Goal: Transaction & Acquisition: Purchase product/service

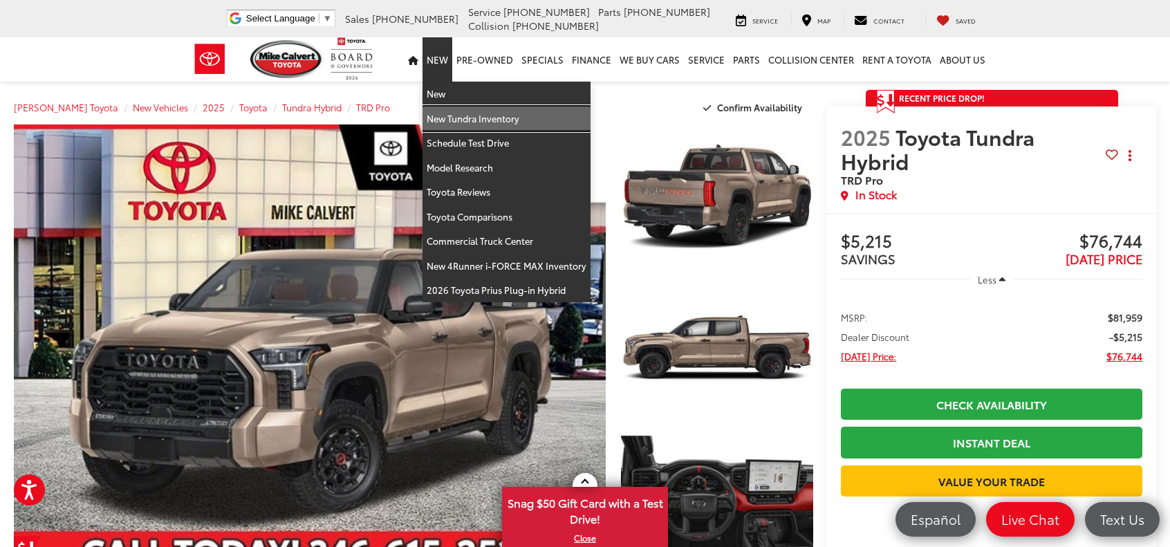
click at [469, 115] on link "New Tundra Inventory" at bounding box center [507, 118] width 168 height 25
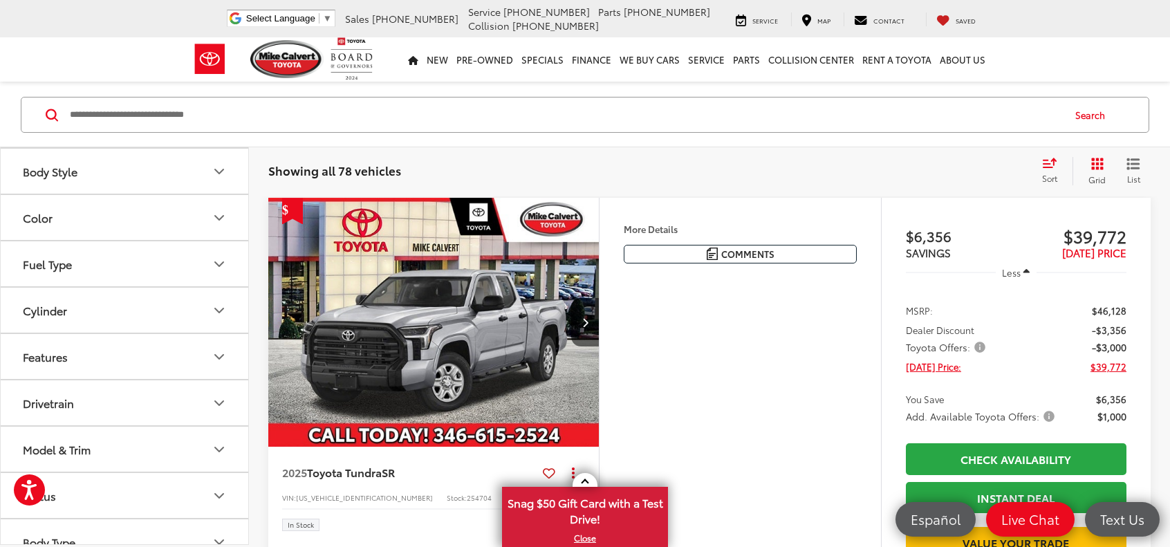
scroll to position [346, 0]
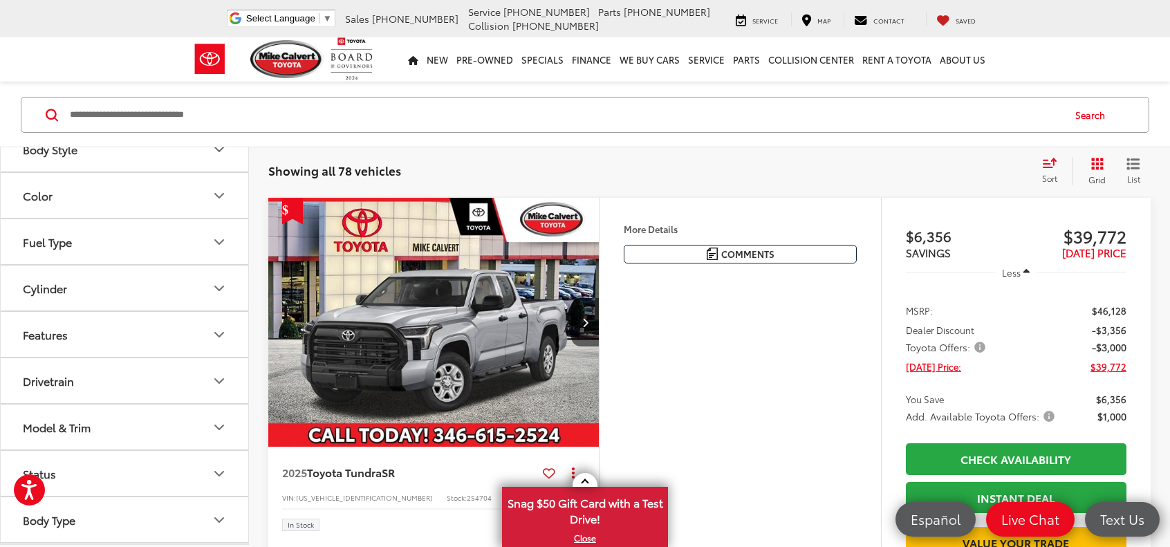
drag, startPoint x: 194, startPoint y: 248, endPoint x: 202, endPoint y: 248, distance: 7.6
click at [198, 248] on button "Fuel Type" at bounding box center [125, 241] width 249 height 45
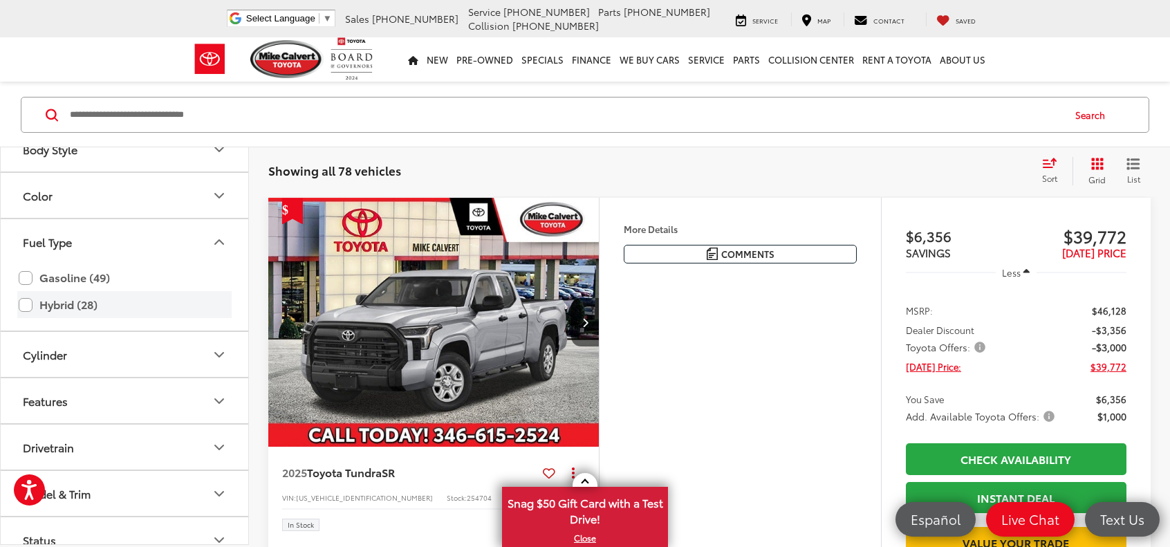
drag, startPoint x: 30, startPoint y: 299, endPoint x: 37, endPoint y: 298, distance: 7.1
click at [31, 298] on label "Hybrid (28)" at bounding box center [125, 305] width 212 height 24
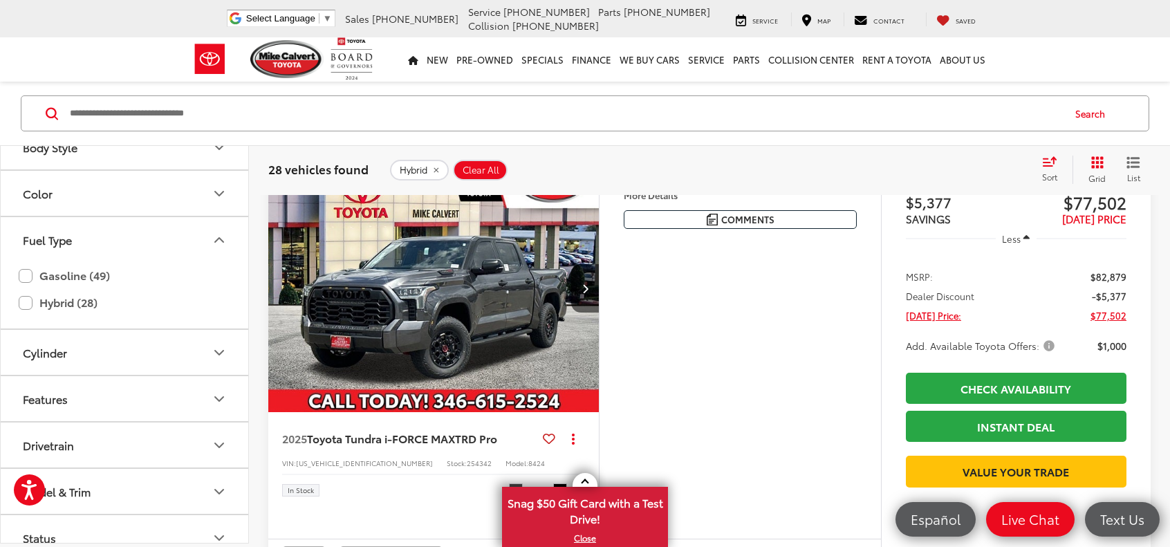
scroll to position [1645, 0]
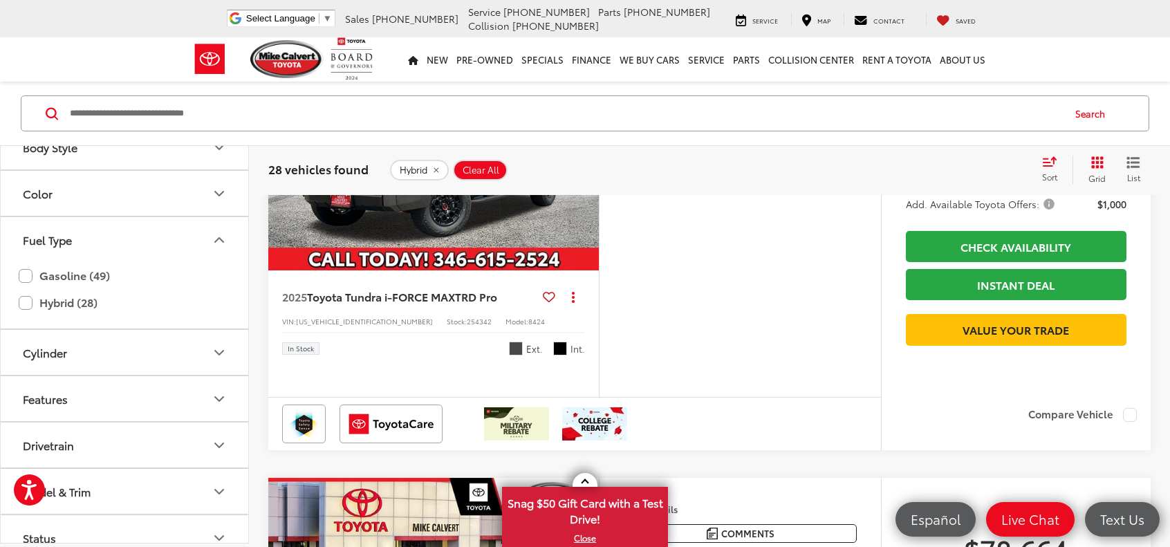
click at [584, 151] on icon "Next image" at bounding box center [585, 147] width 6 height 10
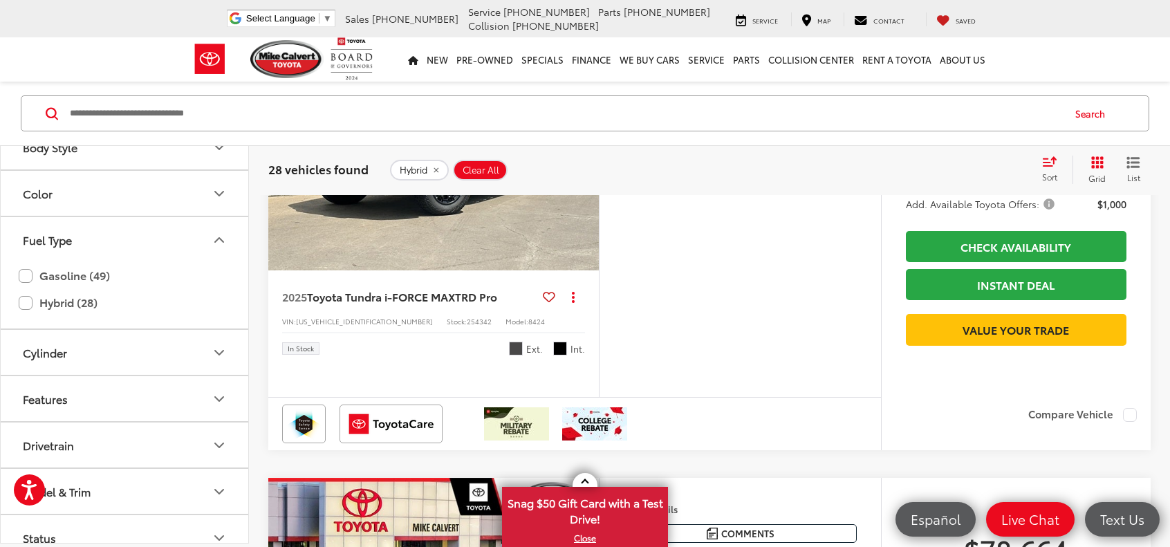
click at [585, 151] on icon "Next image" at bounding box center [585, 147] width 6 height 10
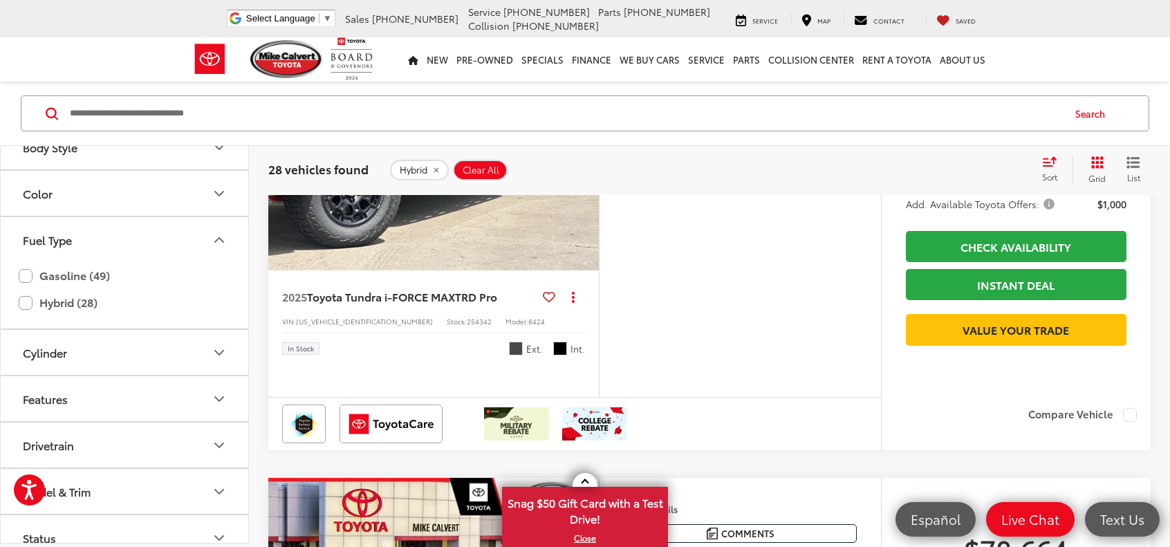
click at [585, 151] on icon "Next image" at bounding box center [585, 147] width 6 height 10
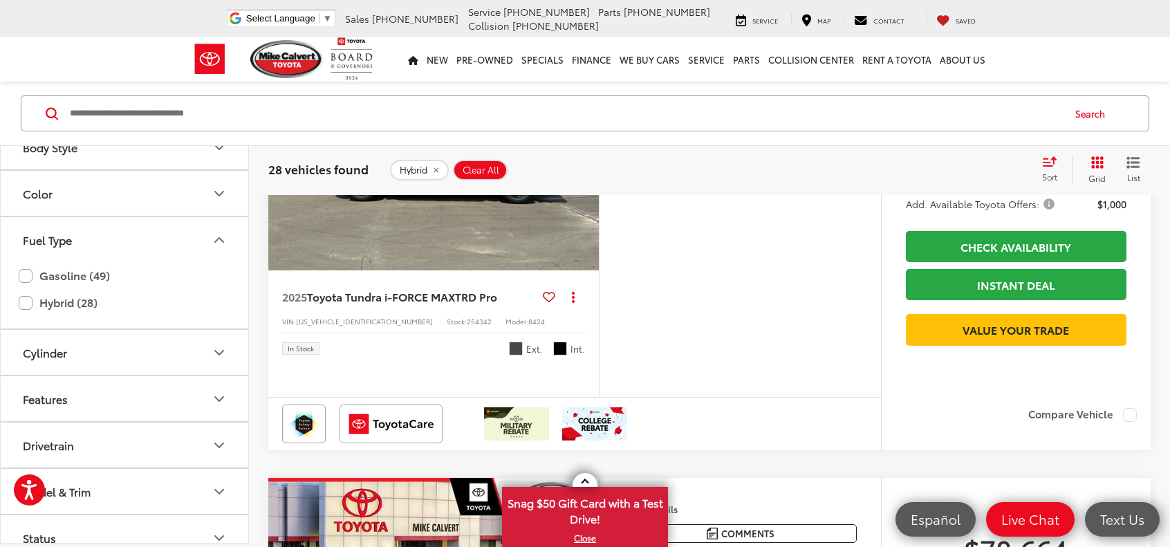
click at [586, 151] on icon "Next image" at bounding box center [585, 147] width 6 height 10
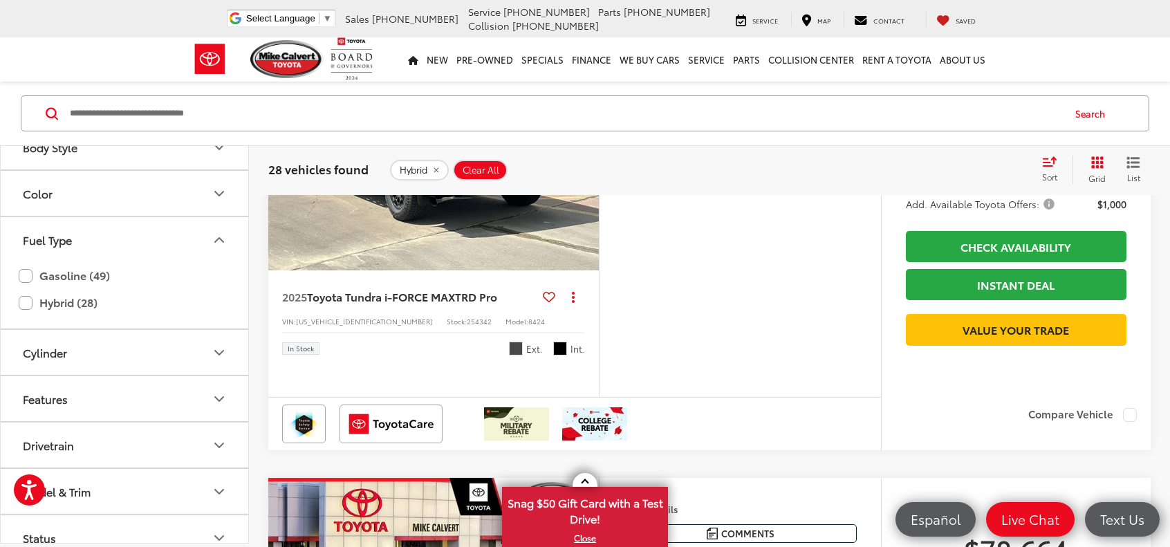
click at [586, 151] on icon "Next image" at bounding box center [585, 147] width 6 height 10
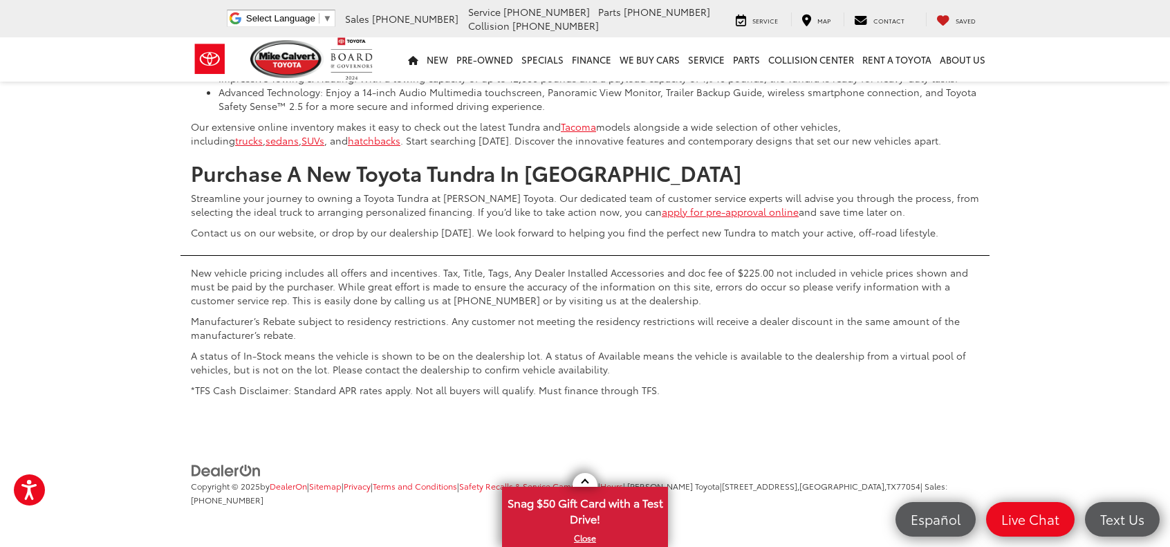
scroll to position [6416, 0]
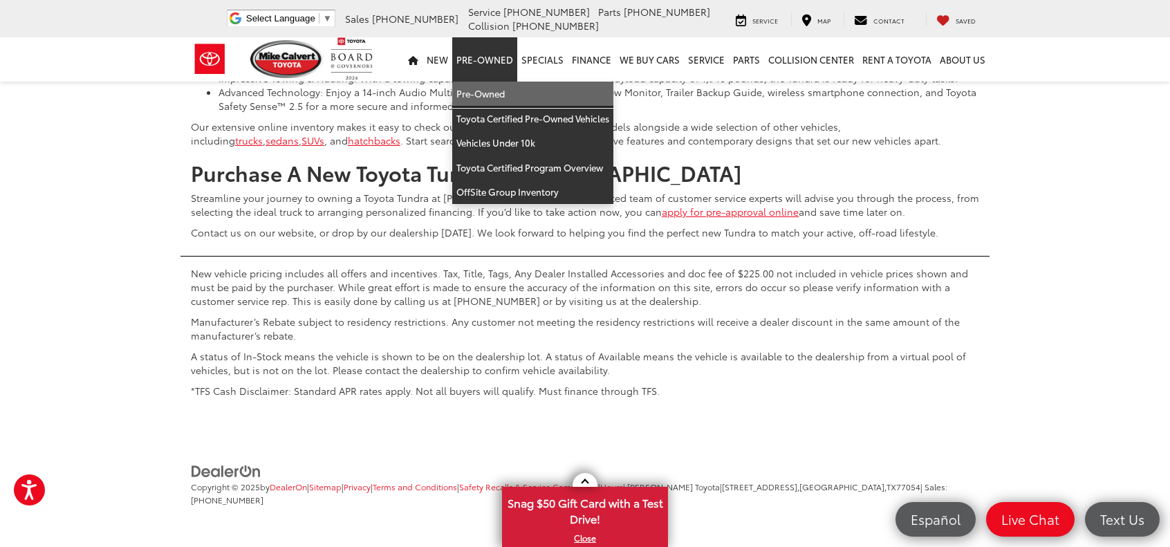
click at [506, 91] on link "Pre-Owned" at bounding box center [532, 94] width 161 height 25
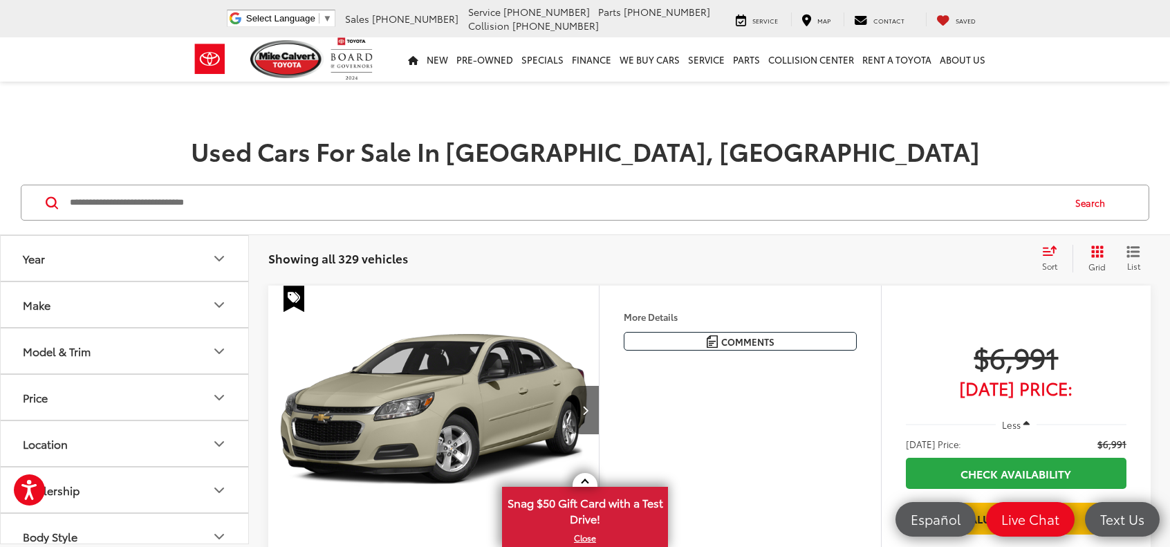
click at [192, 305] on button "Make" at bounding box center [125, 304] width 249 height 45
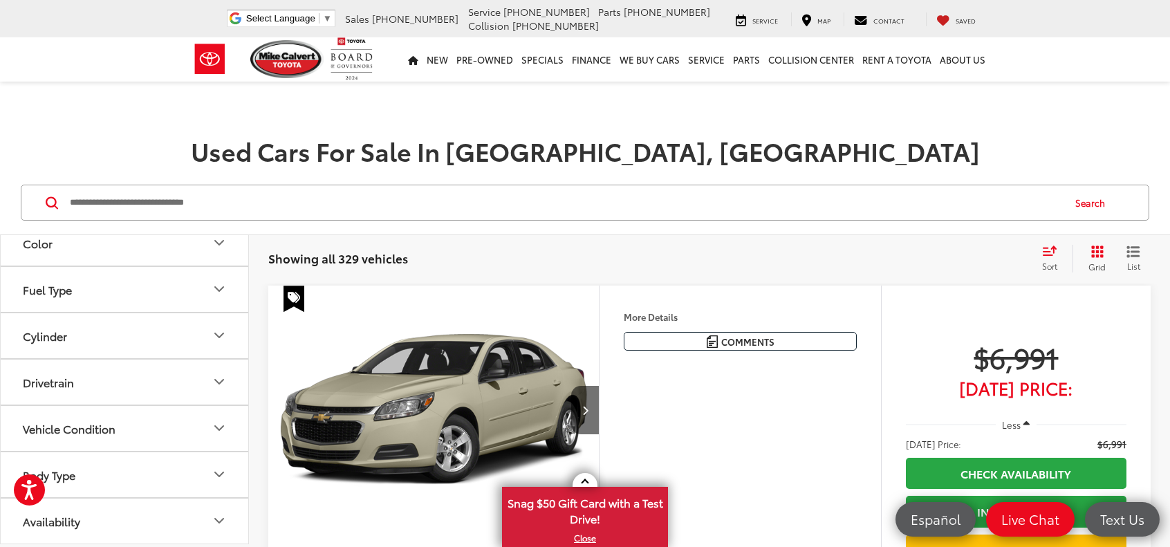
scroll to position [692, 0]
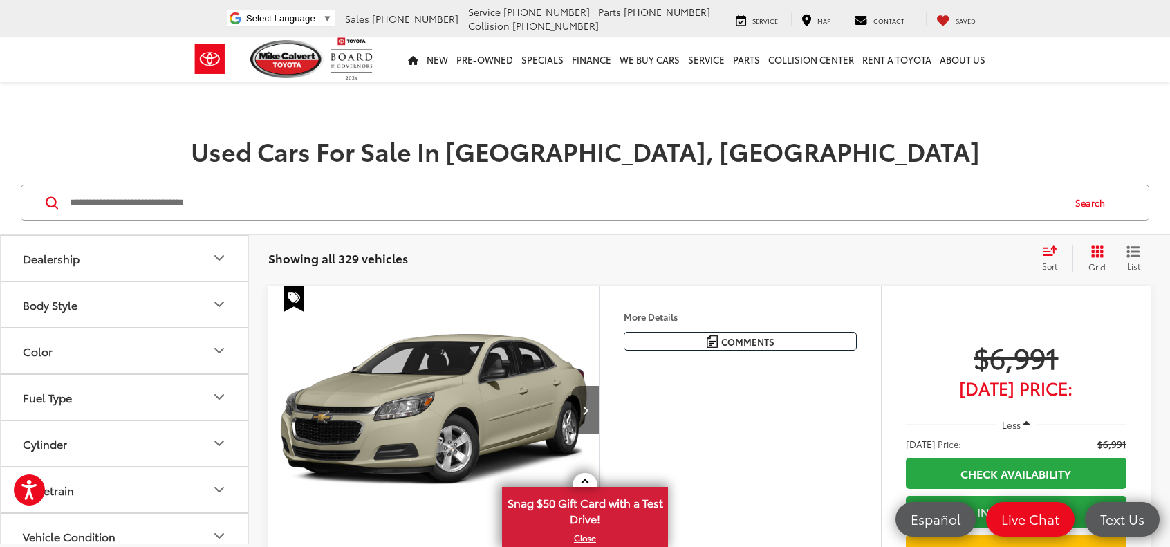
click at [174, 29] on label "Toyota (184)" at bounding box center [187, 18] width 56 height 24
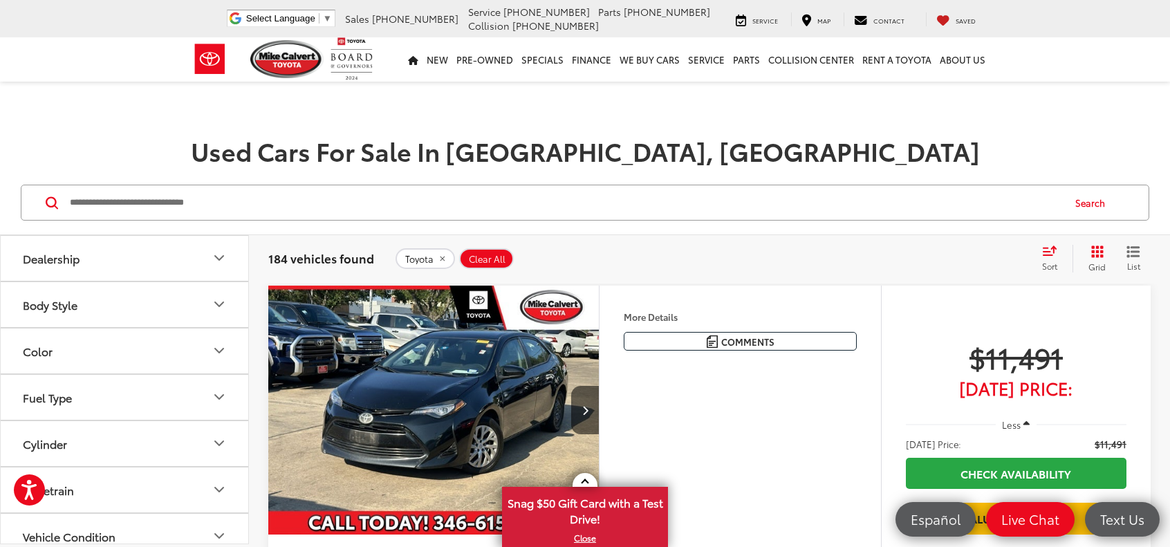
click at [187, 6] on img at bounding box center [187, 6] width 0 height 0
click at [133, 29] on label "Tesla (1)" at bounding box center [125, 18] width 56 height 24
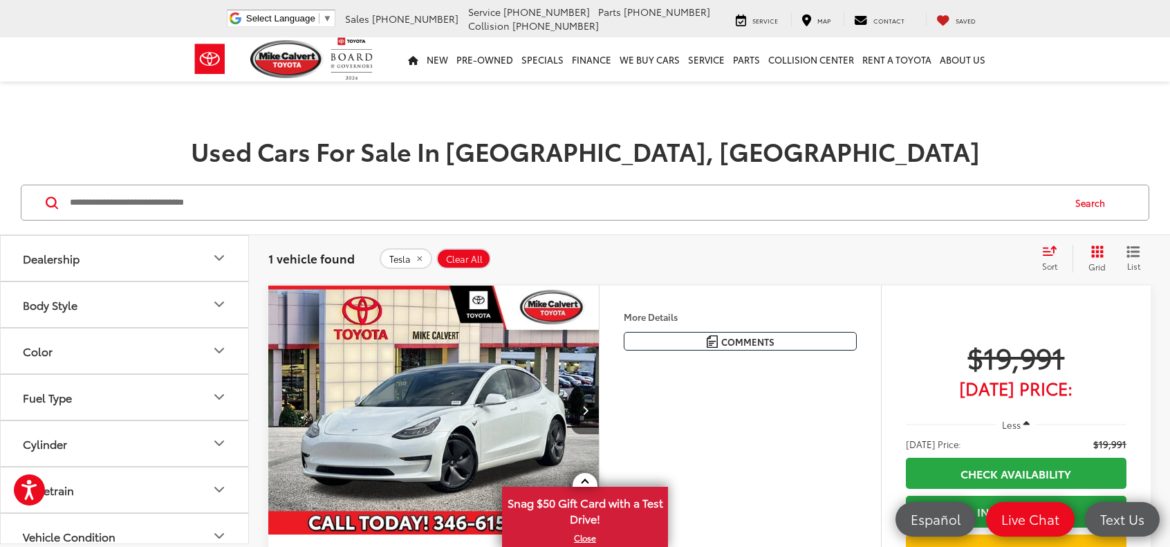
click at [124, 6] on img at bounding box center [124, 6] width 0 height 0
click at [187, 6] on img at bounding box center [187, 6] width 0 height 0
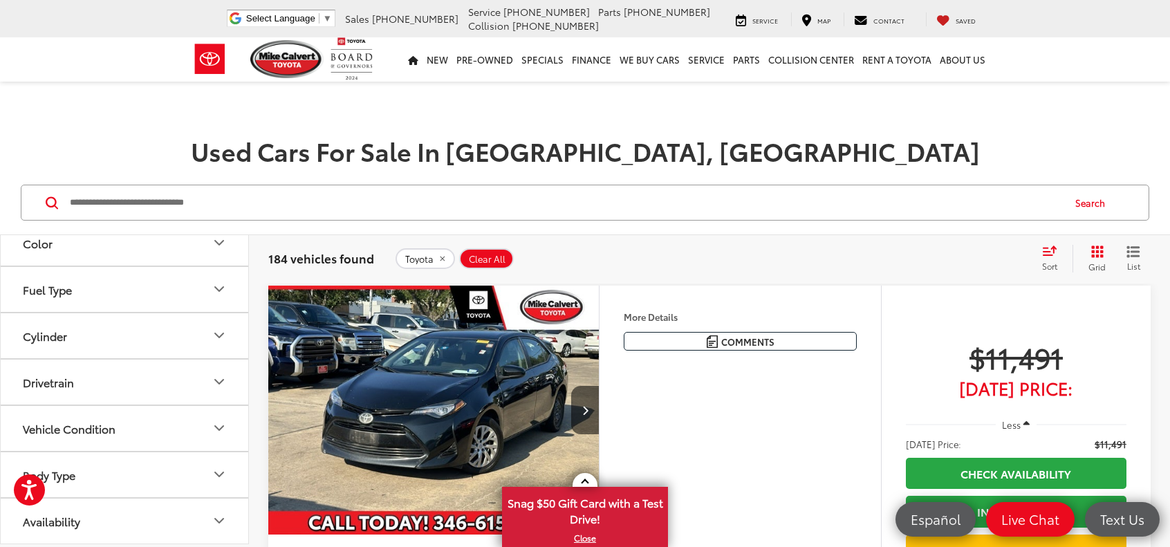
scroll to position [1037, 0]
click at [206, 312] on button "Fuel Type" at bounding box center [125, 289] width 249 height 45
drag, startPoint x: 26, startPoint y: 367, endPoint x: 33, endPoint y: 367, distance: 7.0
click at [26, 217] on label "Hybrid (27)" at bounding box center [125, 205] width 212 height 24
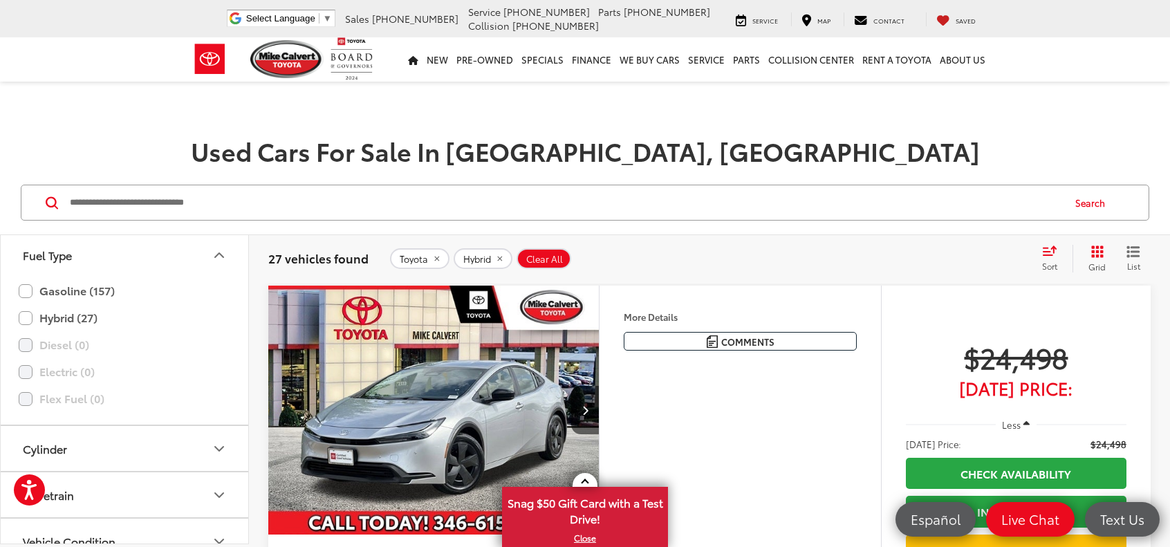
scroll to position [830, 0]
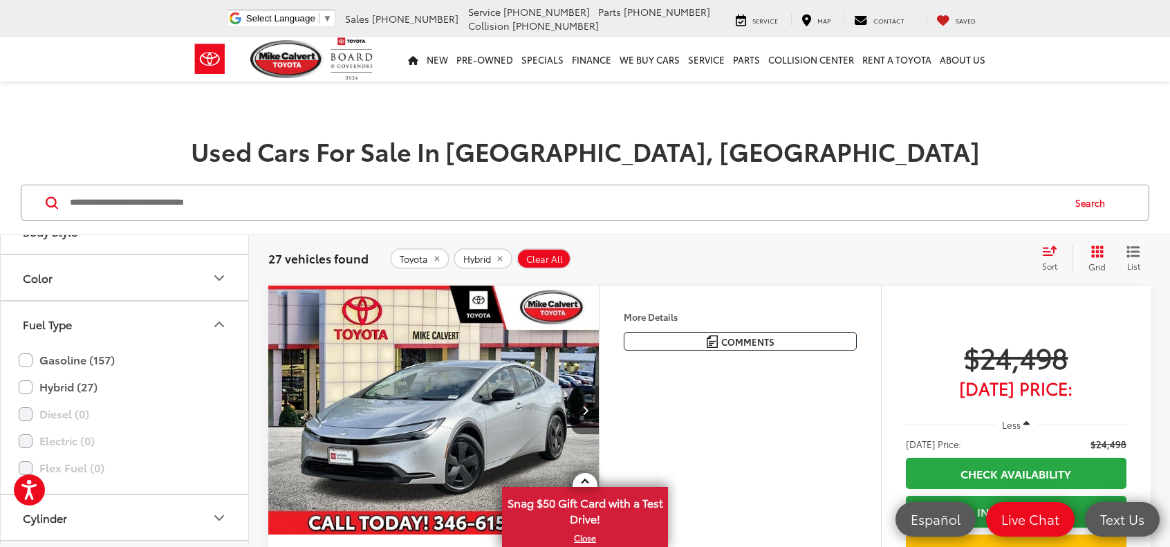
click at [201, 68] on button "Model & Trim" at bounding box center [125, 46] width 249 height 45
click at [41, 71] on label "Tundra Hybrid (4)" at bounding box center [124, 58] width 187 height 24
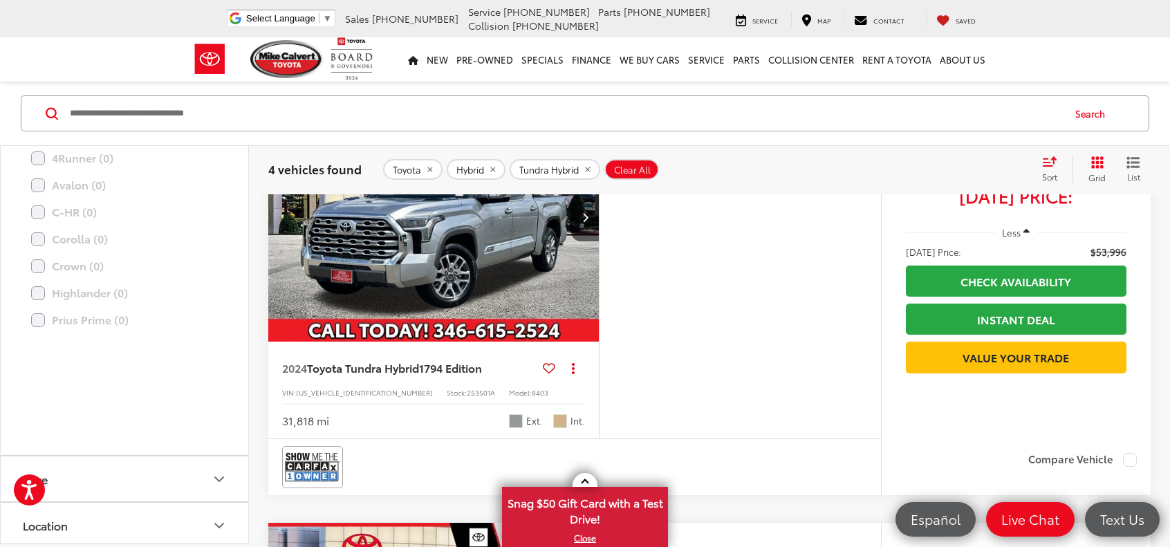
scroll to position [553, 0]
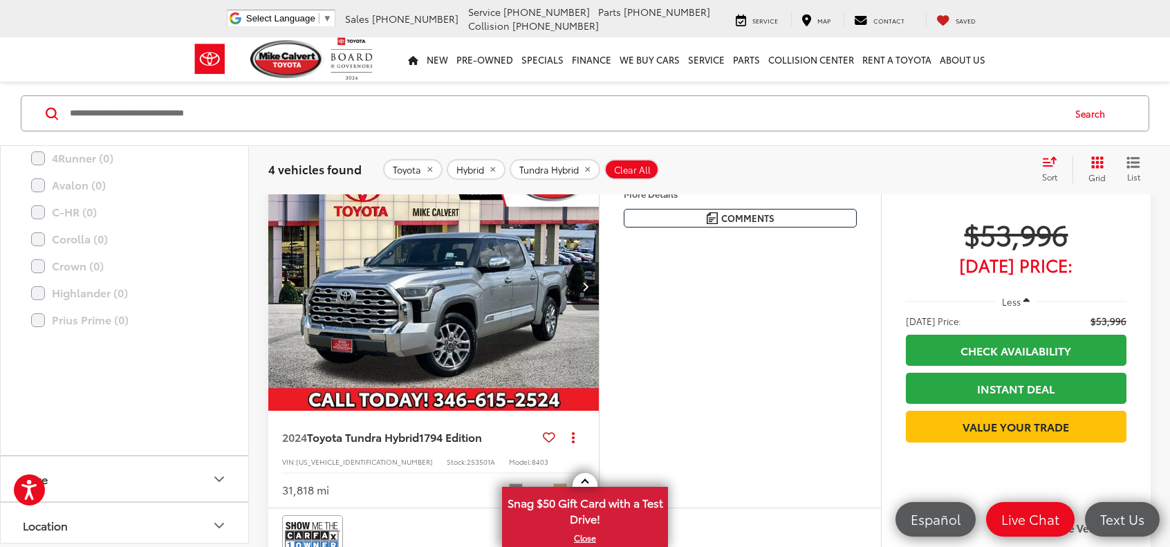
click at [586, 291] on icon "Next image" at bounding box center [585, 286] width 6 height 10
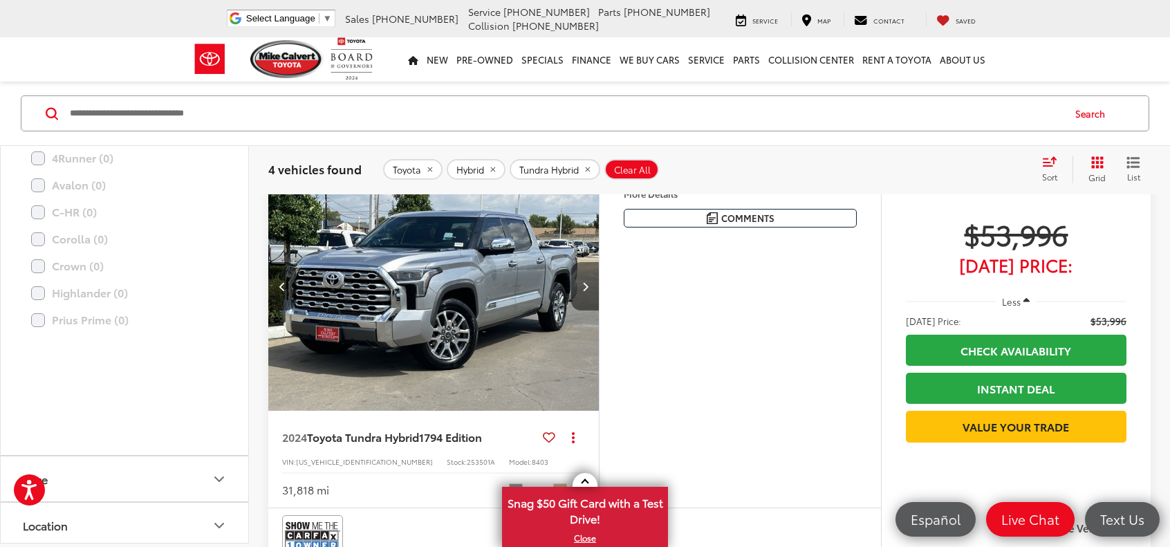
click at [586, 291] on icon "Next image" at bounding box center [585, 286] width 6 height 10
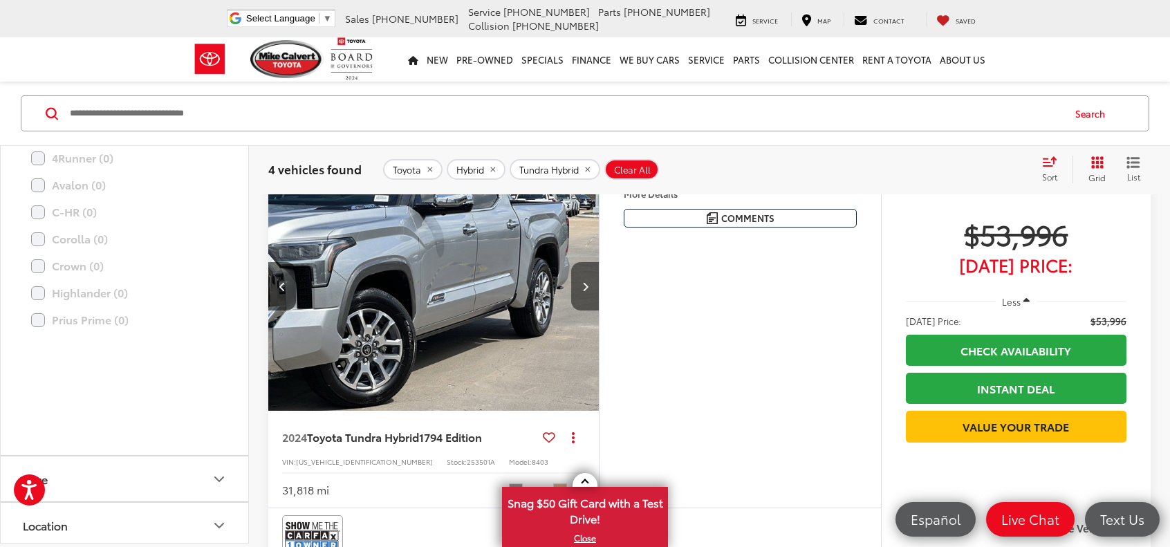
click at [588, 291] on icon "Next image" at bounding box center [585, 286] width 6 height 10
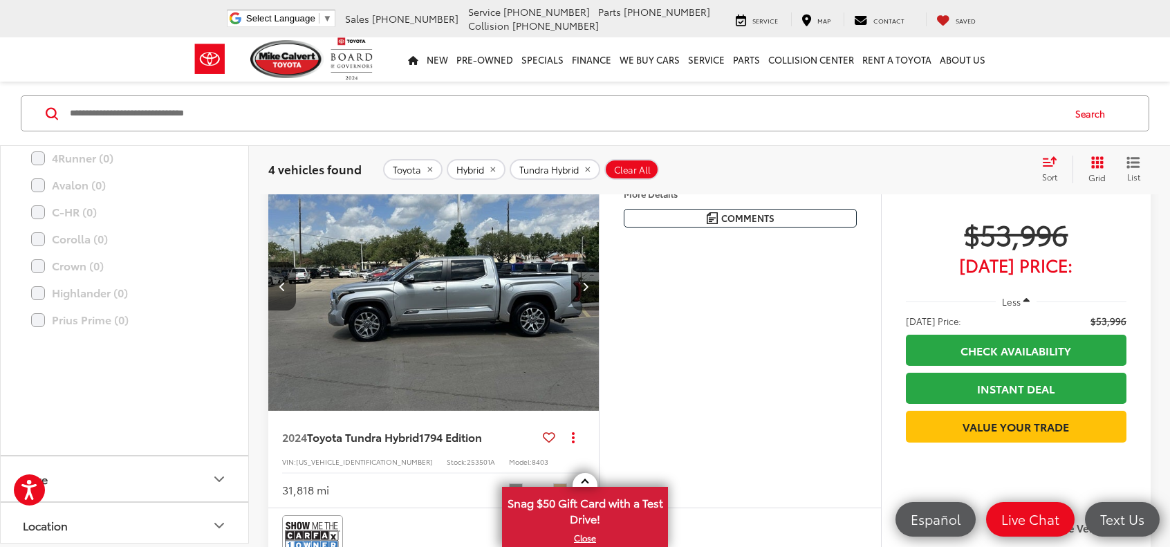
click at [588, 291] on icon "Next image" at bounding box center [585, 286] width 6 height 10
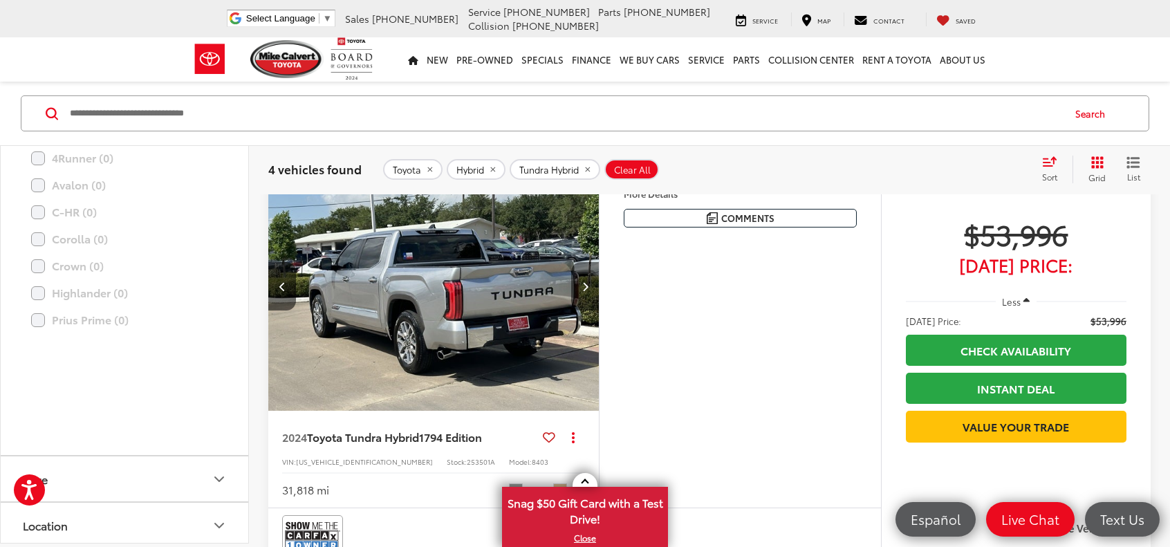
click at [588, 291] on icon "Next image" at bounding box center [585, 286] width 6 height 10
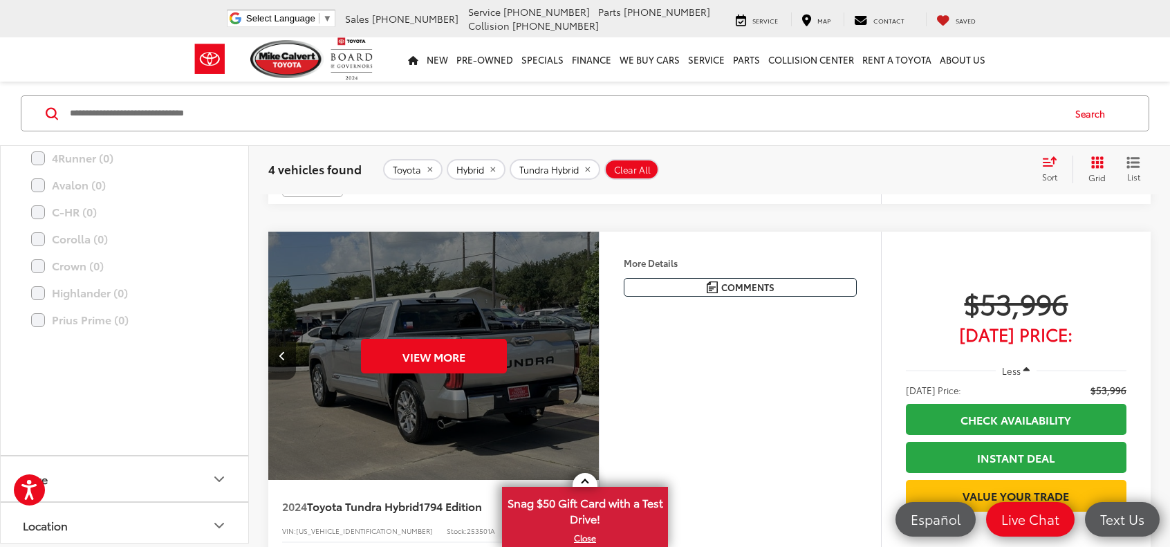
scroll to position [415, 0]
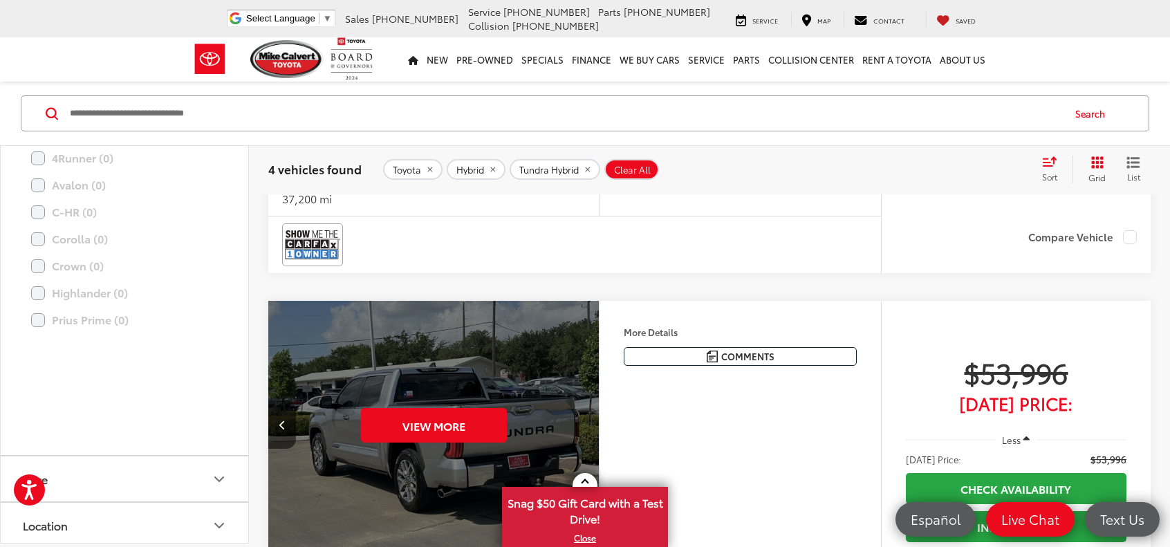
click at [530, 362] on div "View More" at bounding box center [434, 426] width 333 height 250
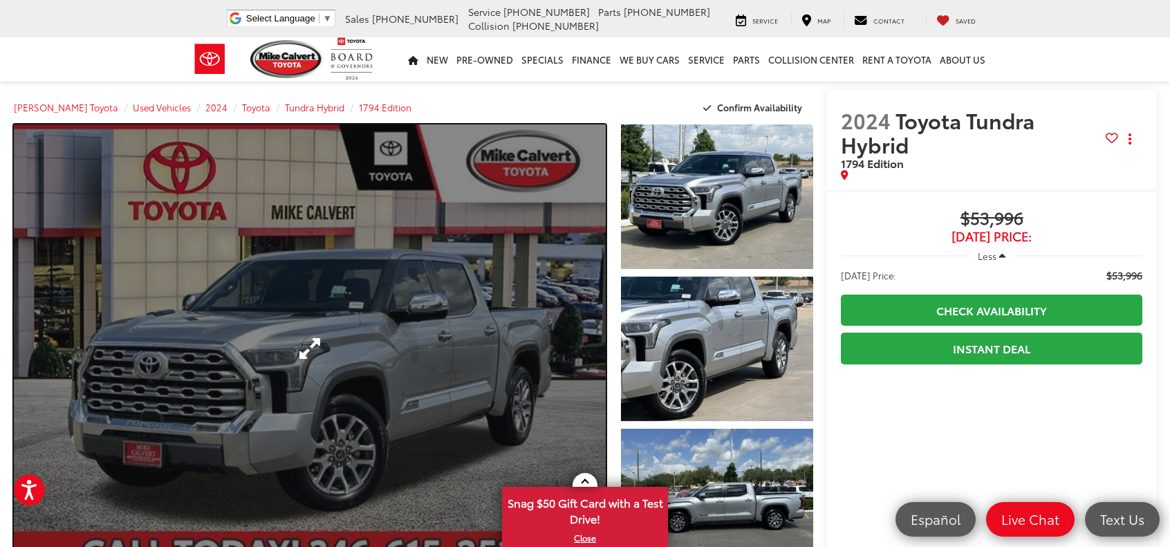
click at [544, 316] on link "Expand Photo 0" at bounding box center [310, 348] width 592 height 449
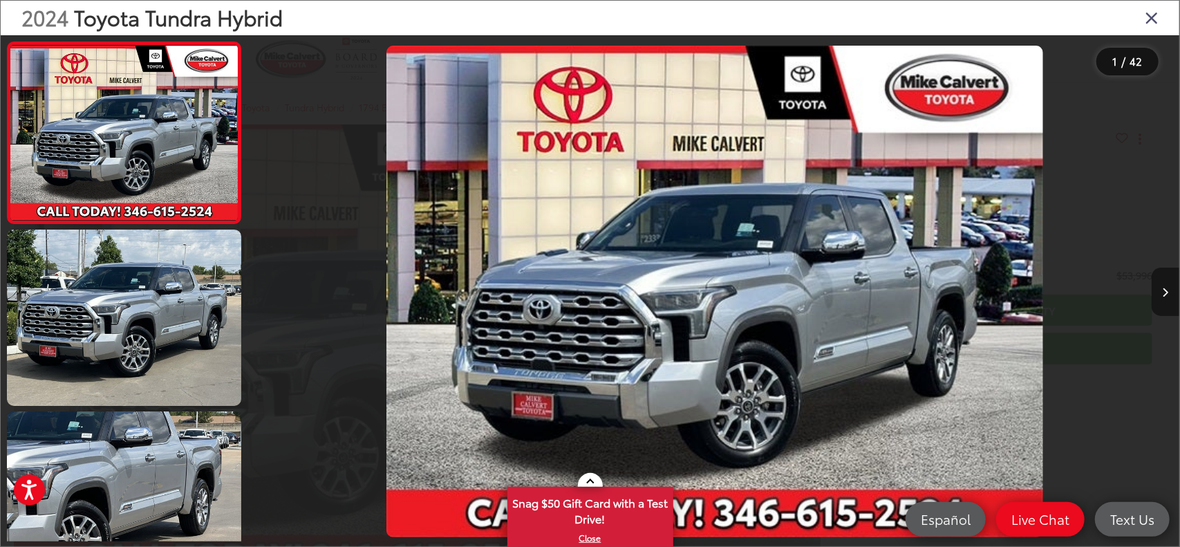
click at [1163, 289] on icon "Next image" at bounding box center [1166, 293] width 6 height 10
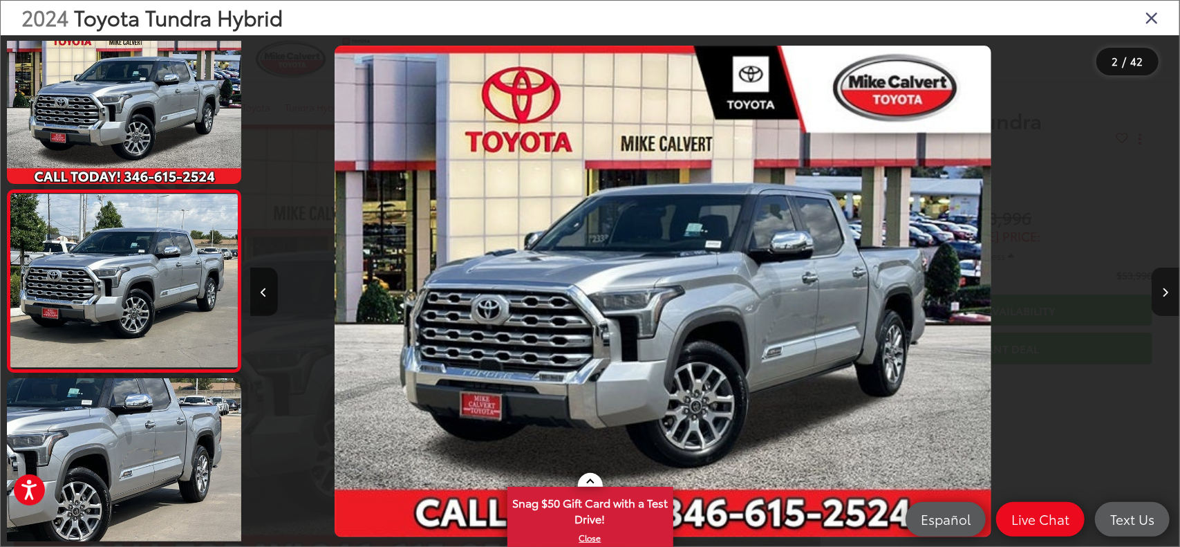
scroll to position [62, 0]
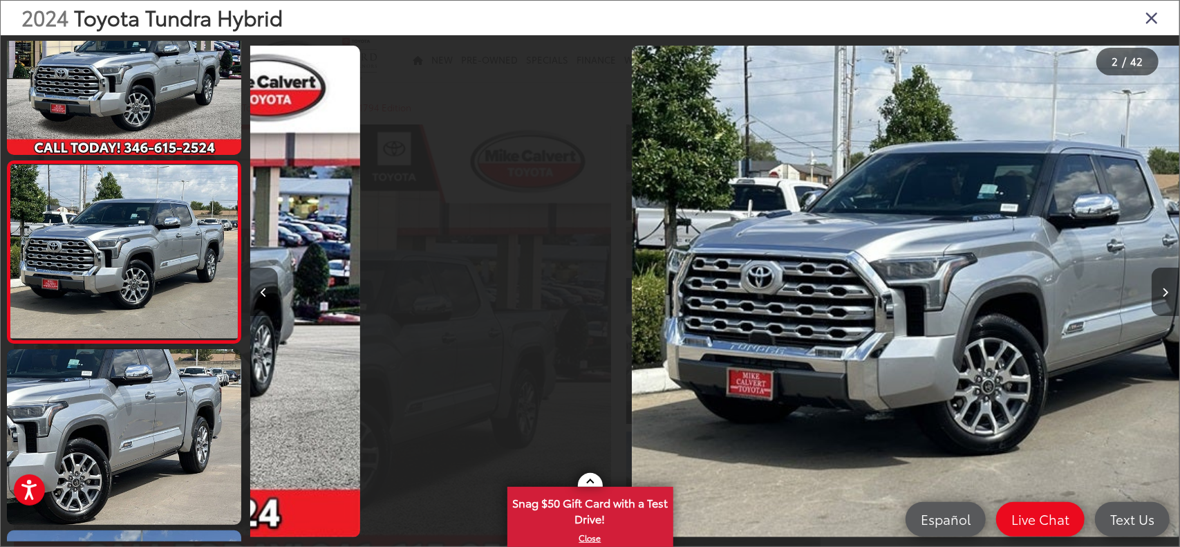
click at [1163, 288] on icon "Next image" at bounding box center [1166, 293] width 6 height 10
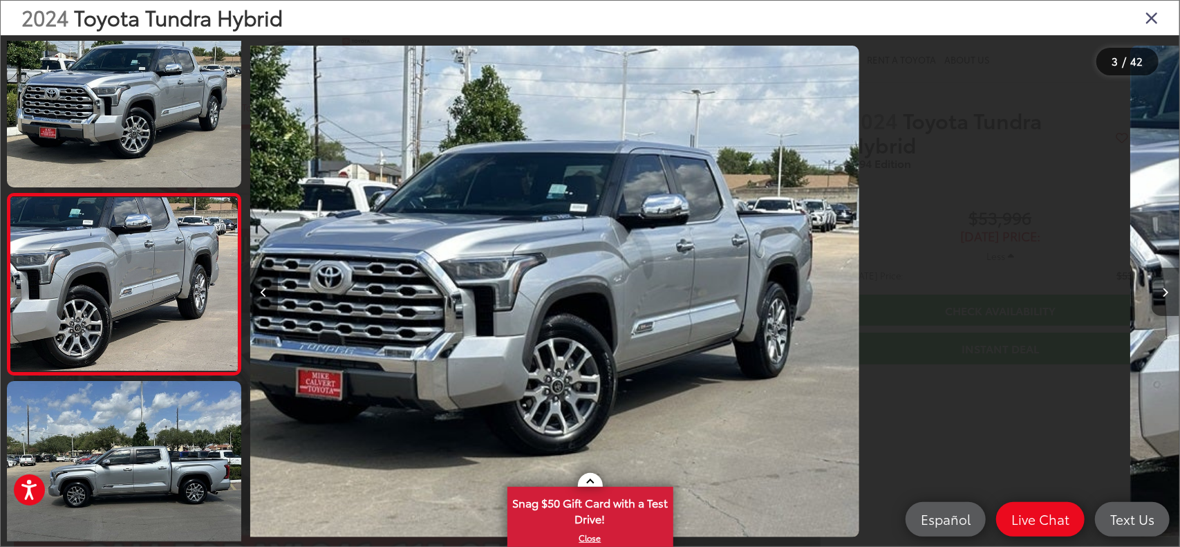
scroll to position [244, 0]
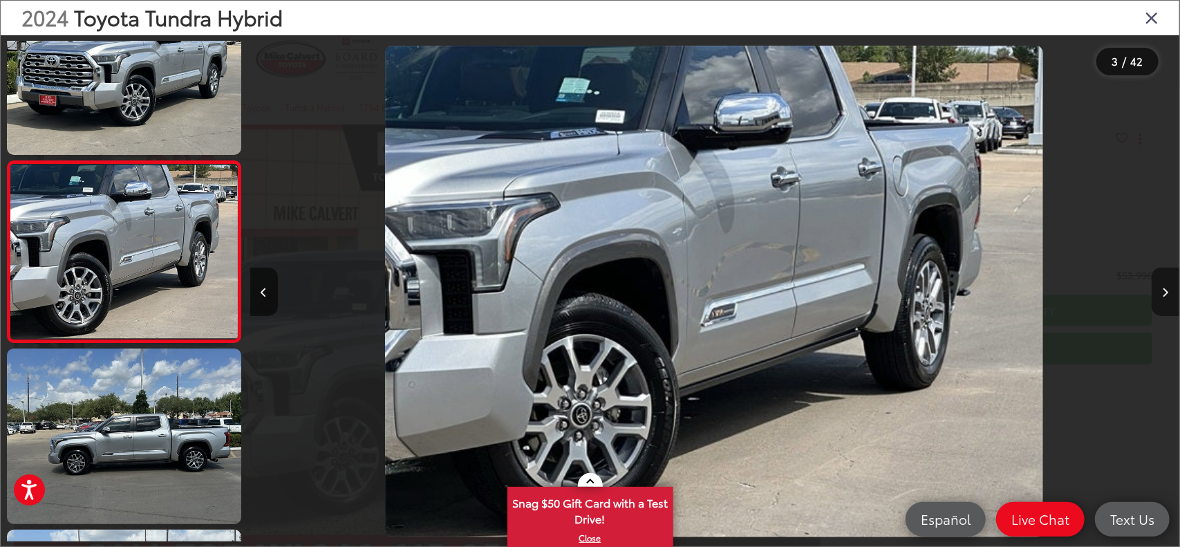
click at [1162, 288] on button "Next image" at bounding box center [1166, 292] width 28 height 48
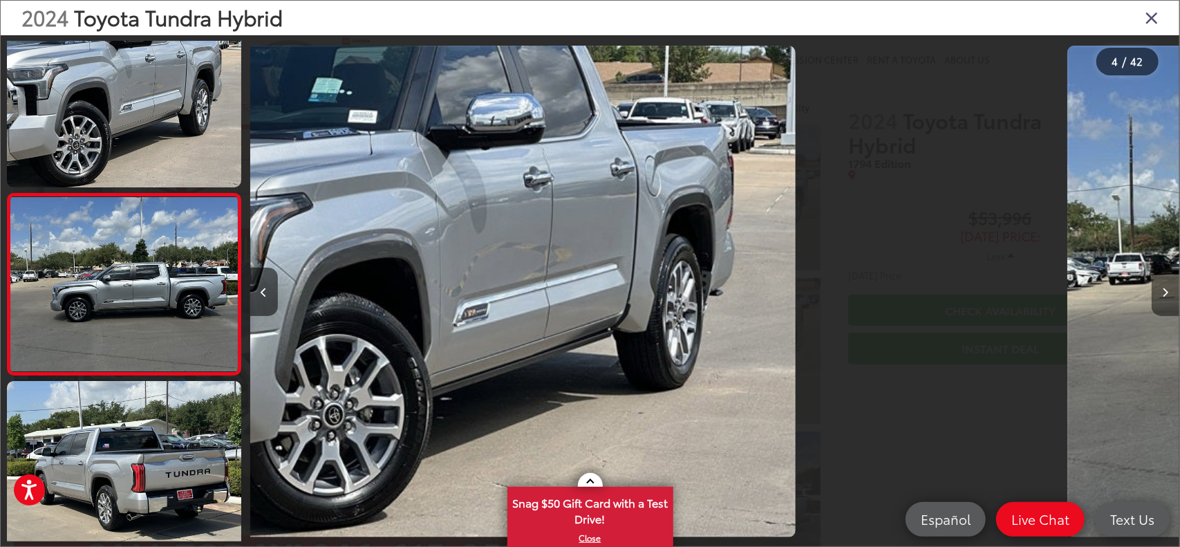
scroll to position [425, 0]
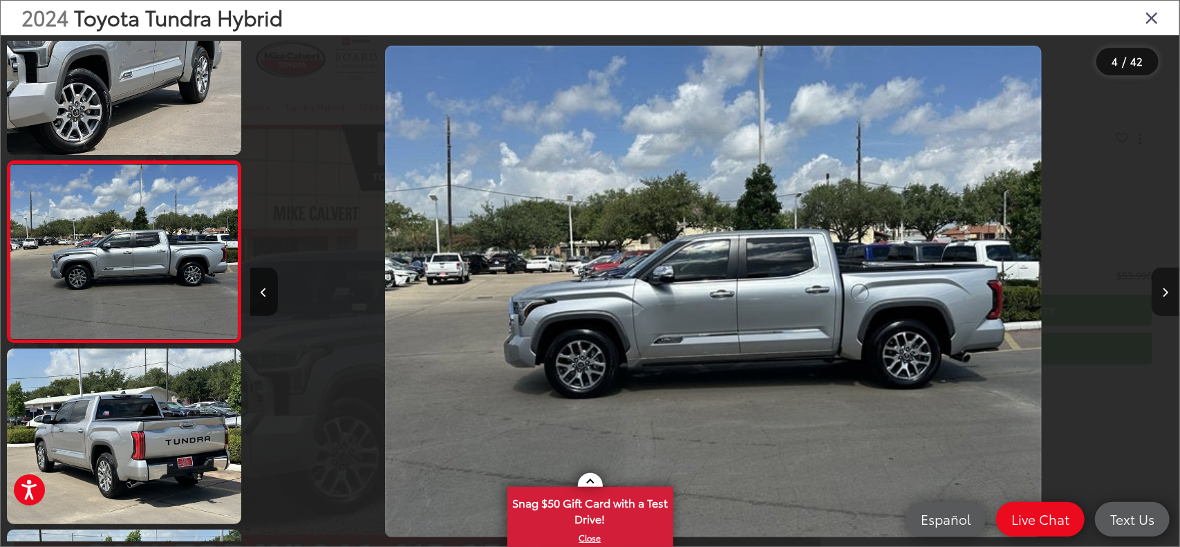
click at [1161, 287] on button "Next image" at bounding box center [1166, 292] width 28 height 48
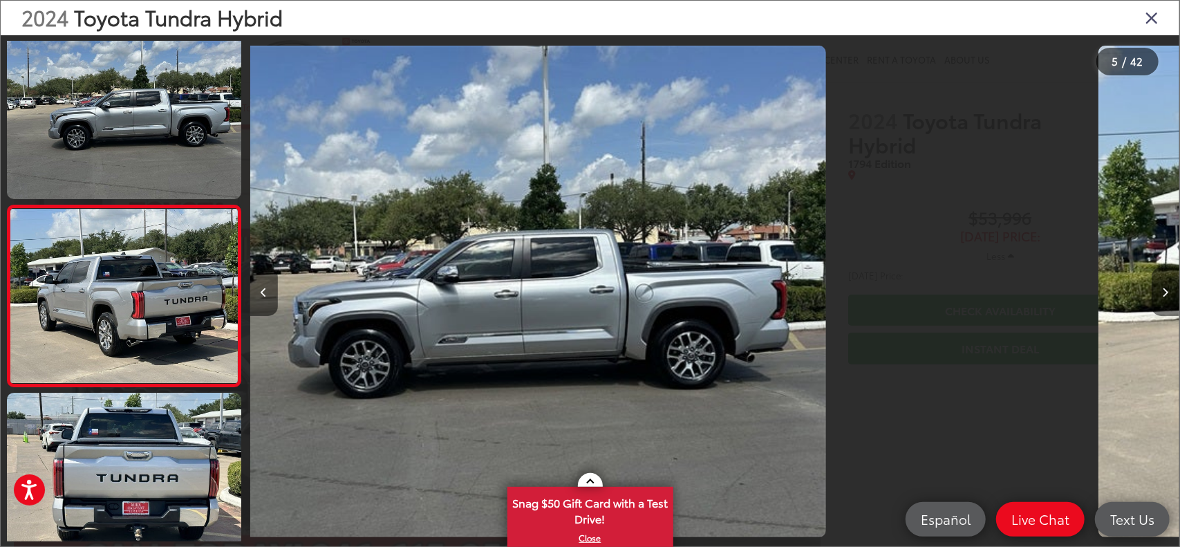
scroll to position [607, 0]
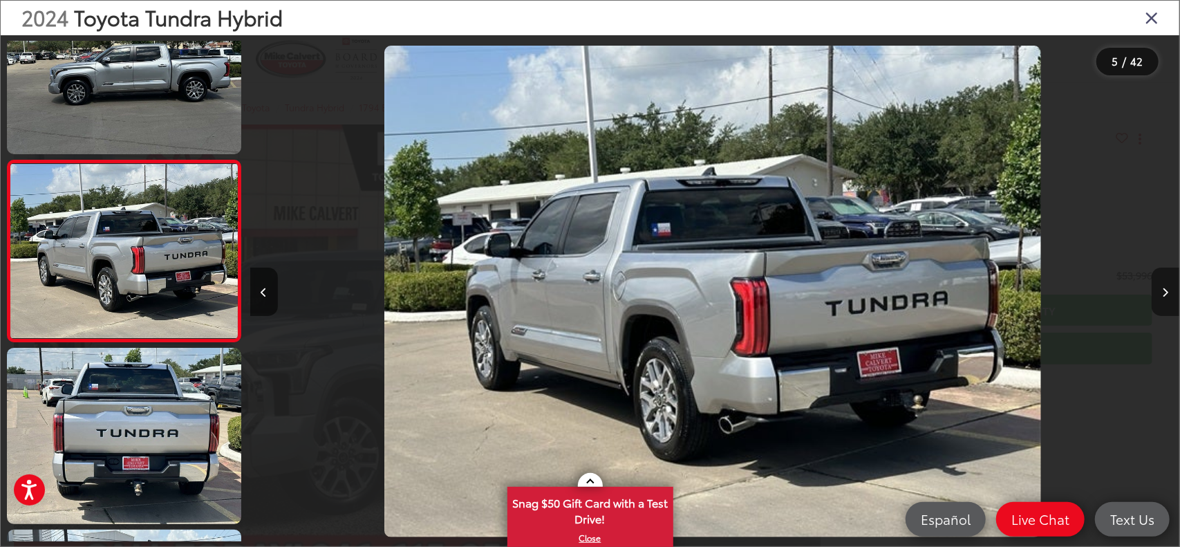
click at [1161, 287] on button "Next image" at bounding box center [1166, 292] width 28 height 48
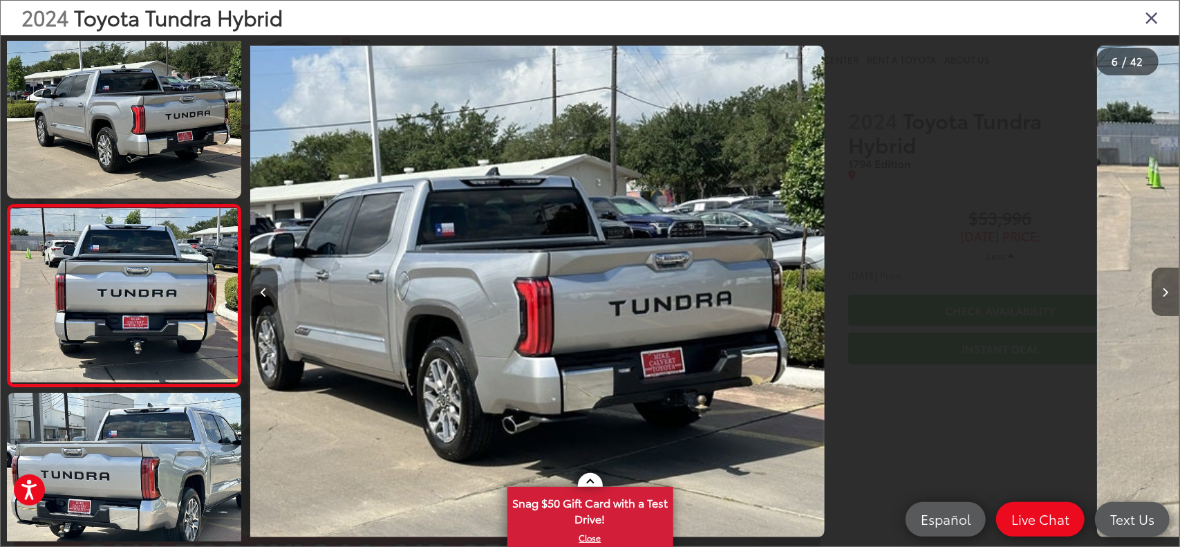
scroll to position [788, 0]
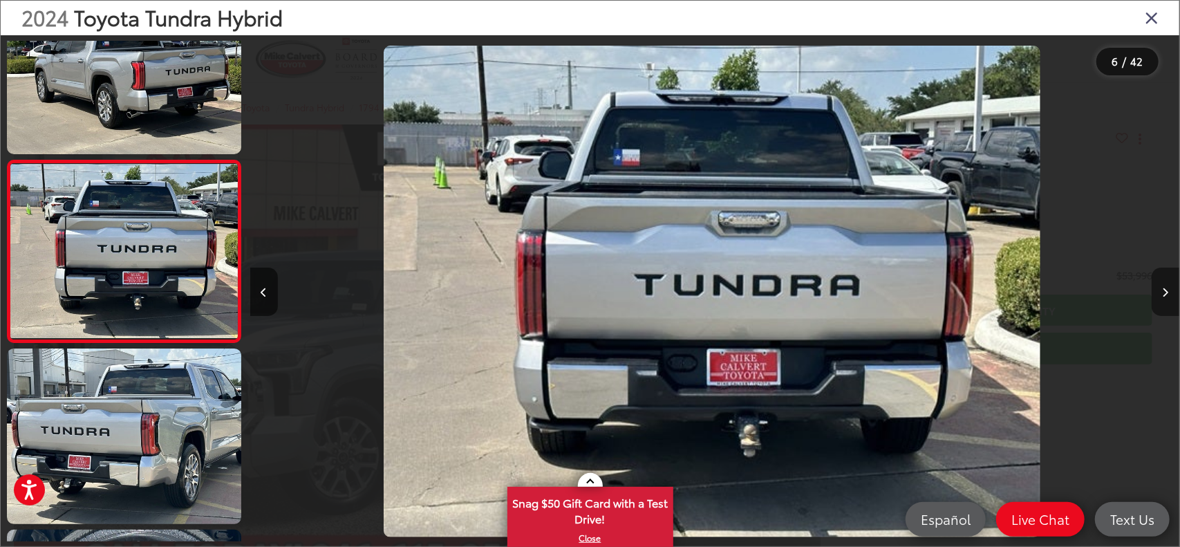
click at [1161, 287] on button "Next image" at bounding box center [1166, 292] width 28 height 48
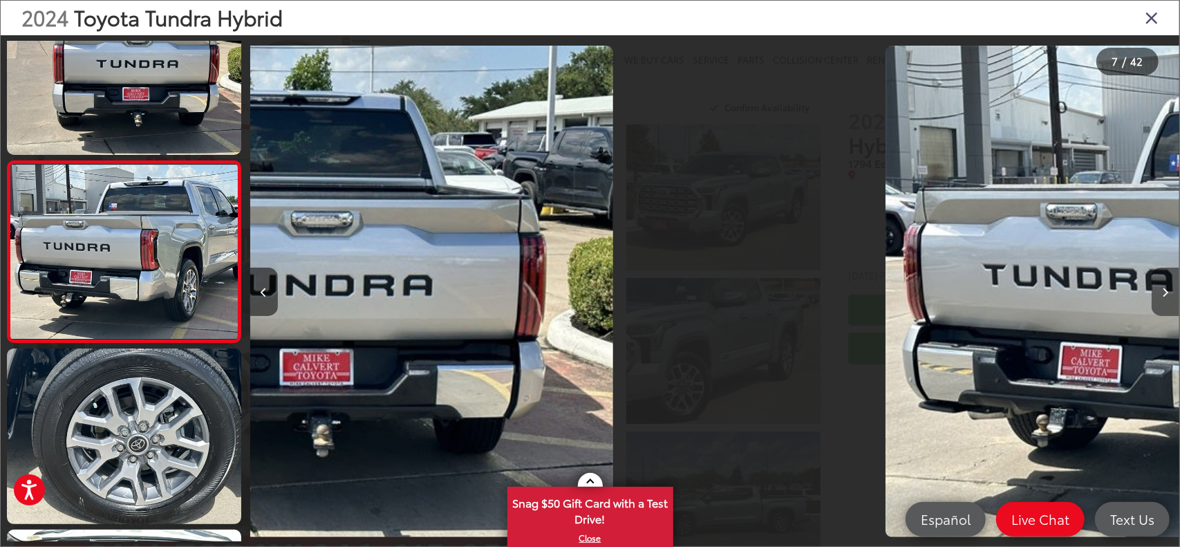
scroll to position [0, 0]
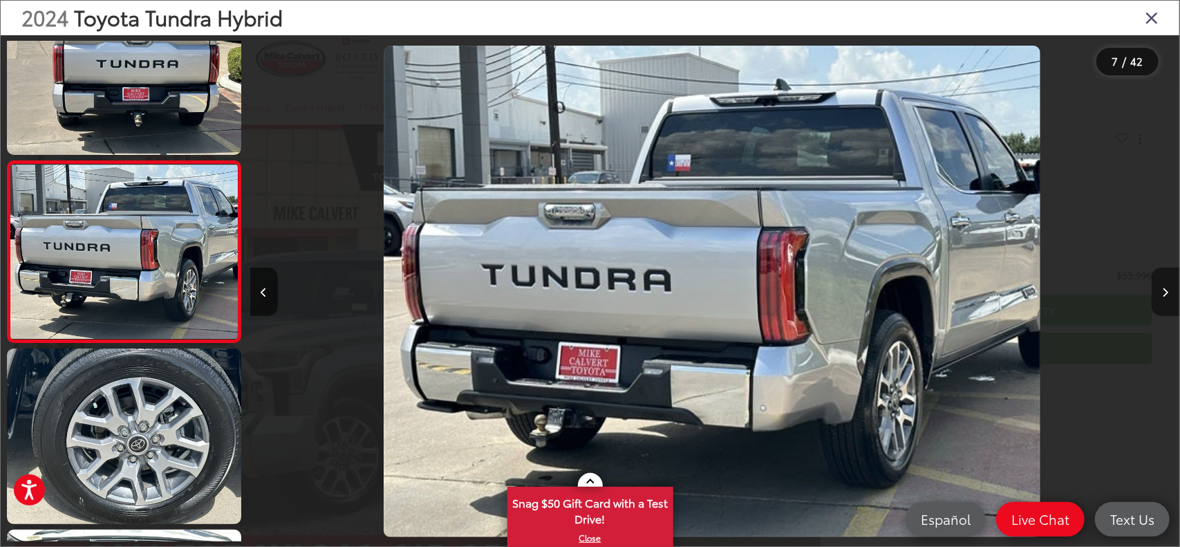
click at [1161, 287] on button "Next image" at bounding box center [1166, 292] width 28 height 48
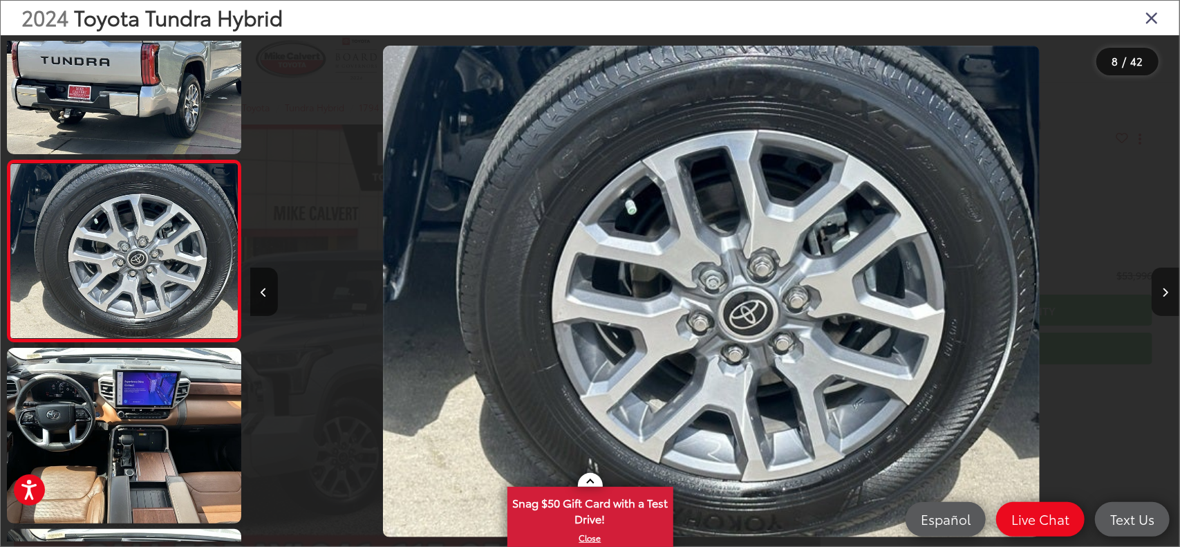
click at [1161, 287] on button "Next image" at bounding box center [1166, 292] width 28 height 48
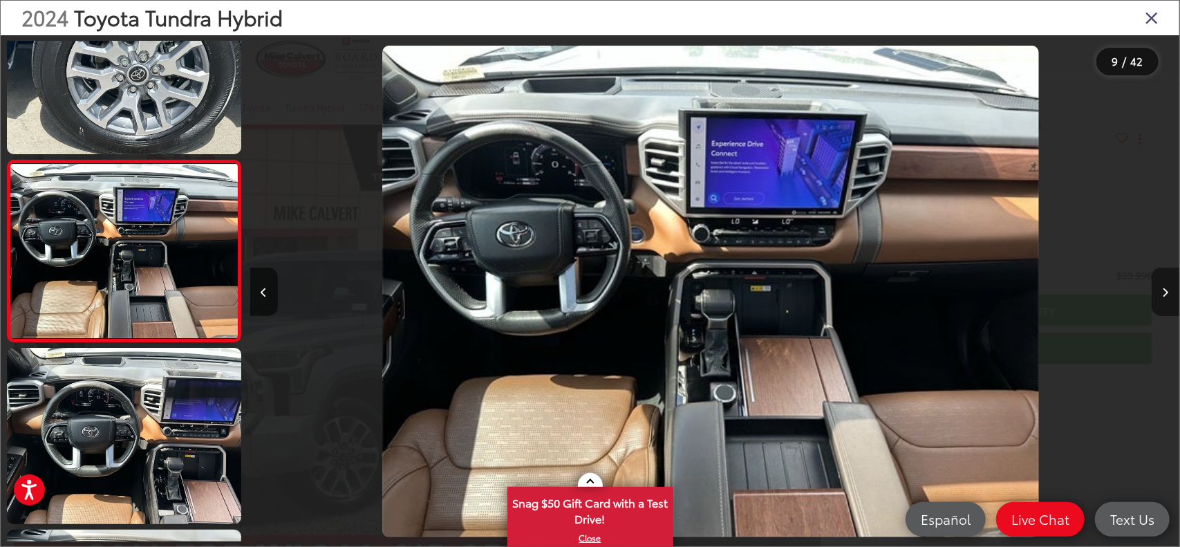
click at [1161, 287] on button "Next image" at bounding box center [1166, 292] width 28 height 48
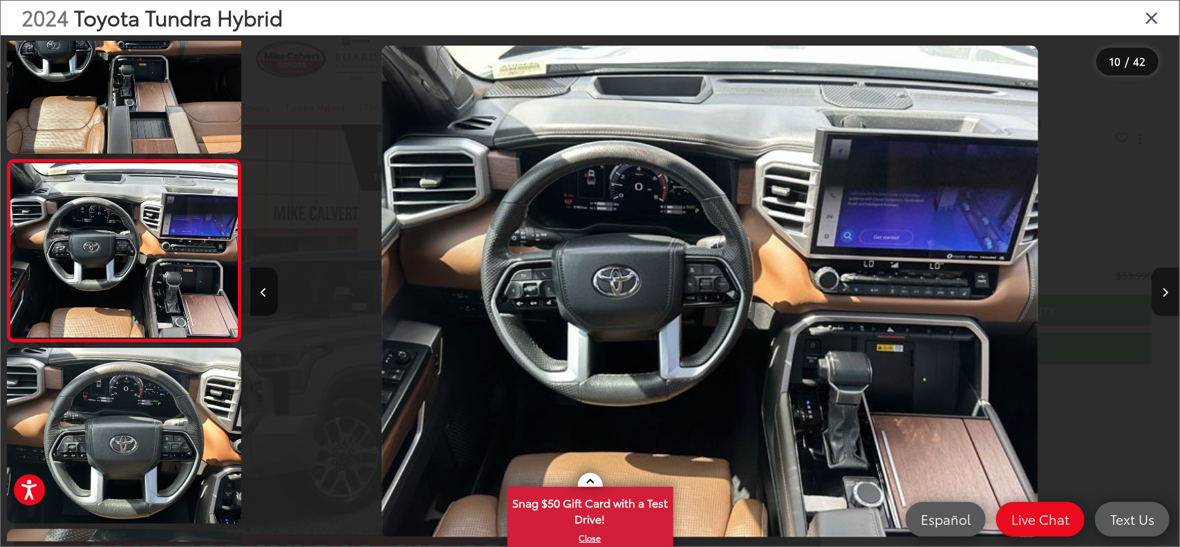
click at [1161, 287] on button "Next image" at bounding box center [1166, 292] width 28 height 48
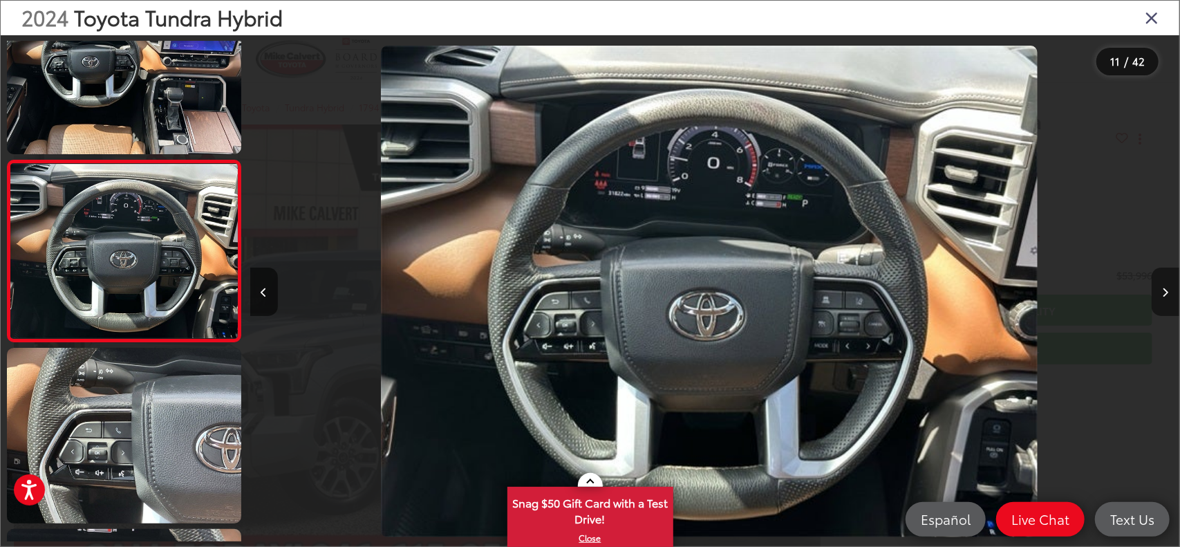
click at [1161, 287] on button "Next image" at bounding box center [1166, 292] width 28 height 48
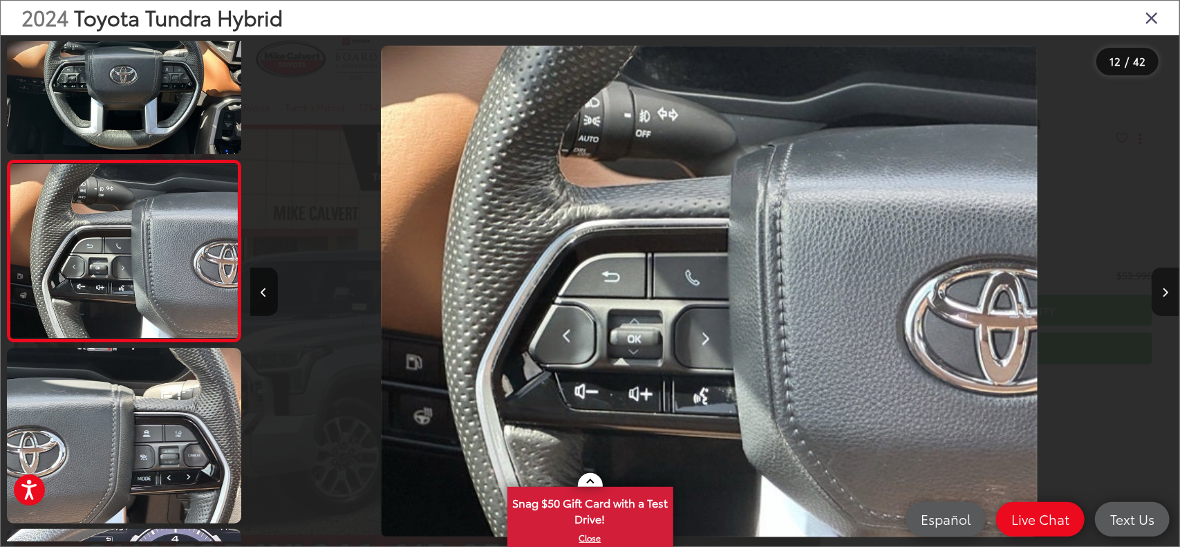
click at [1161, 287] on button "Next image" at bounding box center [1166, 292] width 28 height 48
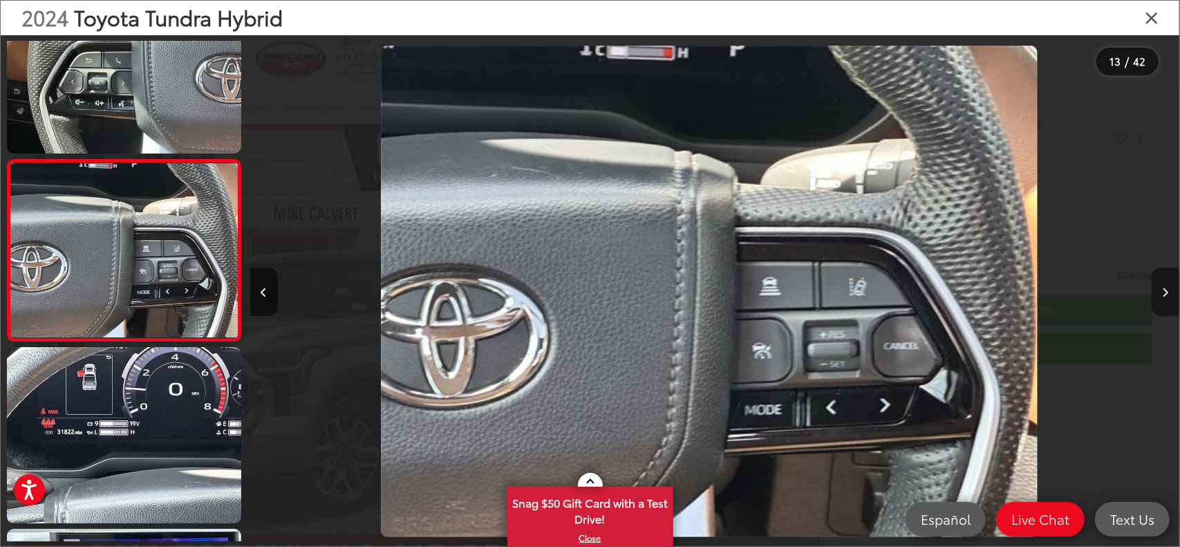
click at [1161, 287] on button "Next image" at bounding box center [1166, 292] width 28 height 48
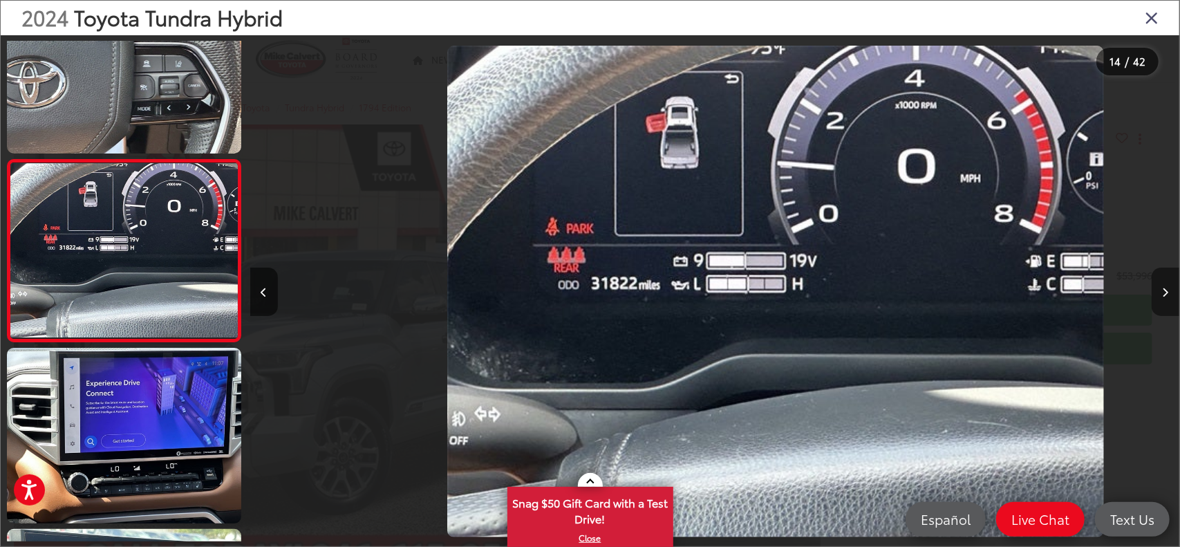
click at [1161, 287] on button "Next image" at bounding box center [1166, 292] width 28 height 48
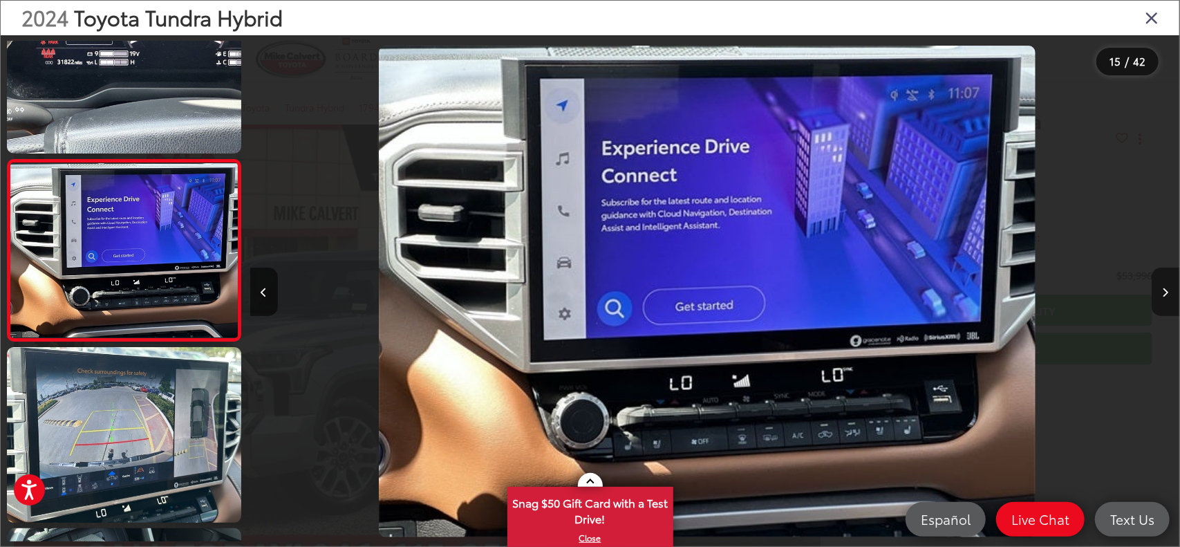
click at [1161, 287] on button "Next image" at bounding box center [1166, 292] width 28 height 48
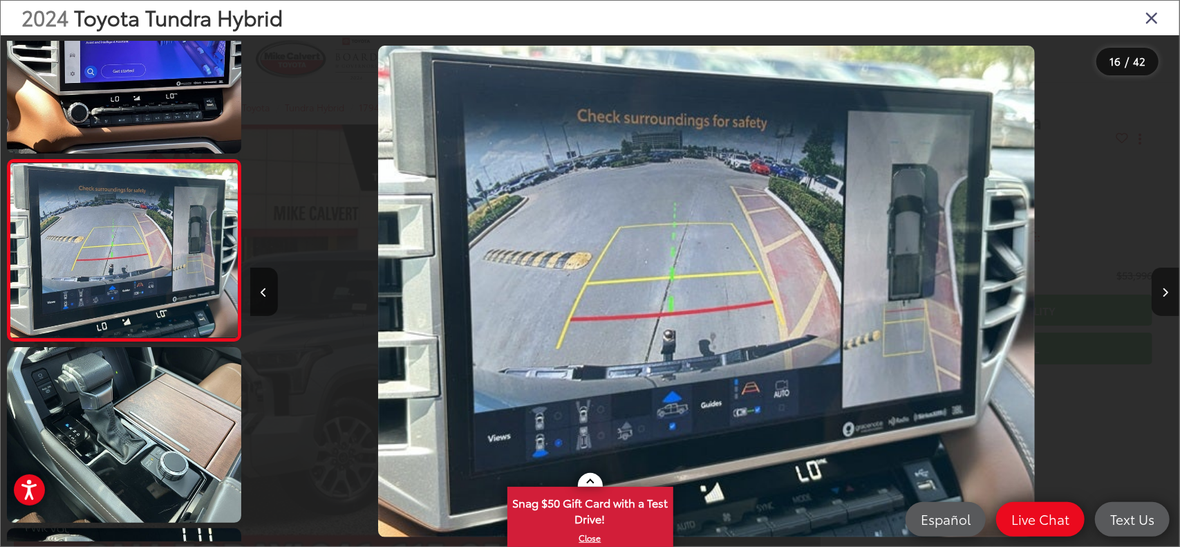
click at [1161, 287] on button "Next image" at bounding box center [1166, 292] width 28 height 48
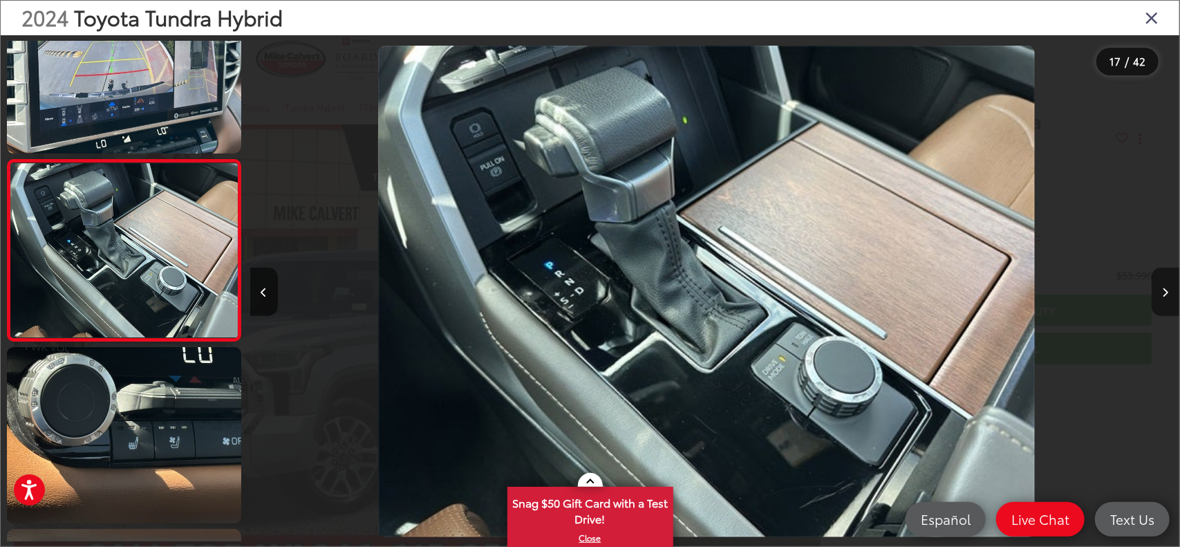
click at [1161, 287] on button "Next image" at bounding box center [1166, 292] width 28 height 48
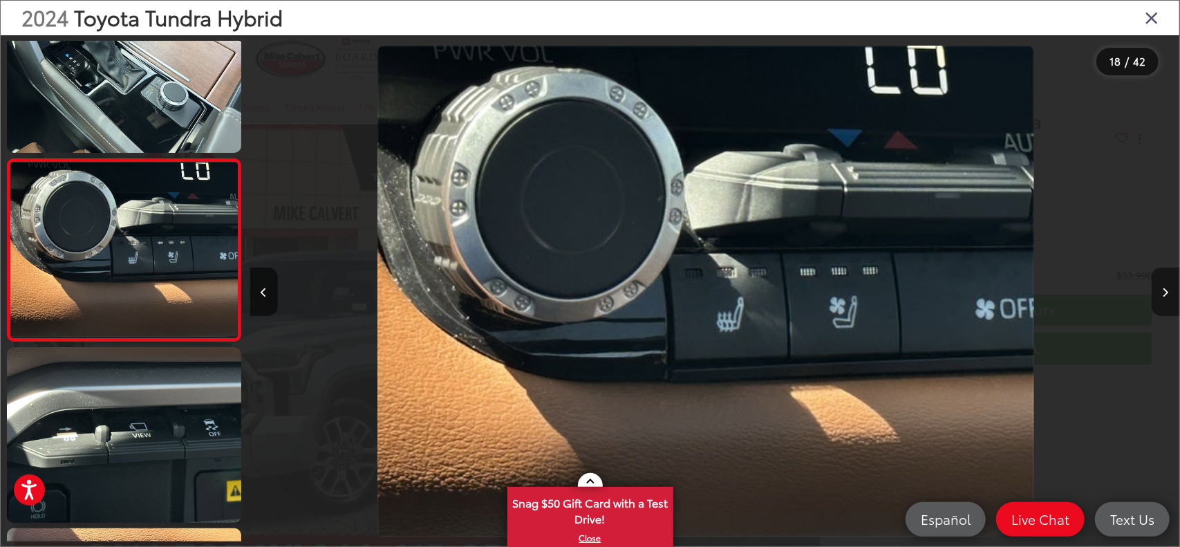
click at [1161, 287] on button "Next image" at bounding box center [1166, 292] width 28 height 48
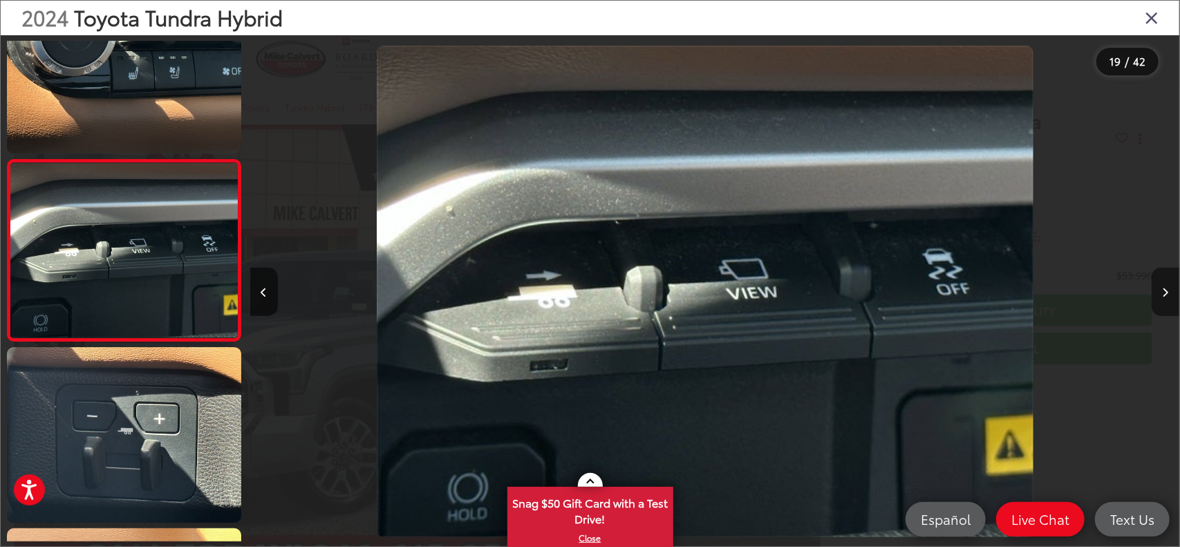
click at [1161, 287] on button "Next image" at bounding box center [1166, 292] width 28 height 48
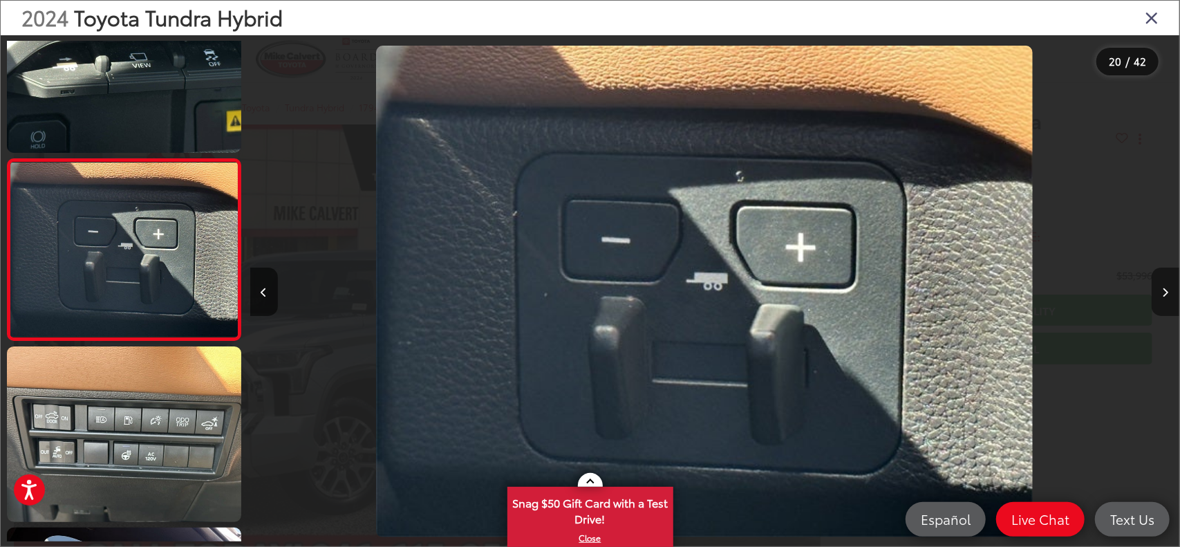
click at [1160, 286] on button "Next image" at bounding box center [1166, 292] width 28 height 48
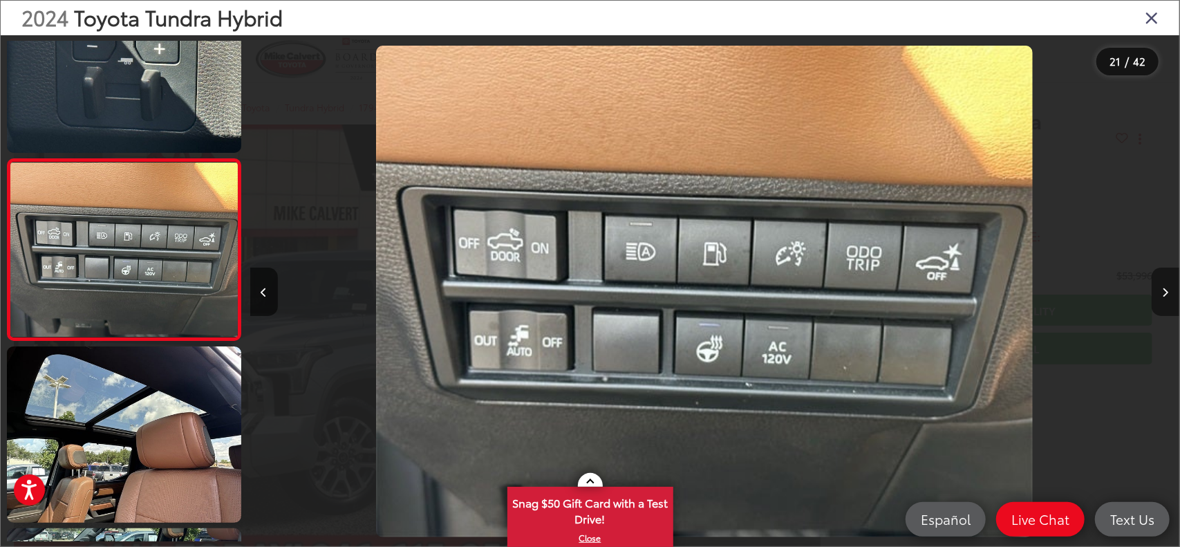
click at [1160, 285] on button "Next image" at bounding box center [1166, 292] width 28 height 48
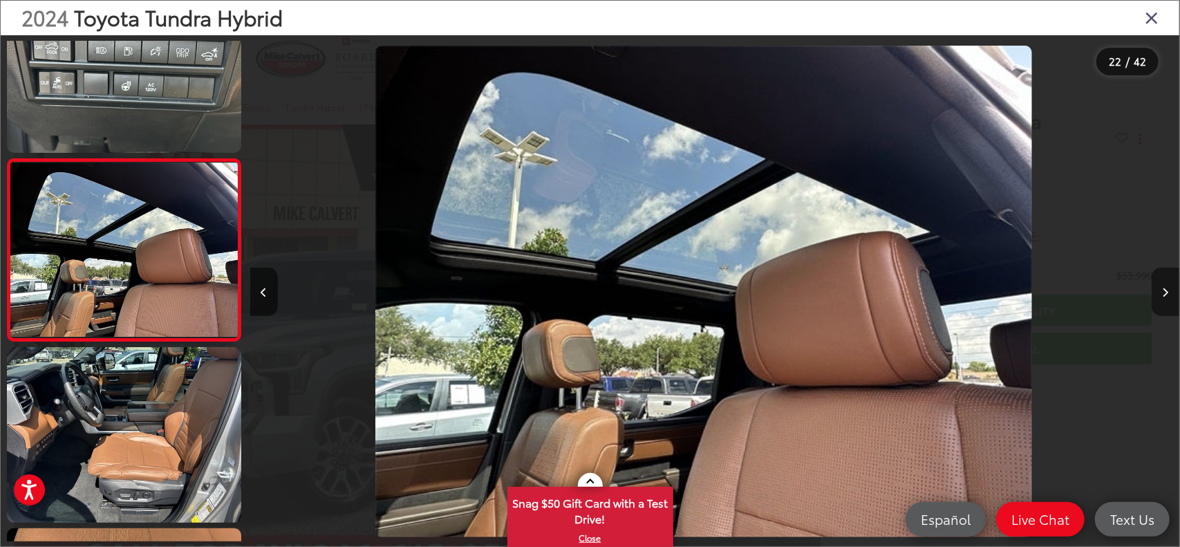
click at [1160, 285] on button "Next image" at bounding box center [1166, 292] width 28 height 48
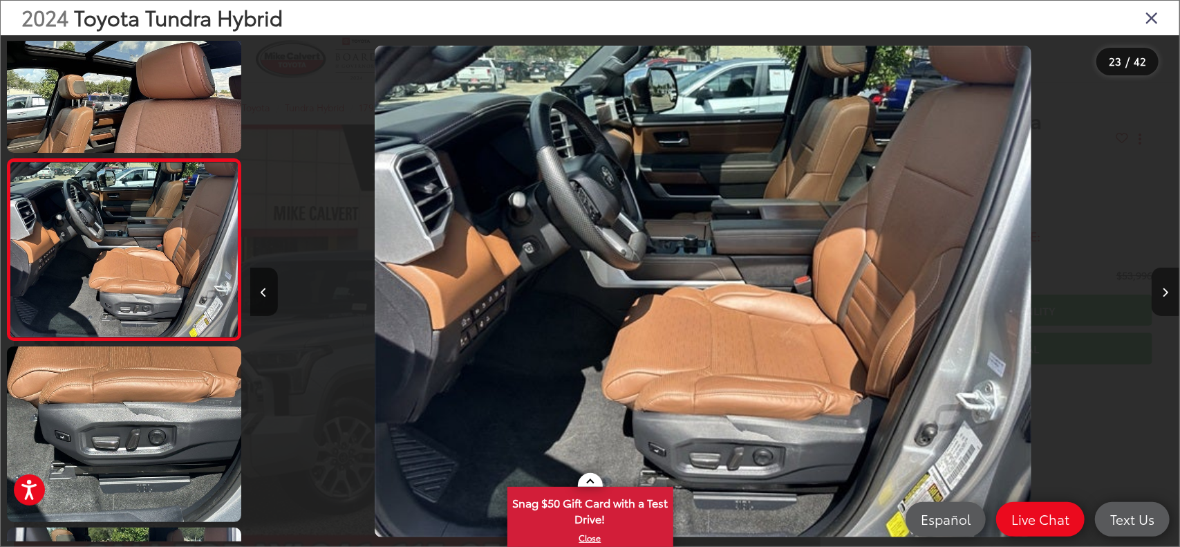
click at [1160, 285] on button "Next image" at bounding box center [1166, 292] width 28 height 48
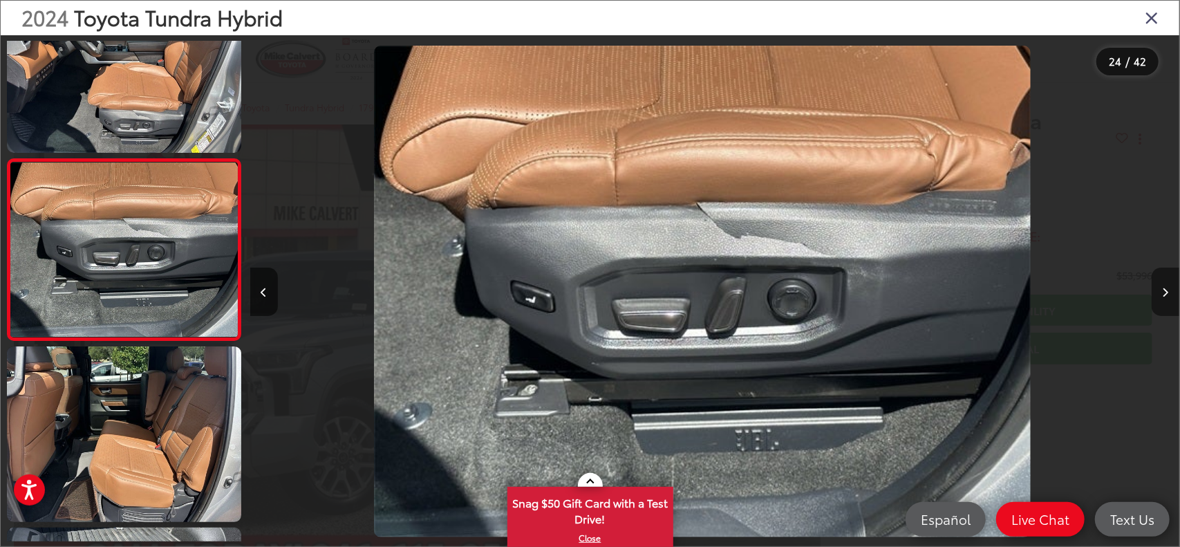
click at [1160, 285] on button "Next image" at bounding box center [1166, 292] width 28 height 48
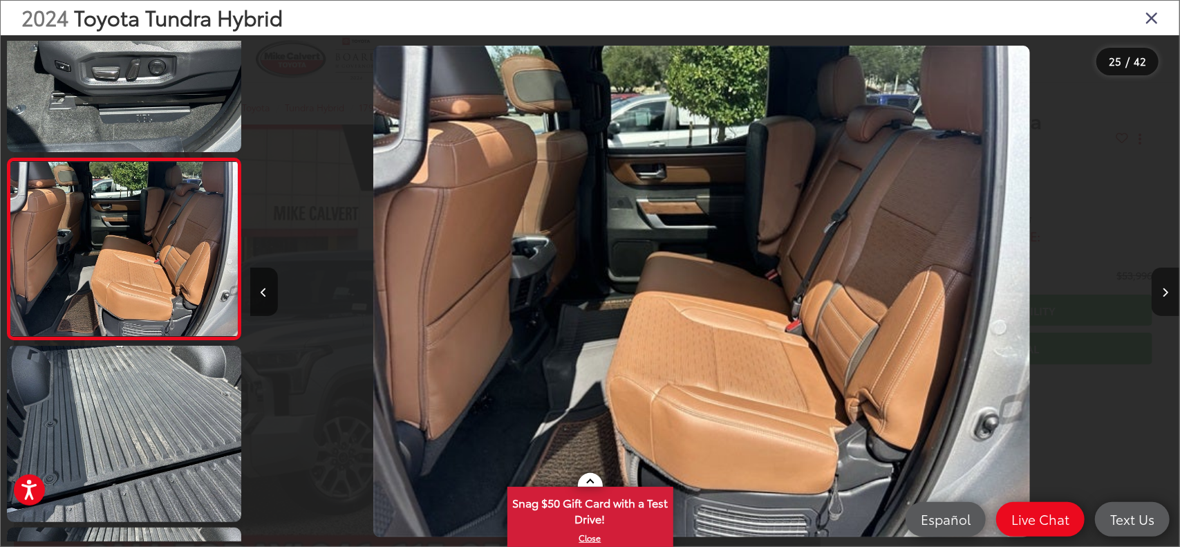
click at [1160, 285] on button "Next image" at bounding box center [1166, 292] width 28 height 48
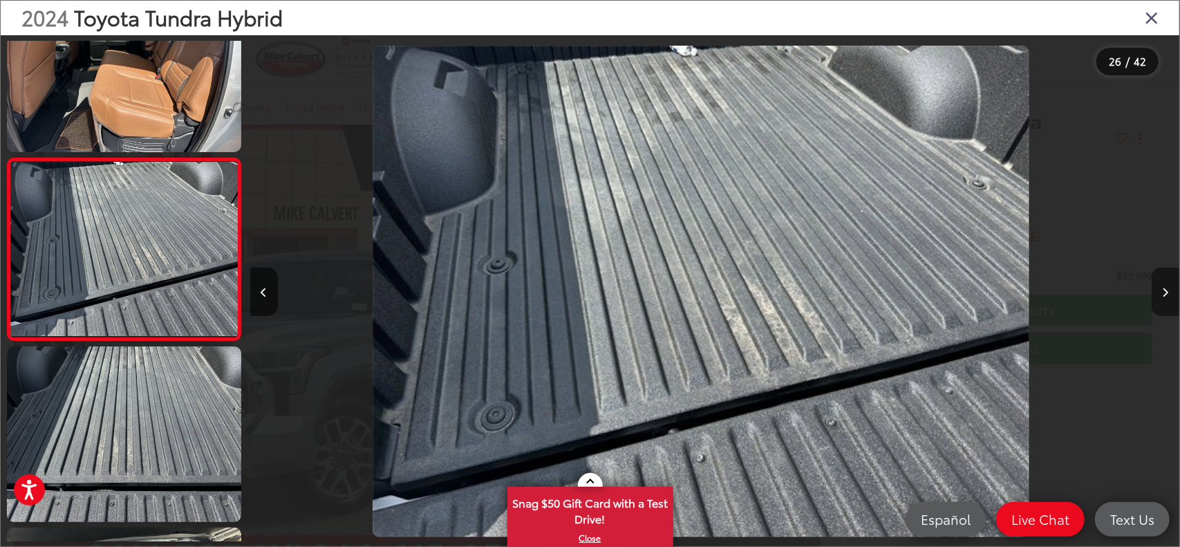
click at [1160, 285] on button "Next image" at bounding box center [1166, 292] width 28 height 48
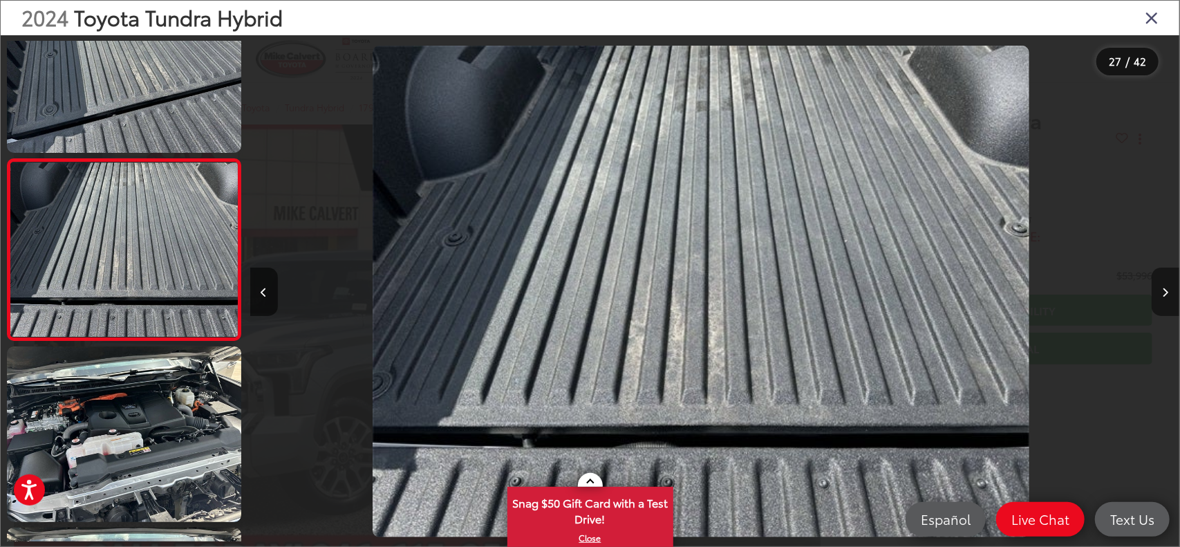
click at [1160, 285] on button "Next image" at bounding box center [1166, 292] width 28 height 48
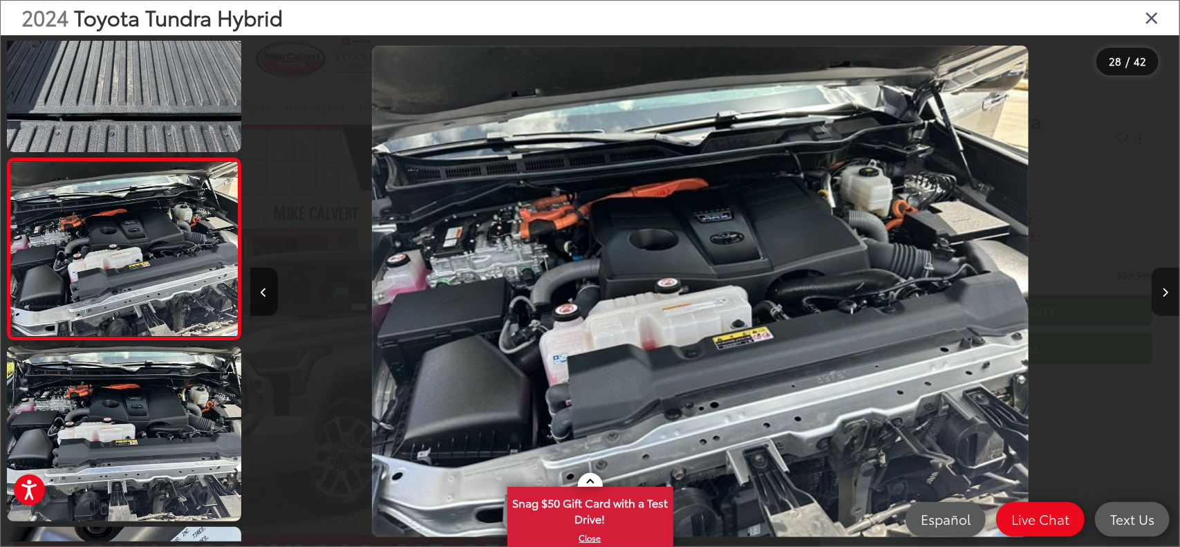
click at [1160, 285] on button "Next image" at bounding box center [1166, 292] width 28 height 48
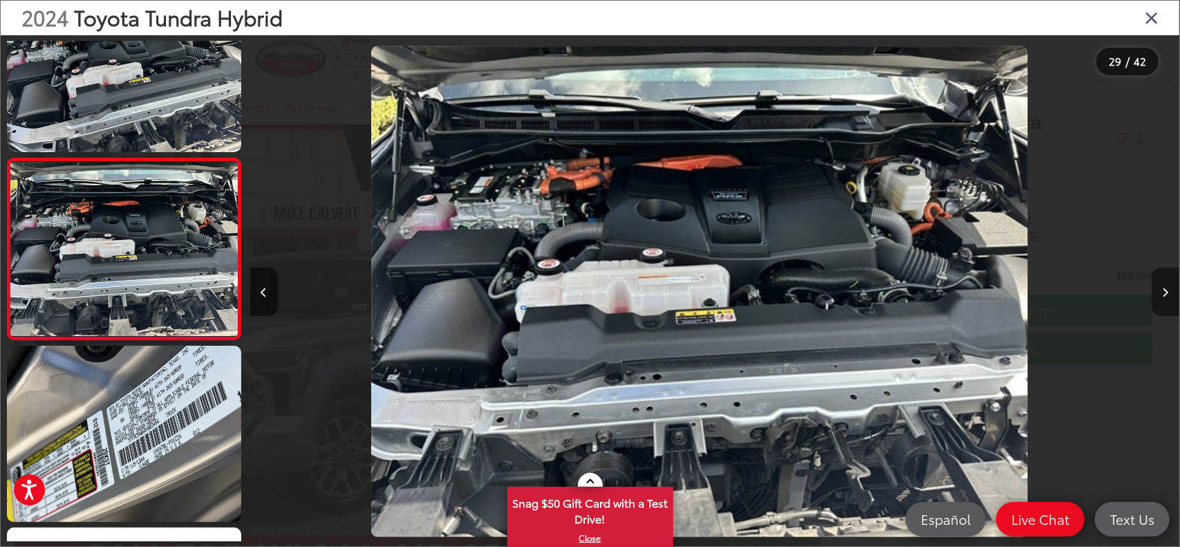
click at [1160, 285] on button "Next image" at bounding box center [1166, 292] width 28 height 48
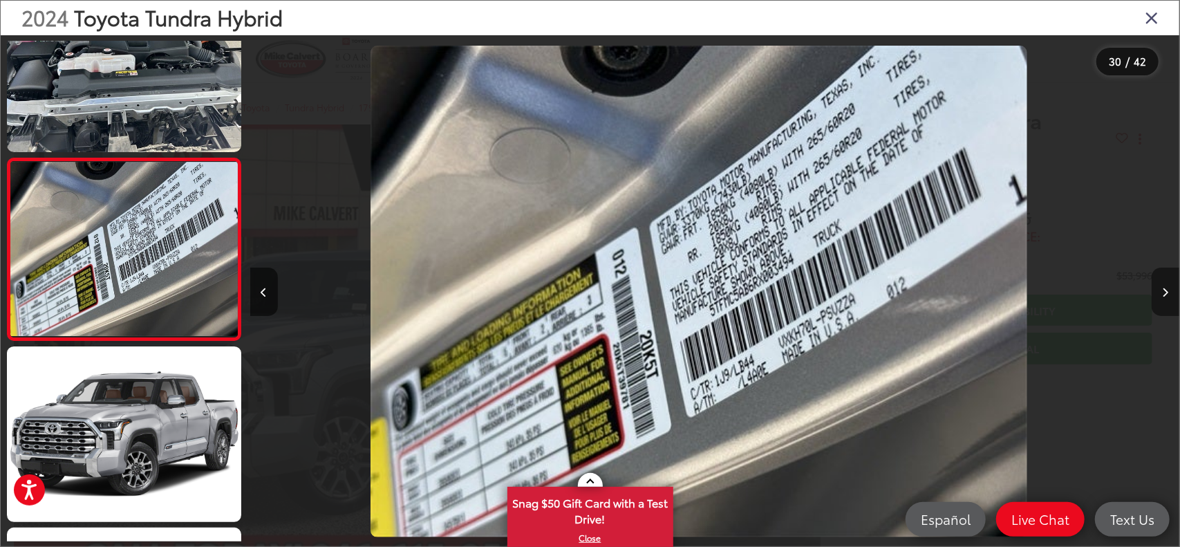
click at [1160, 285] on button "Next image" at bounding box center [1166, 292] width 28 height 48
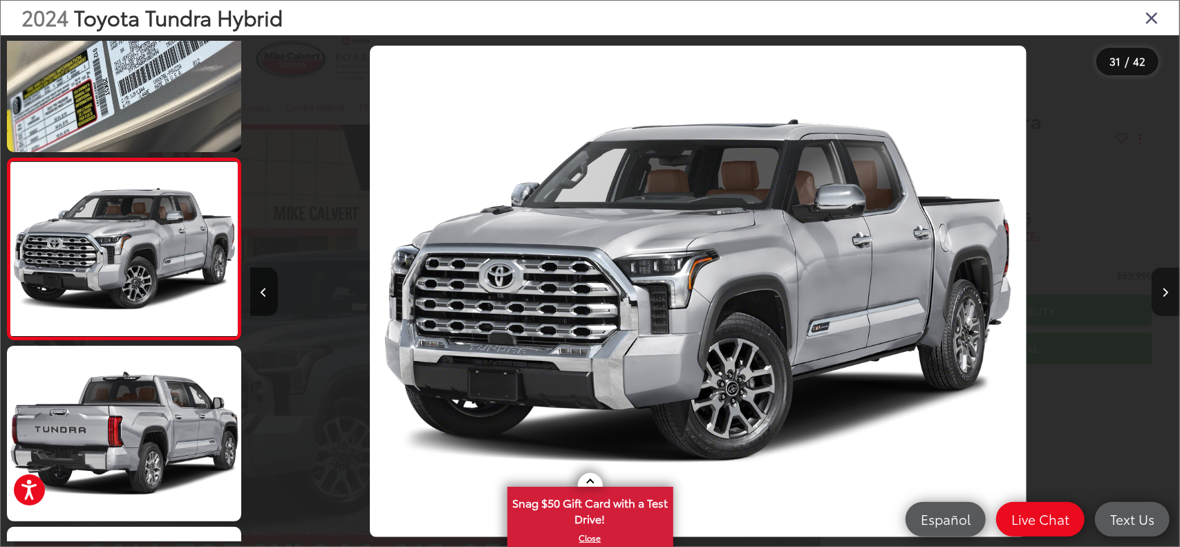
click at [1160, 285] on button "Next image" at bounding box center [1166, 292] width 28 height 48
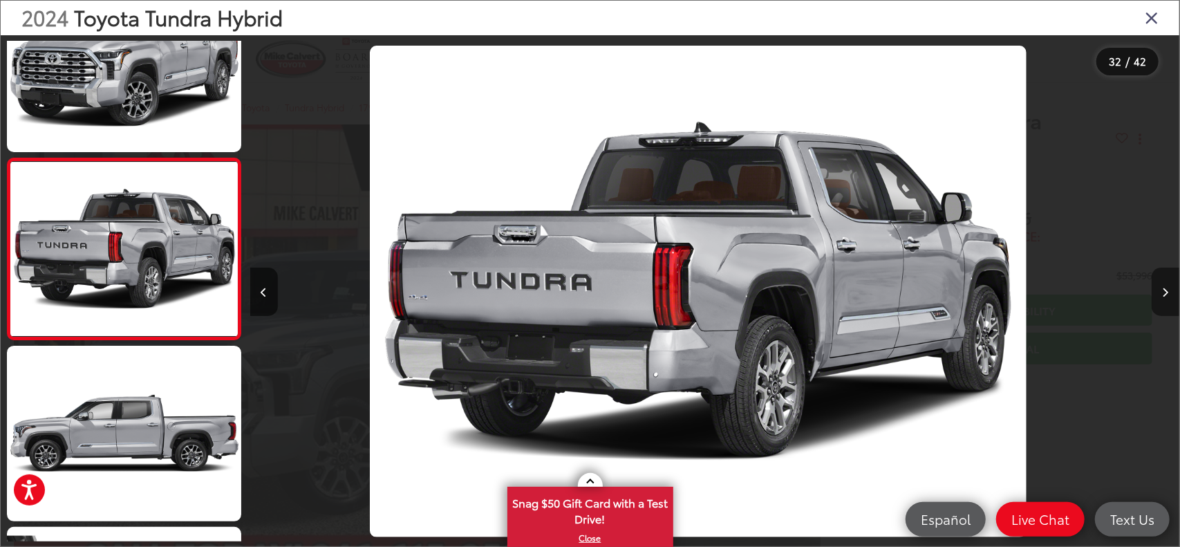
click at [1162, 285] on button "Next image" at bounding box center [1166, 292] width 28 height 48
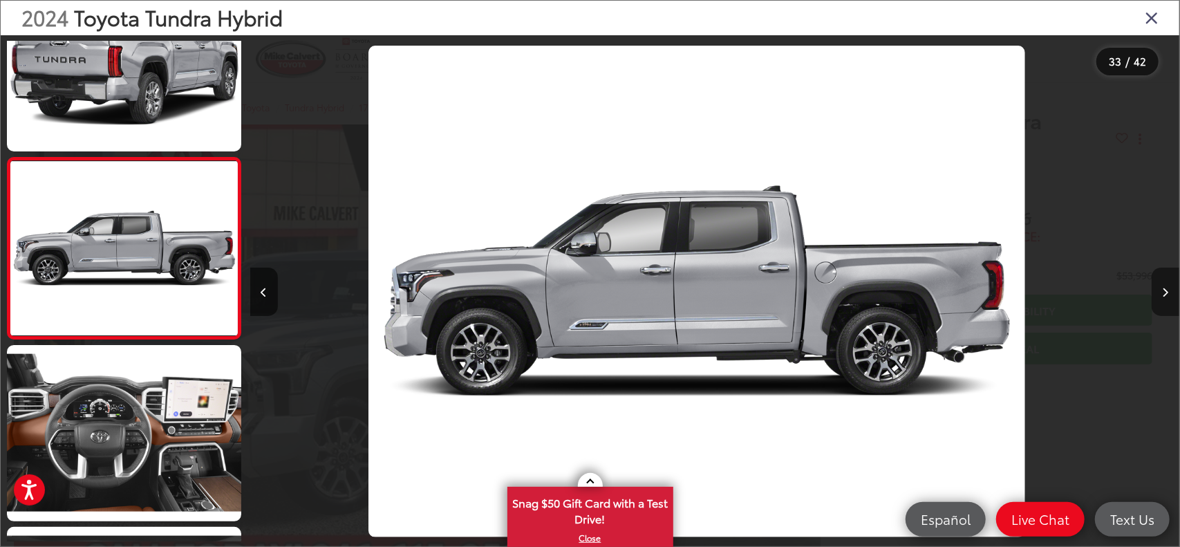
click at [1162, 285] on button "Next image" at bounding box center [1166, 292] width 28 height 48
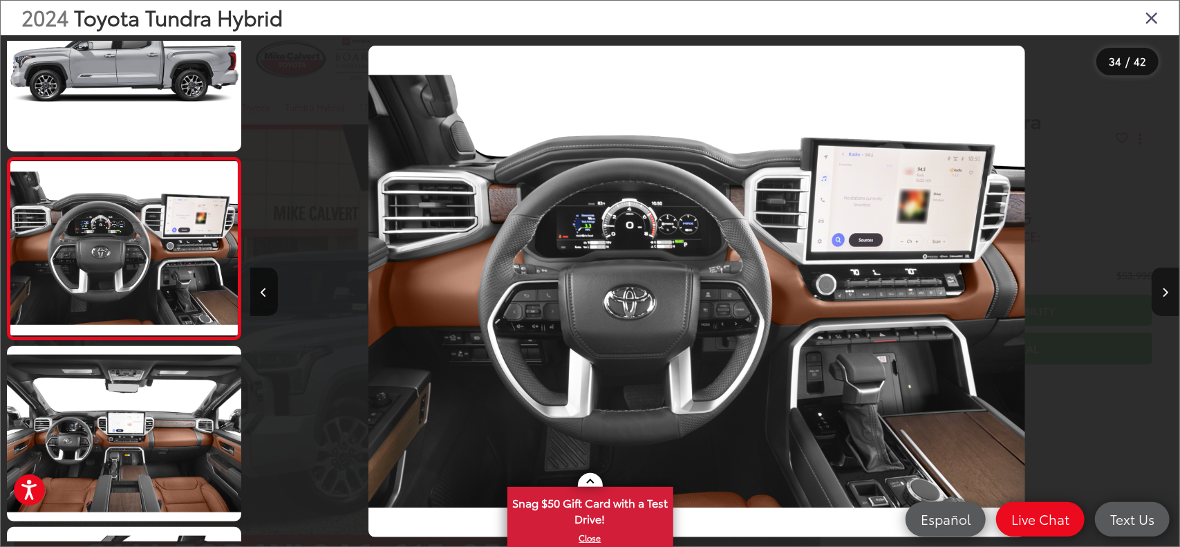
click at [1162, 285] on button "Next image" at bounding box center [1166, 292] width 28 height 48
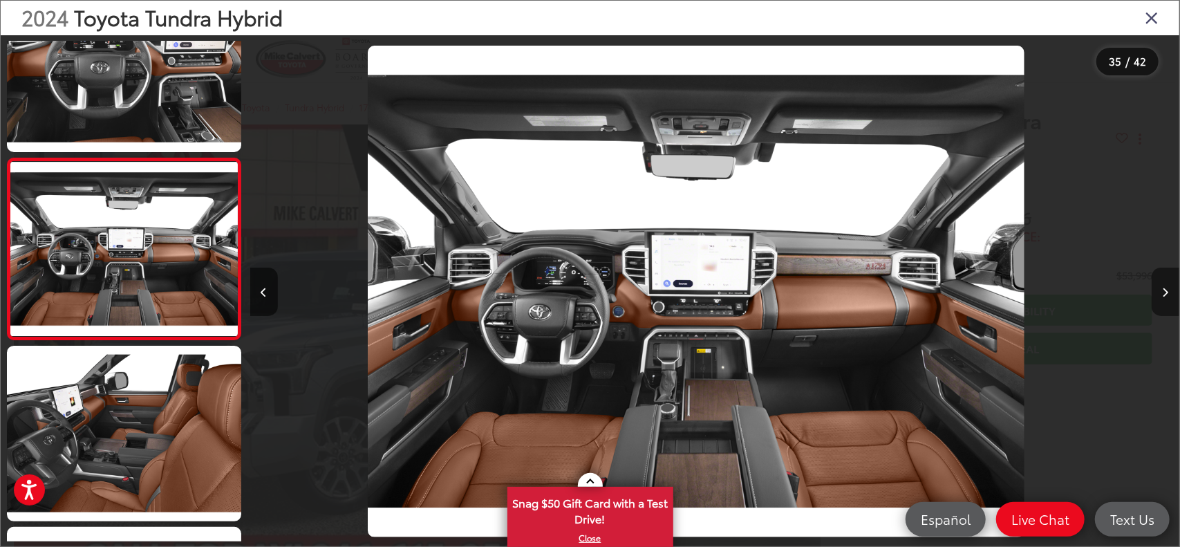
click at [1162, 285] on button "Next image" at bounding box center [1166, 292] width 28 height 48
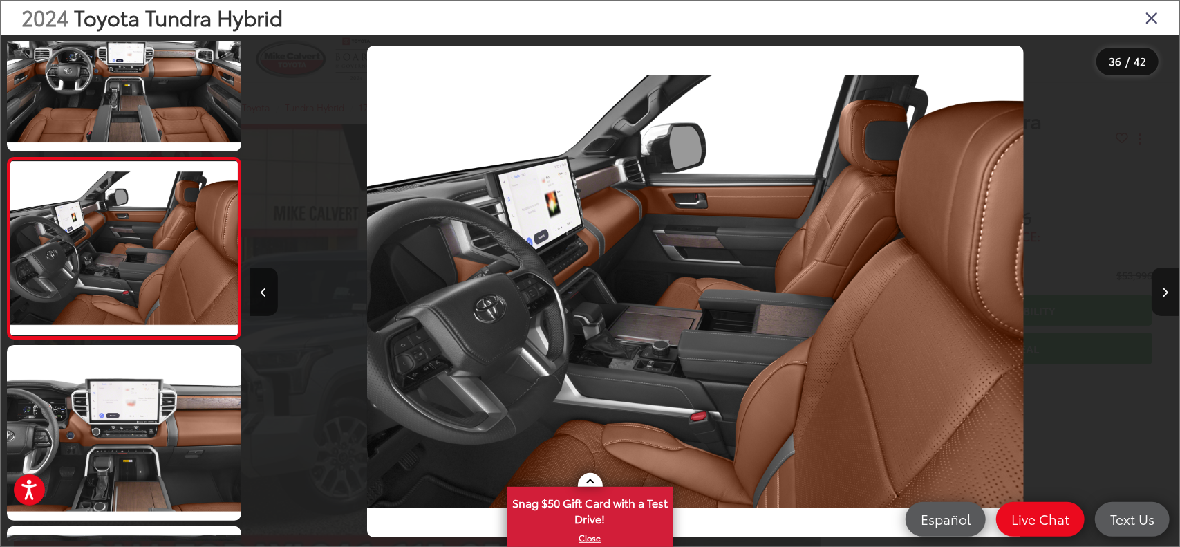
click at [1162, 285] on button "Next image" at bounding box center [1166, 292] width 28 height 48
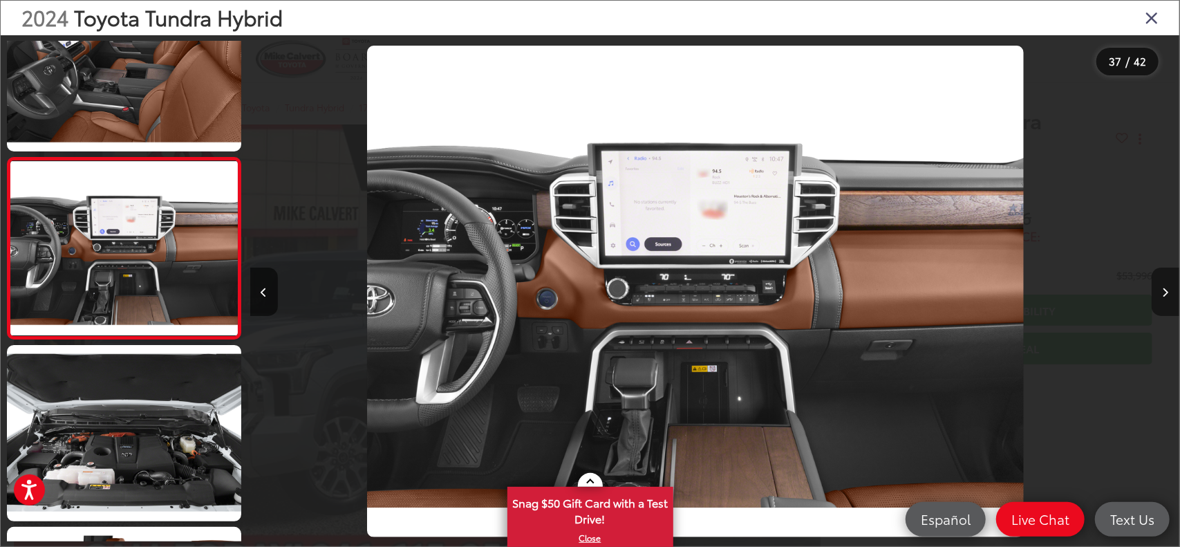
click at [1162, 285] on button "Next image" at bounding box center [1166, 292] width 28 height 48
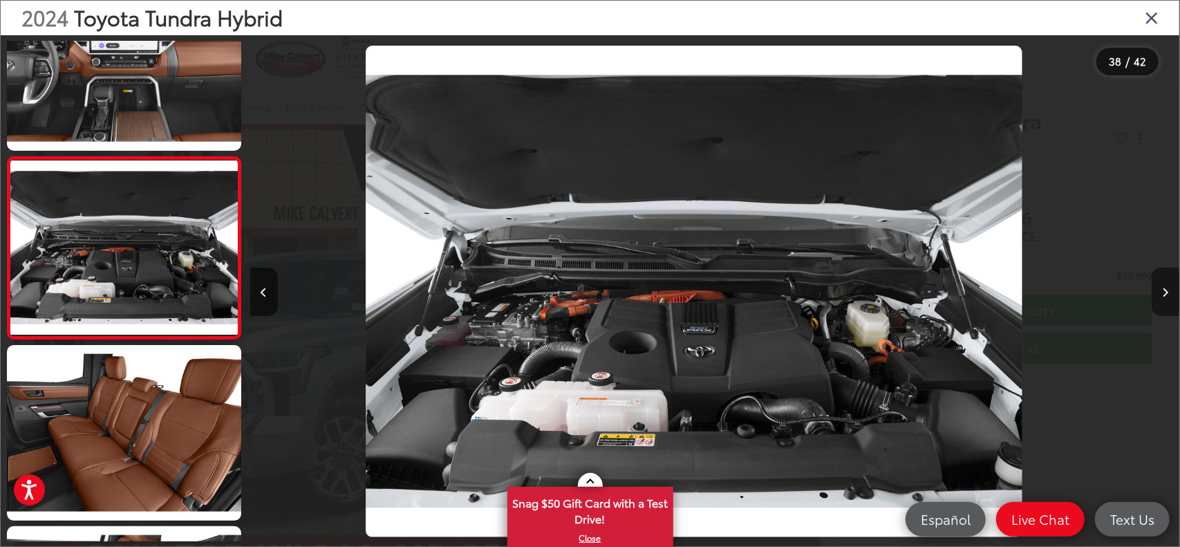
click at [1162, 285] on button "Next image" at bounding box center [1166, 292] width 28 height 48
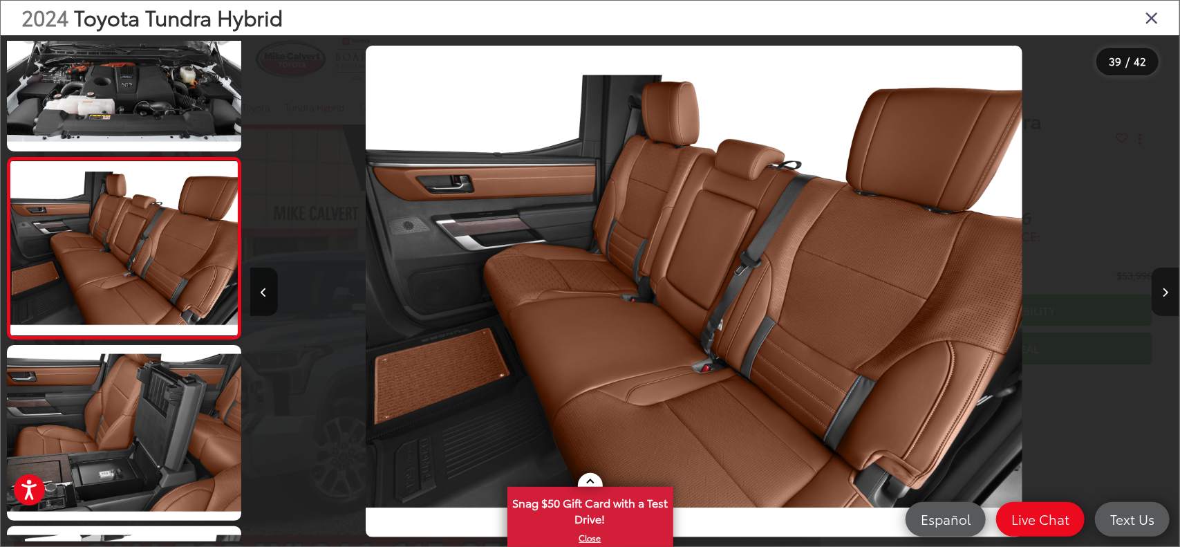
click at [1162, 285] on button "Next image" at bounding box center [1166, 292] width 28 height 48
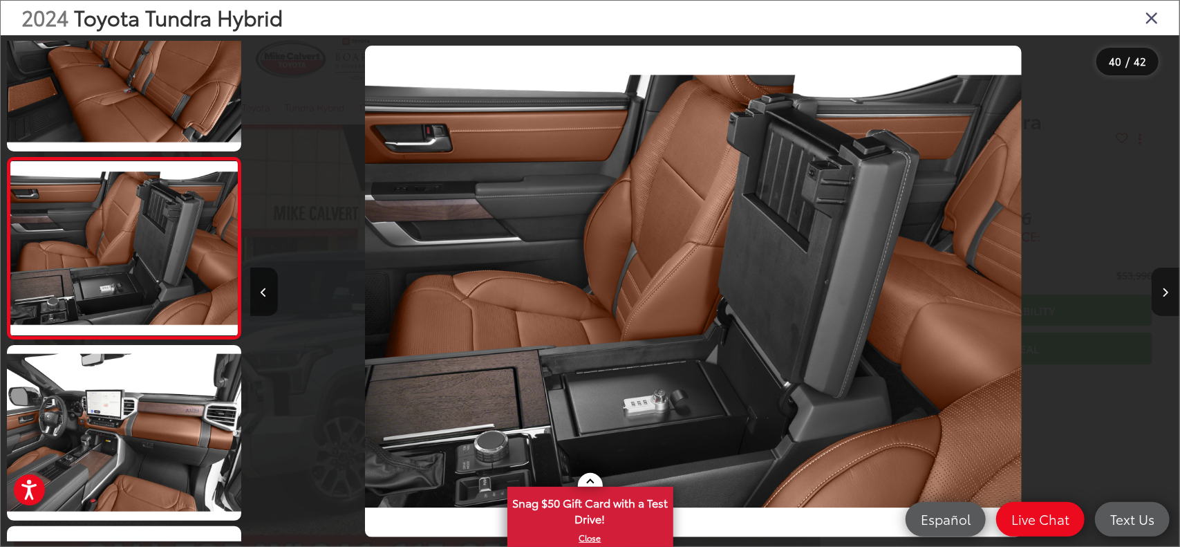
click at [1160, 284] on button "Next image" at bounding box center [1166, 292] width 28 height 48
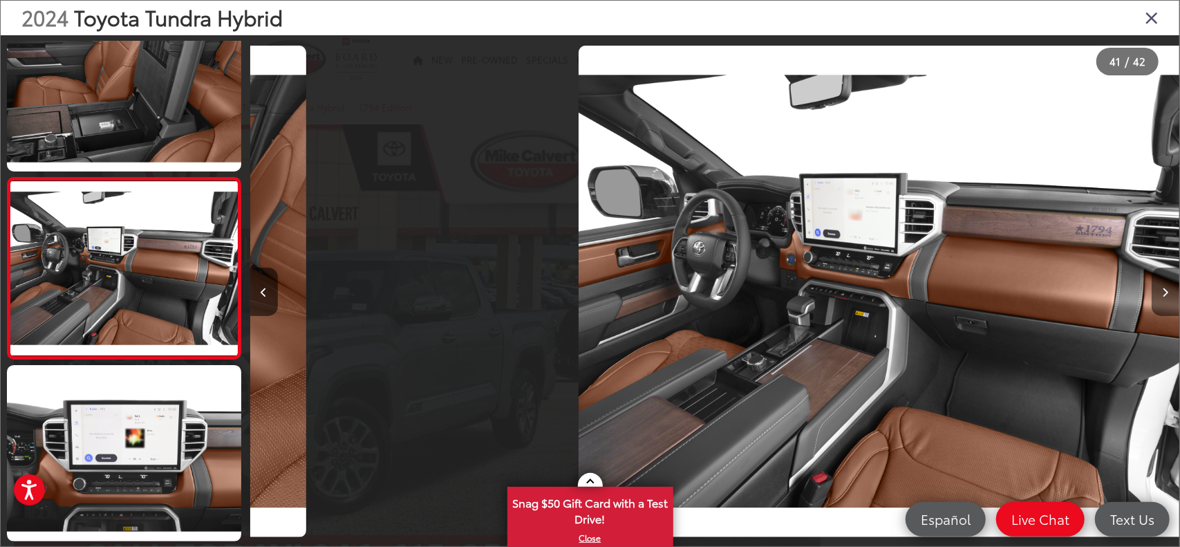
click at [1160, 284] on button "Next image" at bounding box center [1166, 292] width 28 height 48
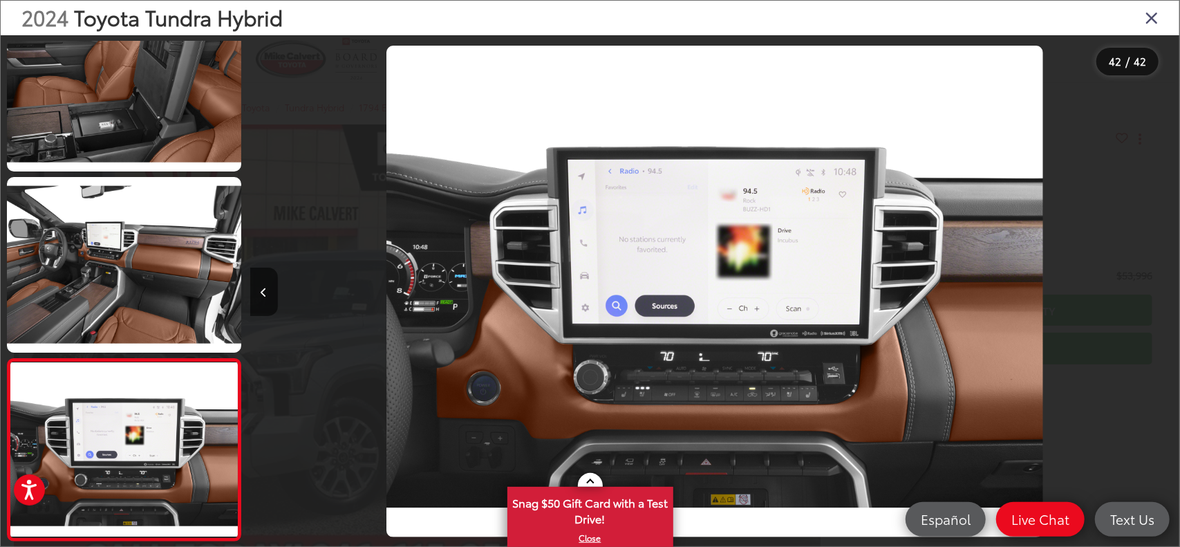
click at [1160, 284] on div at bounding box center [1063, 291] width 232 height 512
click at [1155, 19] on icon "Close gallery" at bounding box center [1152, 17] width 14 height 18
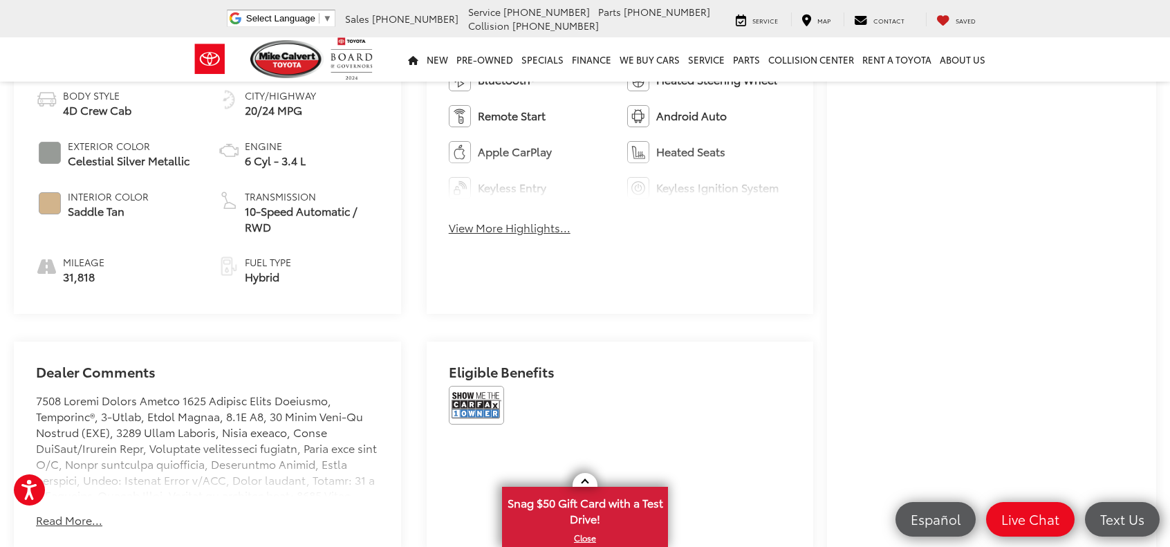
click at [1158, 239] on div "[PERSON_NAME] Toyota Used Vehicles 2024 Toyota Tundra Hybrid 1794 Edition Confi…" at bounding box center [585, 385] width 1170 height 2015
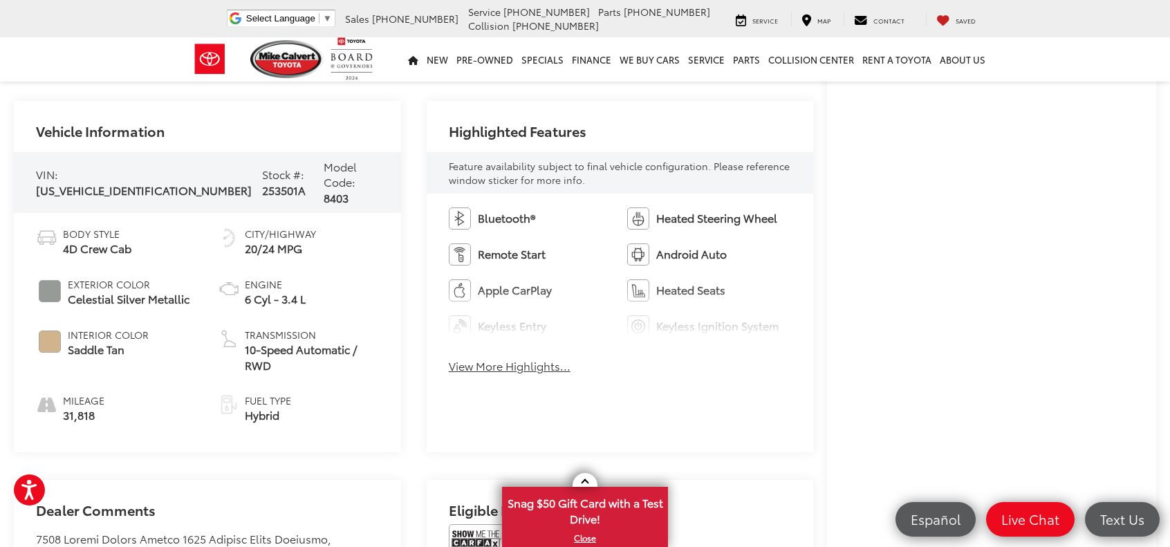
click at [1147, 337] on div "Buy $53,996 [DATE] Price: Less [DATE] Price: $53,996 Check Availability Instant…" at bounding box center [991, 189] width 329 height 1105
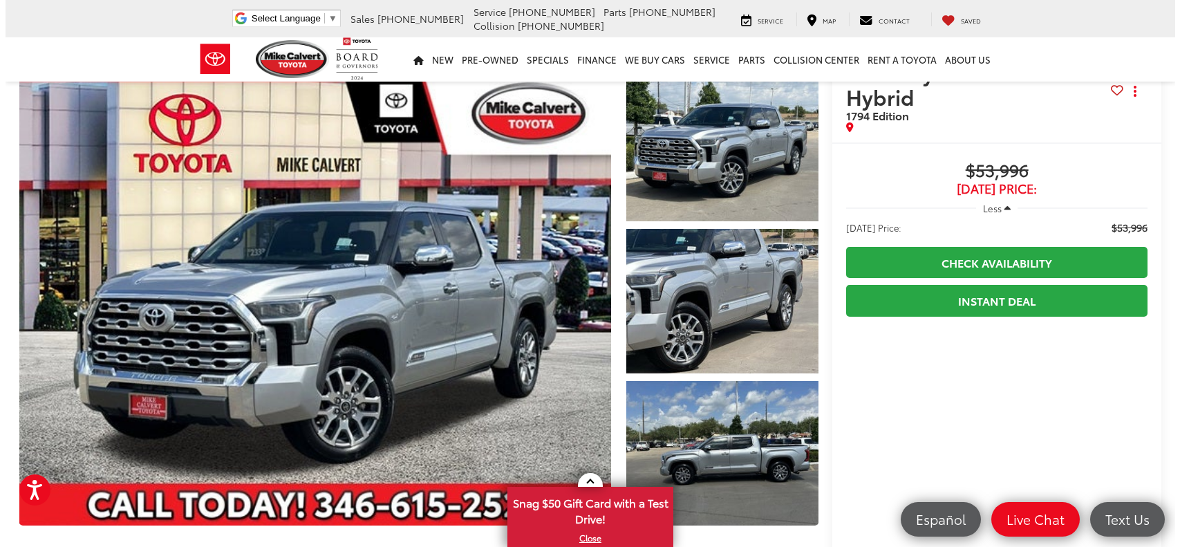
scroll to position [69, 0]
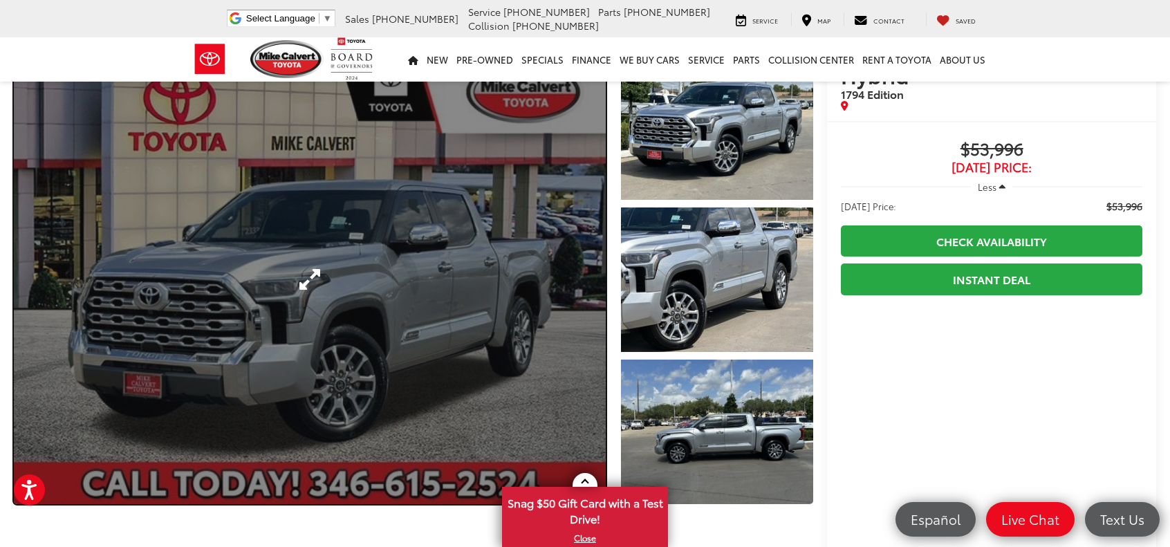
click at [340, 340] on link "Expand Photo 0" at bounding box center [310, 279] width 592 height 449
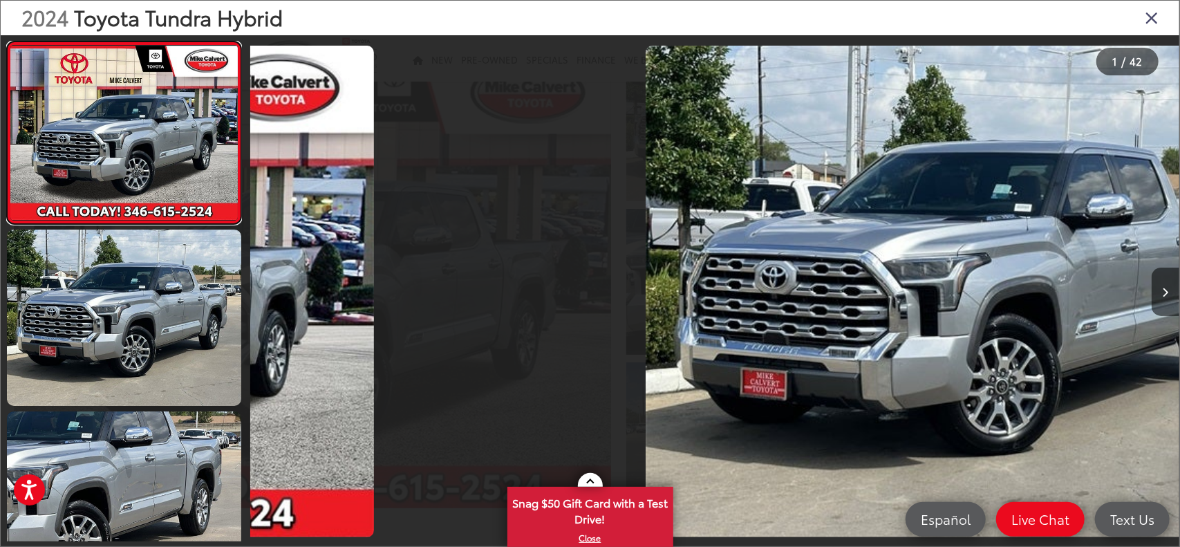
scroll to position [0, 0]
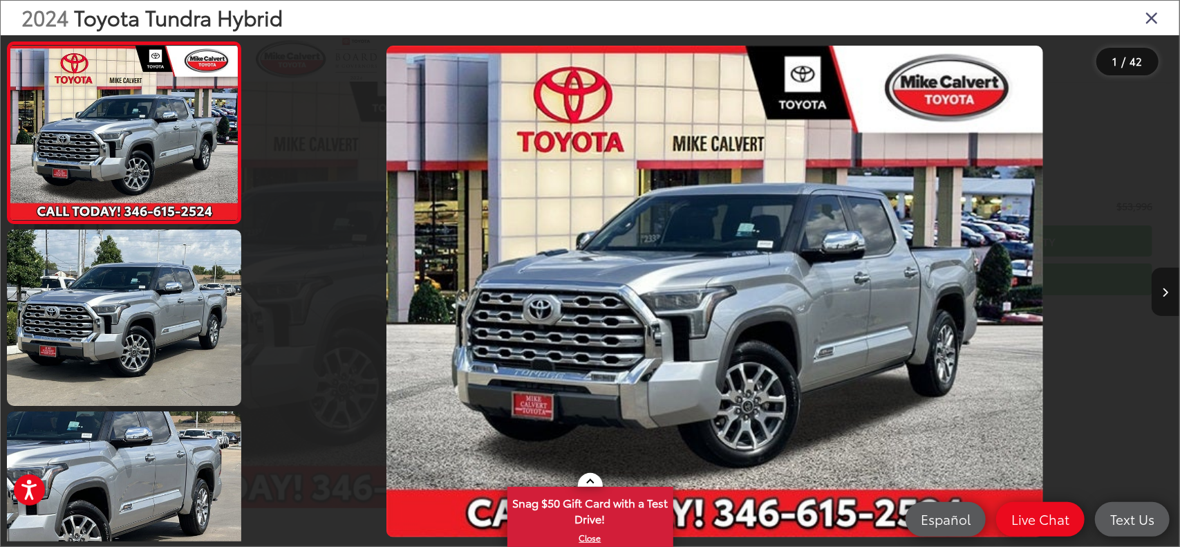
click at [1167, 288] on icon "Next image" at bounding box center [1166, 293] width 6 height 10
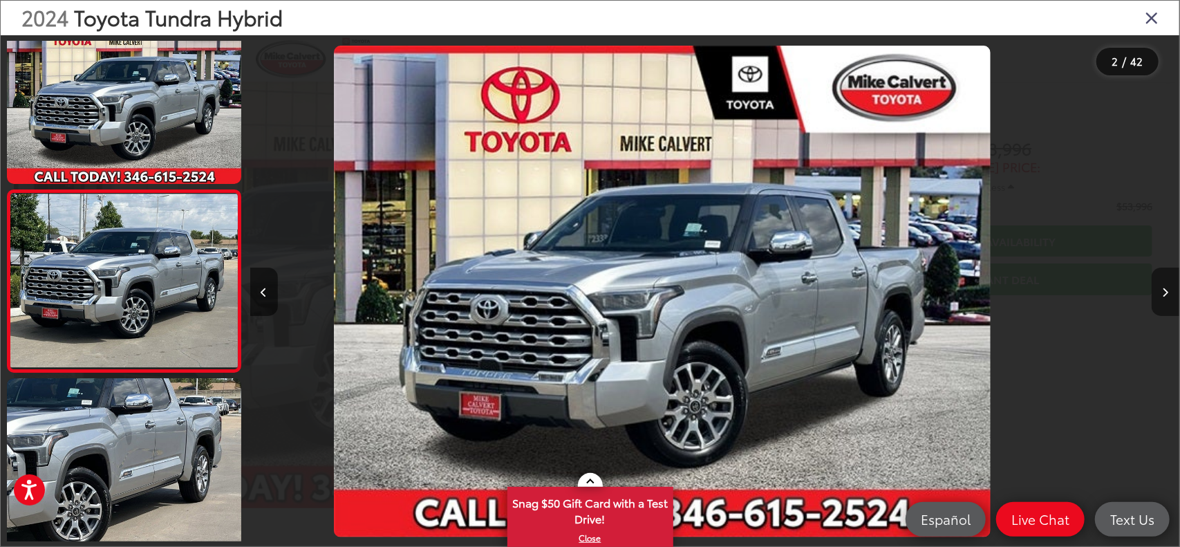
scroll to position [62, 0]
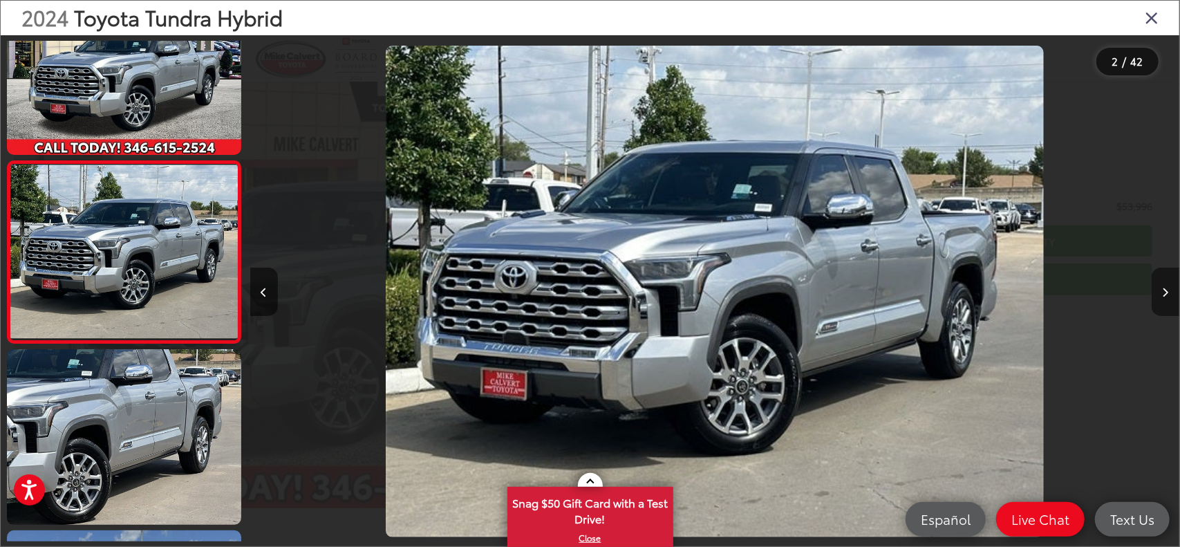
click at [1166, 288] on icon "Next image" at bounding box center [1166, 293] width 6 height 10
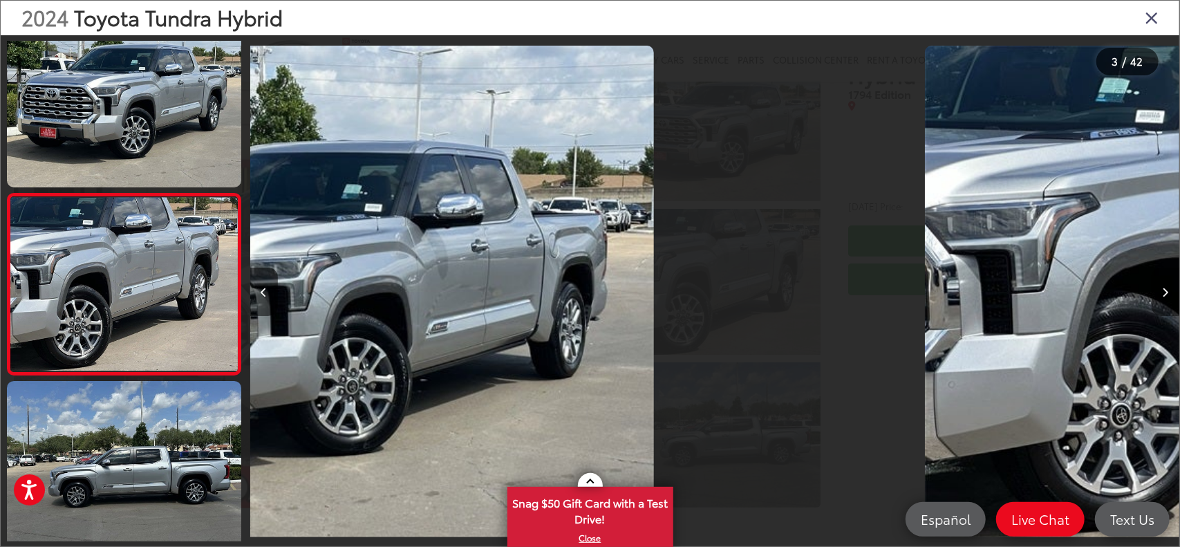
scroll to position [244, 0]
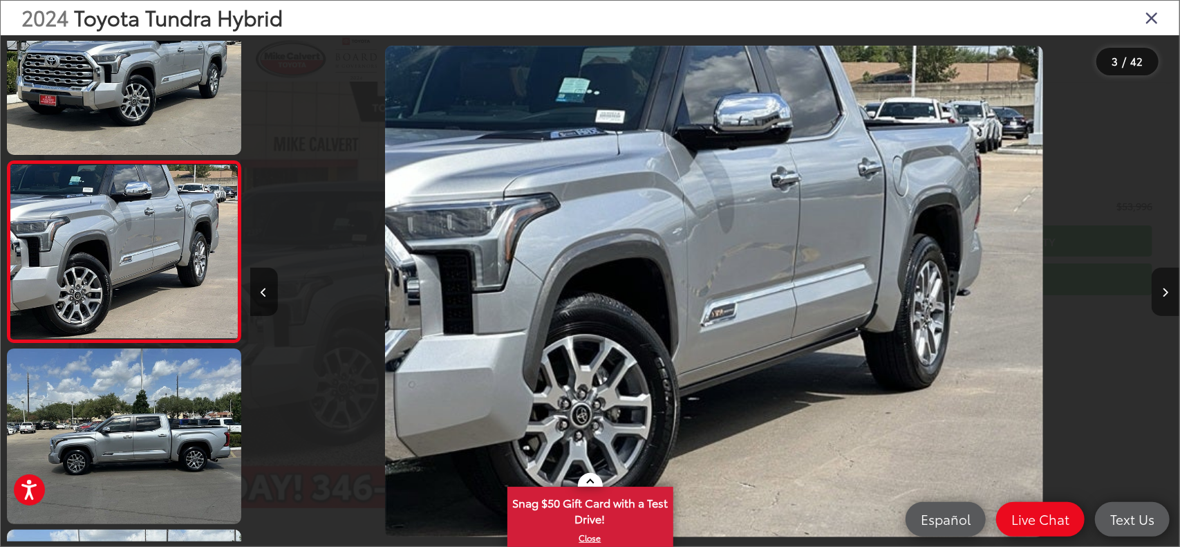
click at [1166, 288] on icon "Next image" at bounding box center [1166, 293] width 6 height 10
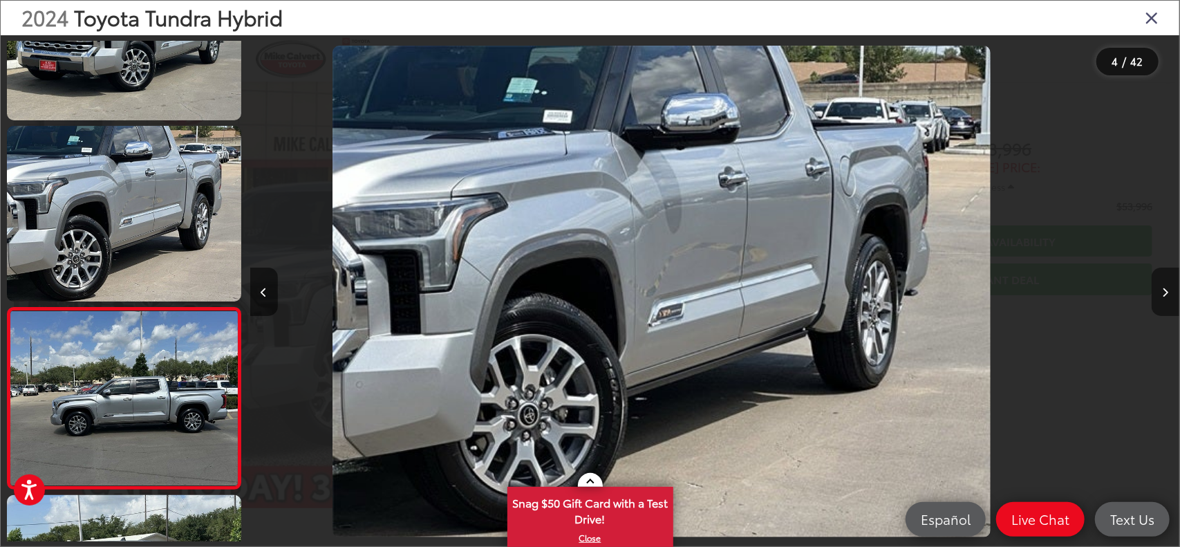
scroll to position [380, 0]
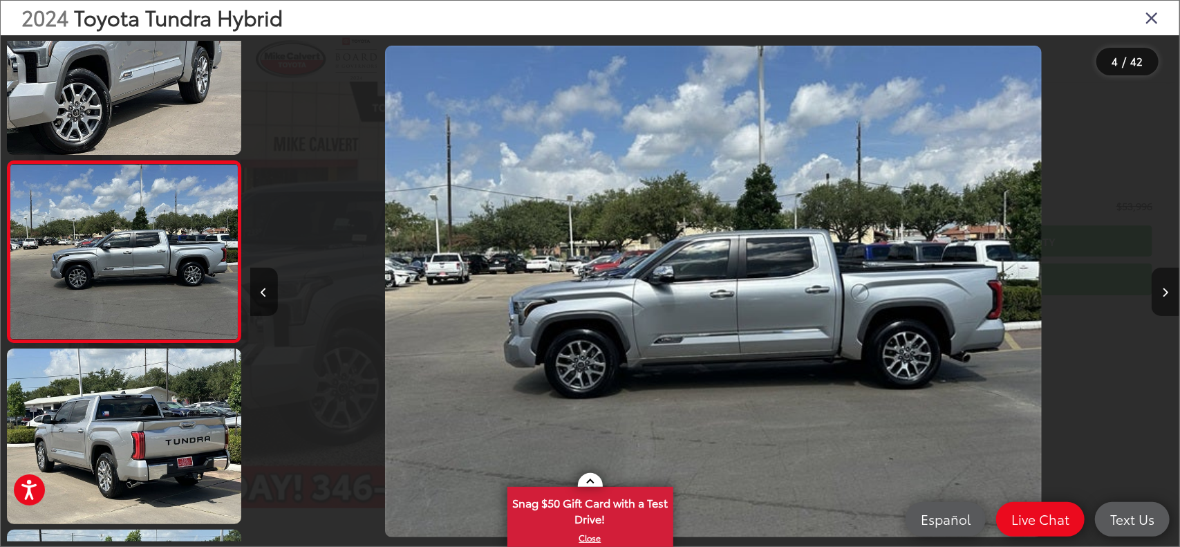
click at [1165, 288] on icon "Next image" at bounding box center [1166, 293] width 6 height 10
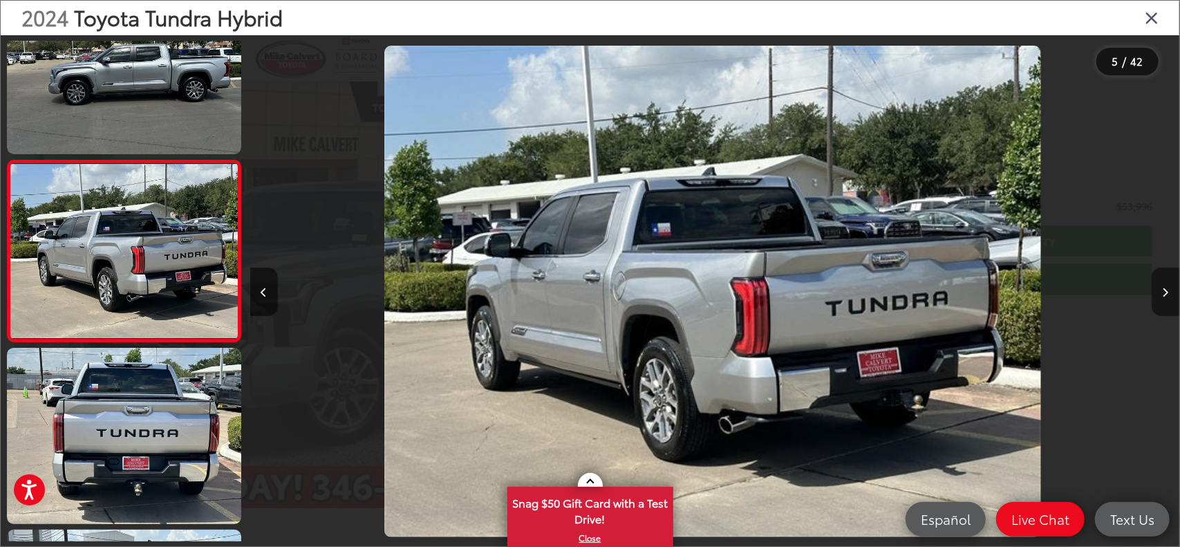
click at [1165, 288] on icon "Next image" at bounding box center [1166, 293] width 6 height 10
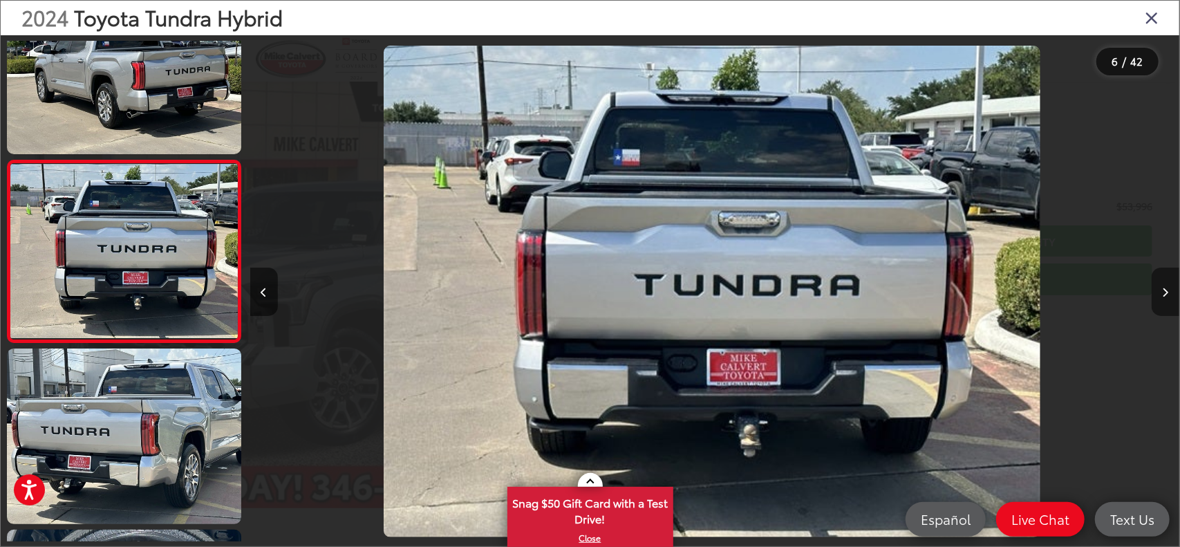
click at [1165, 288] on icon "Next image" at bounding box center [1166, 293] width 6 height 10
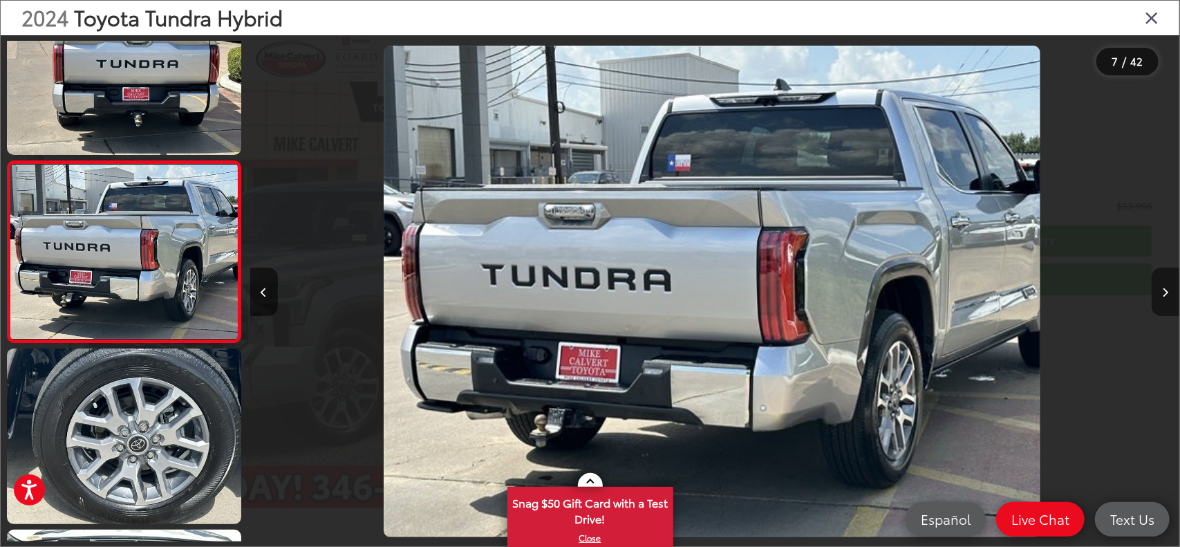
click at [1165, 288] on icon "Next image" at bounding box center [1166, 293] width 6 height 10
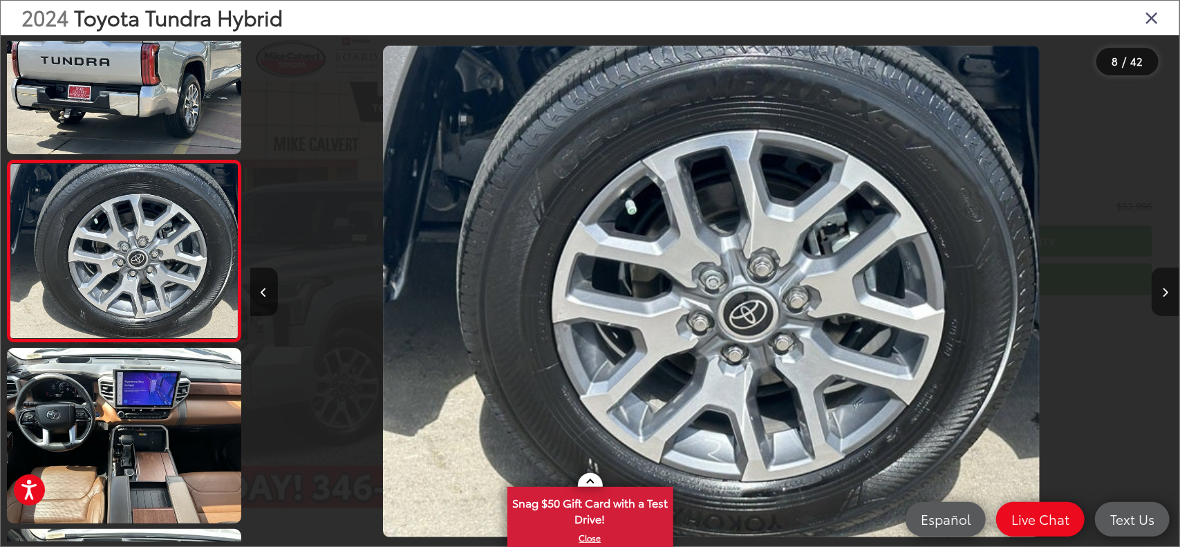
click at [1165, 288] on icon "Next image" at bounding box center [1166, 293] width 6 height 10
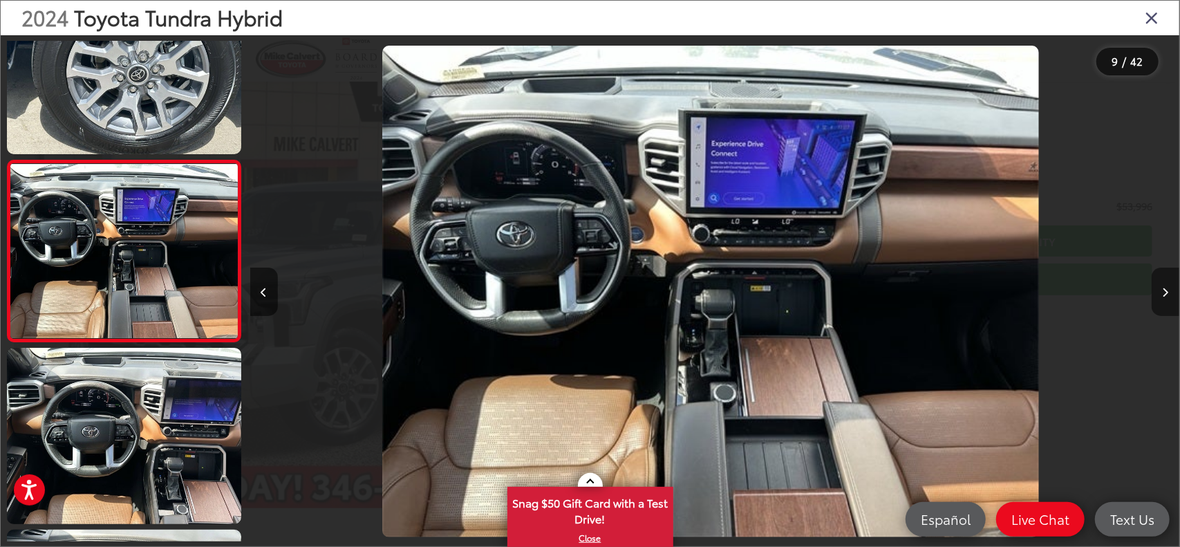
click at [1165, 288] on icon "Next image" at bounding box center [1166, 293] width 6 height 10
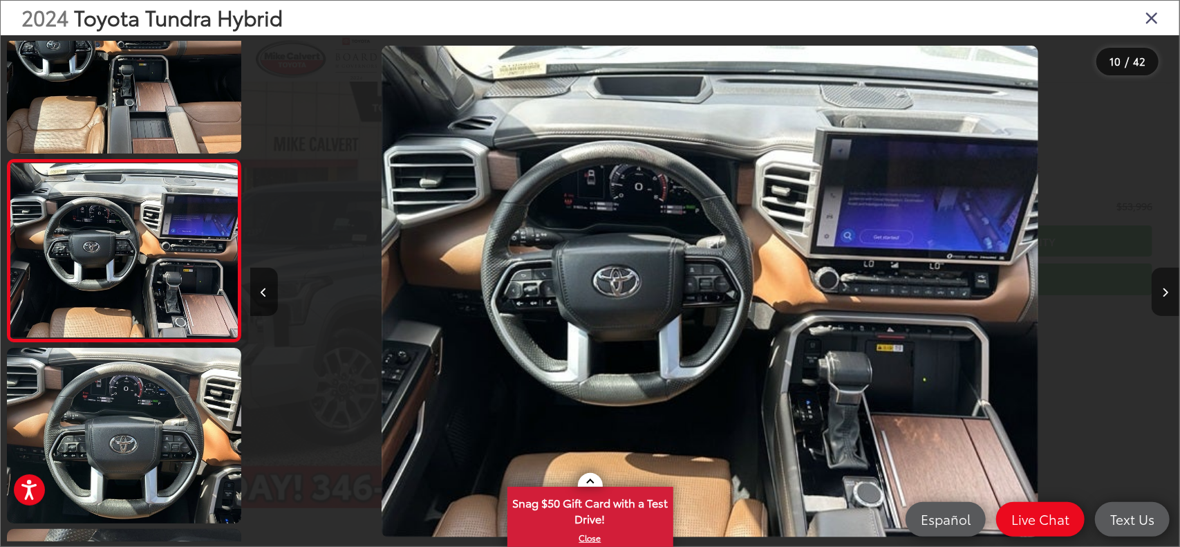
click at [1165, 288] on icon "Next image" at bounding box center [1166, 293] width 6 height 10
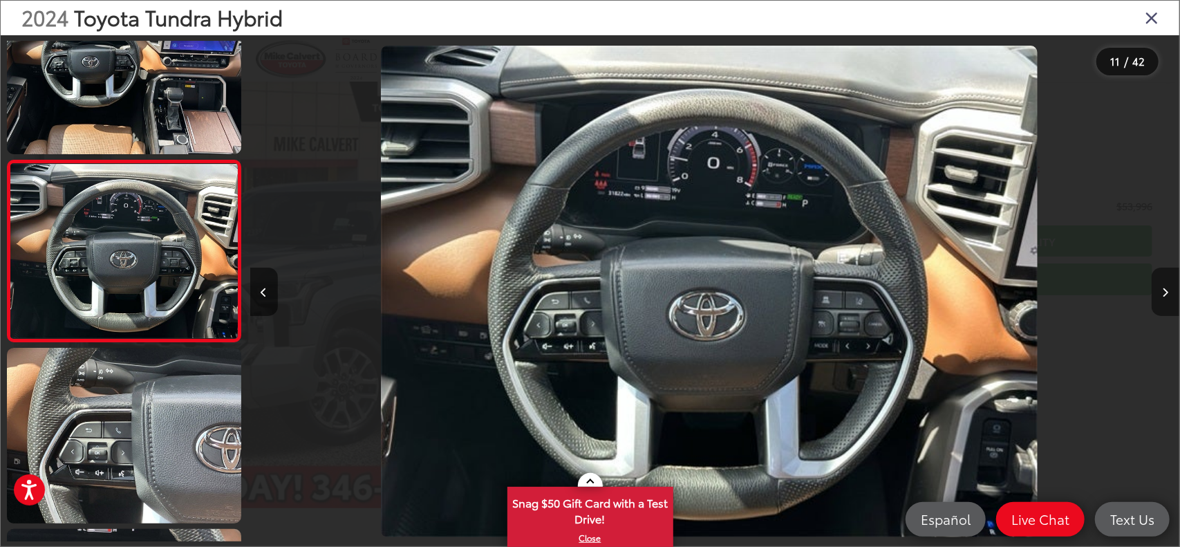
click at [1165, 288] on icon "Next image" at bounding box center [1166, 293] width 6 height 10
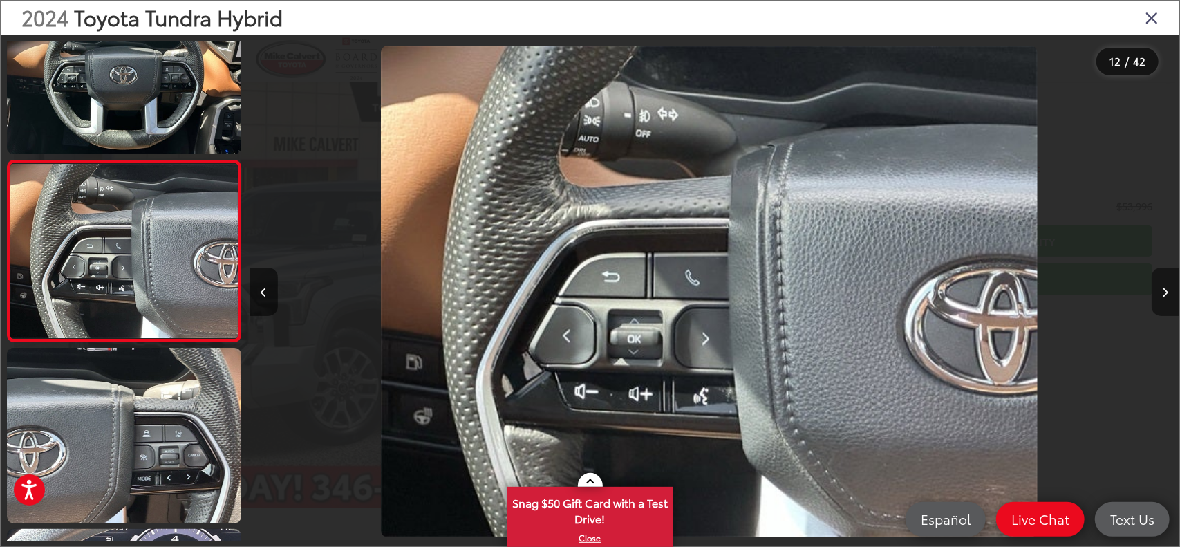
click at [1165, 288] on icon "Next image" at bounding box center [1166, 293] width 6 height 10
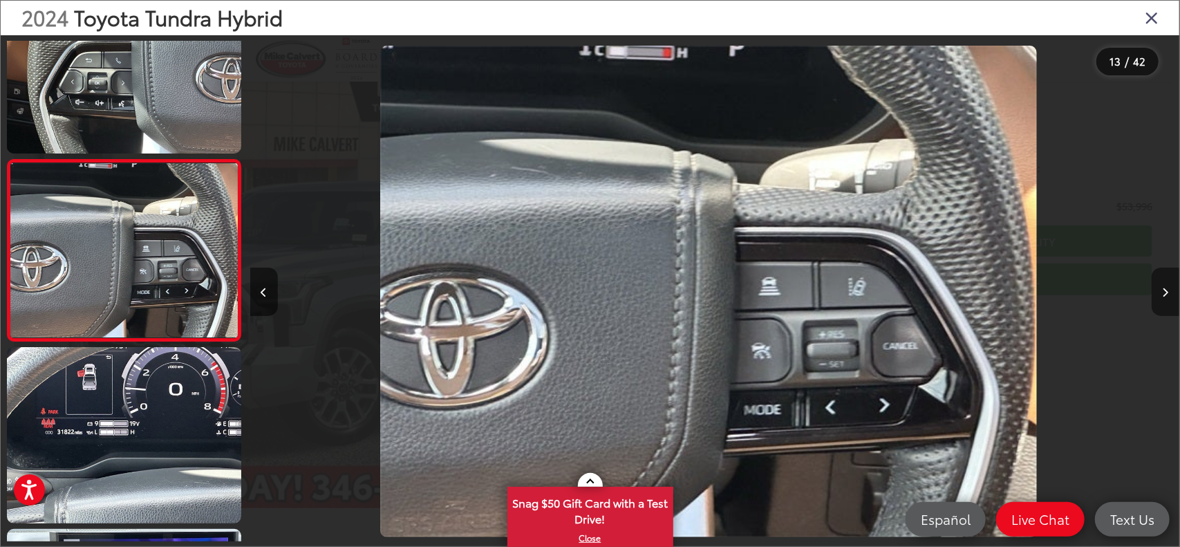
click at [1165, 288] on icon "Next image" at bounding box center [1166, 293] width 6 height 10
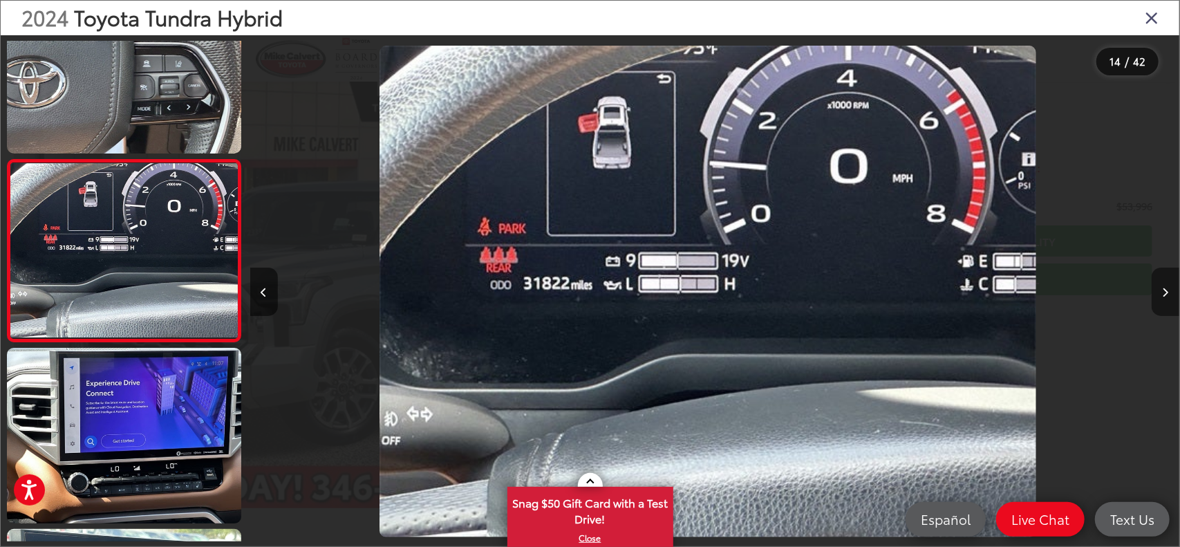
click at [1165, 288] on icon "Next image" at bounding box center [1166, 293] width 6 height 10
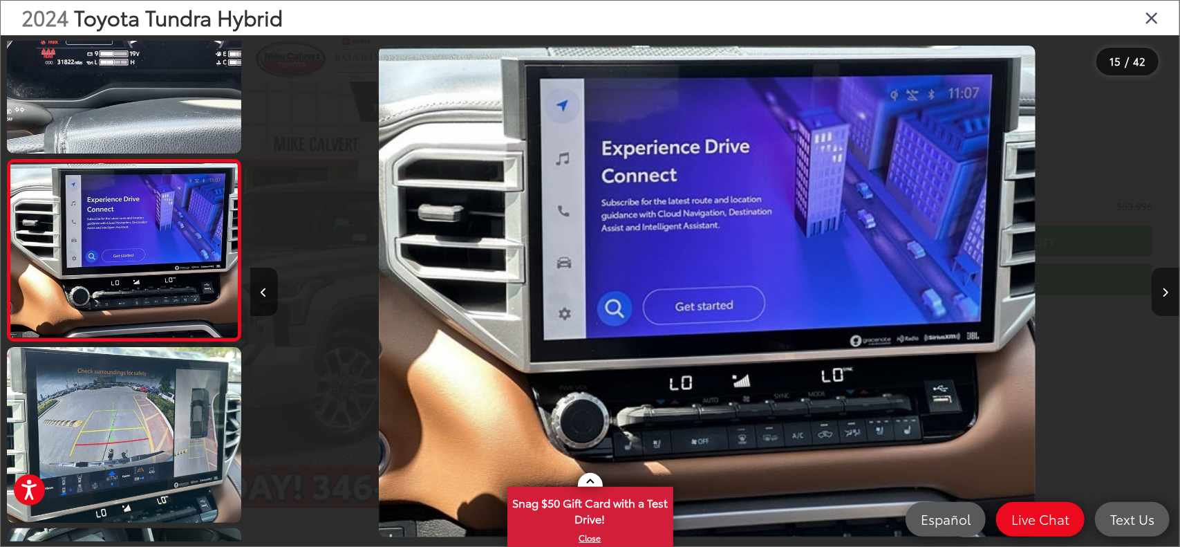
click at [1165, 288] on icon "Next image" at bounding box center [1166, 293] width 6 height 10
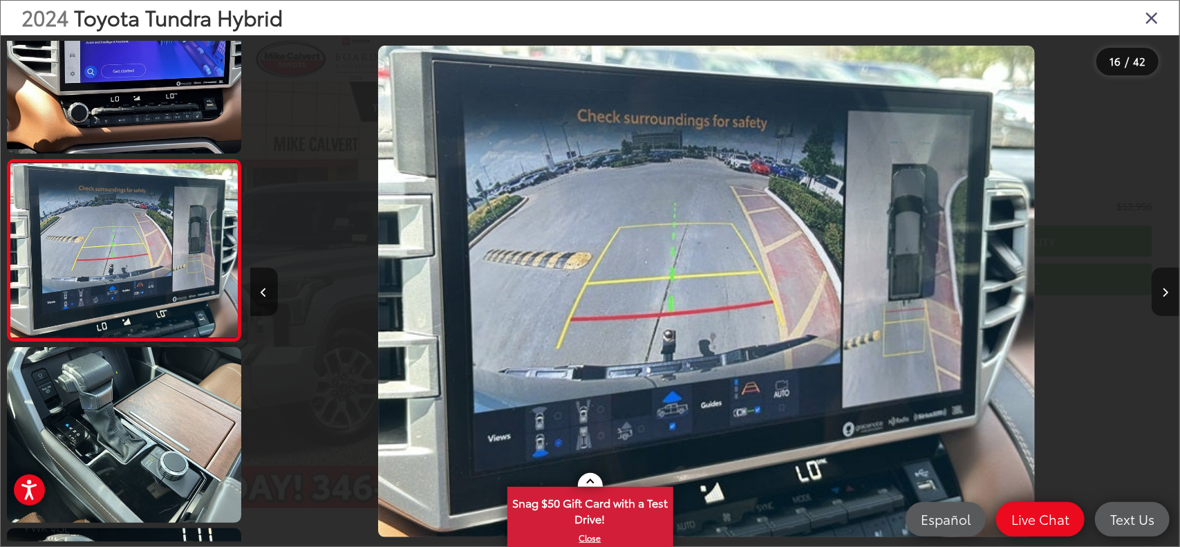
click at [1165, 290] on icon "Next image" at bounding box center [1166, 293] width 6 height 10
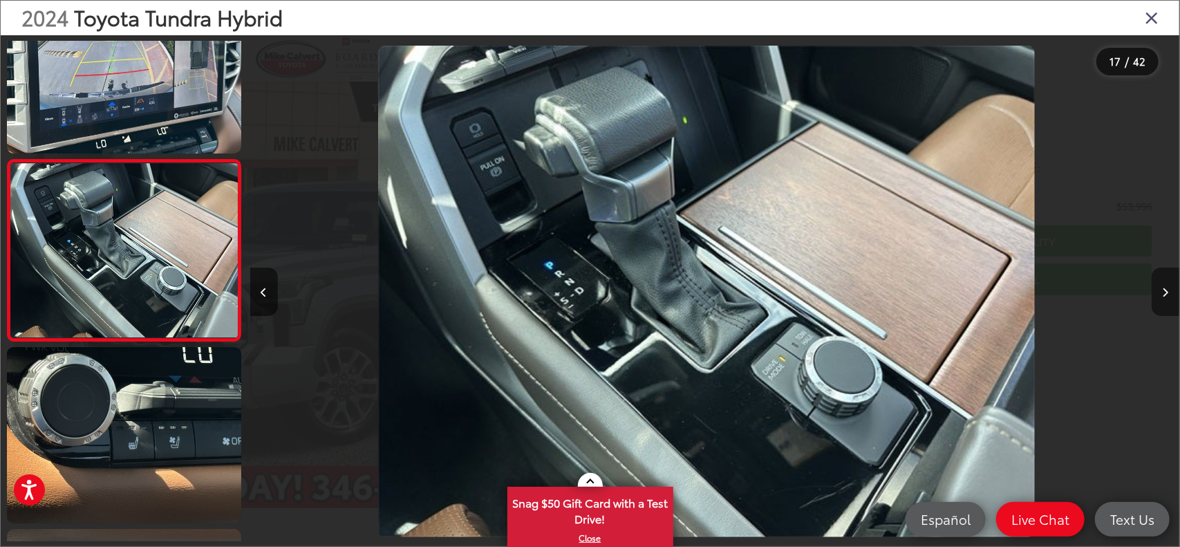
click at [1165, 290] on icon "Next image" at bounding box center [1166, 293] width 6 height 10
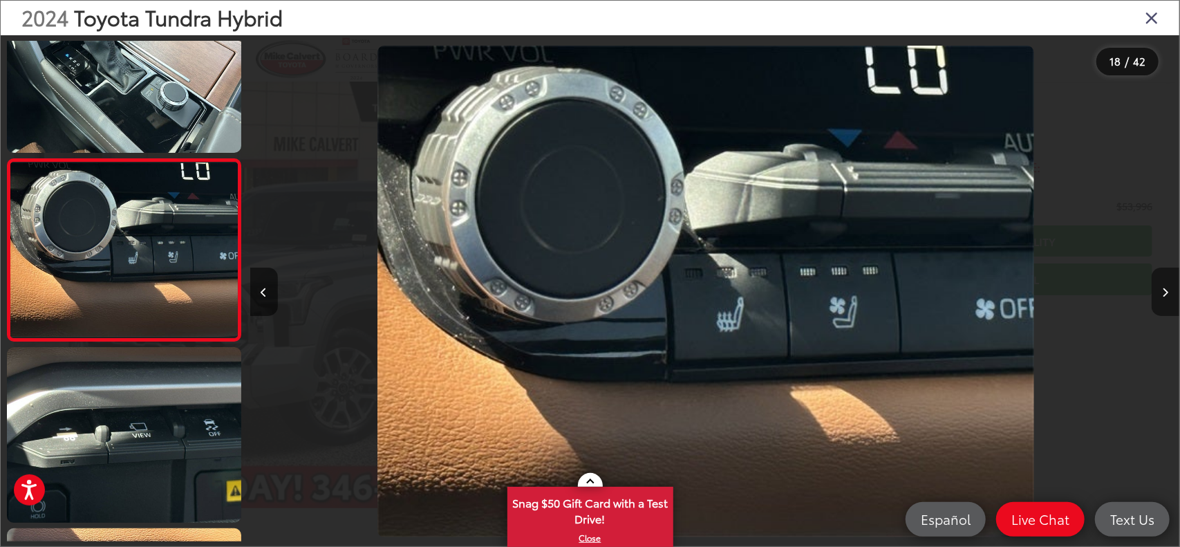
click at [1165, 290] on icon "Next image" at bounding box center [1166, 293] width 6 height 10
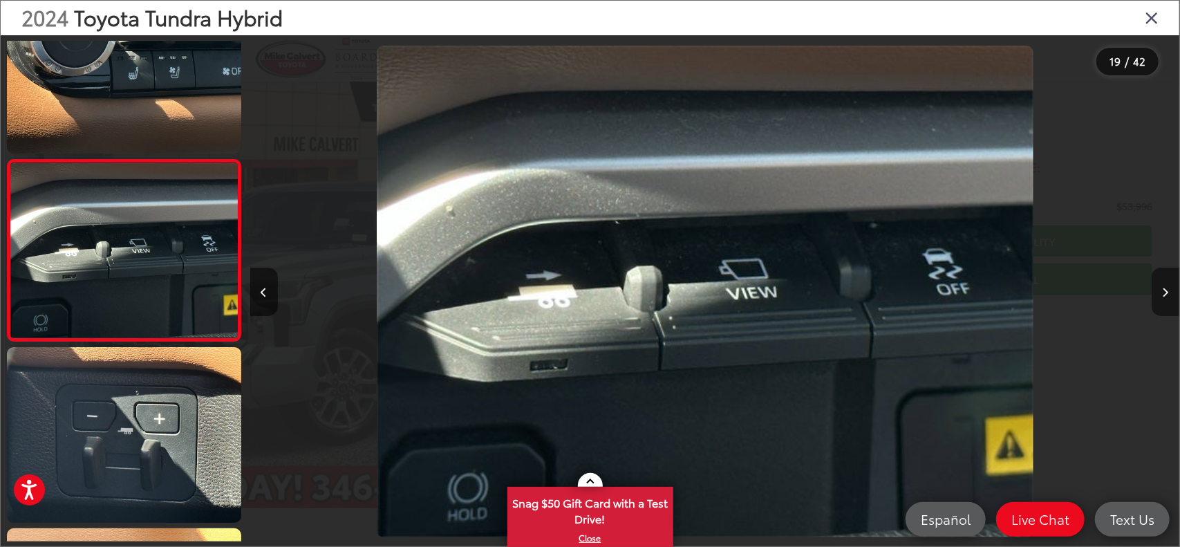
click at [1165, 290] on icon "Next image" at bounding box center [1166, 293] width 6 height 10
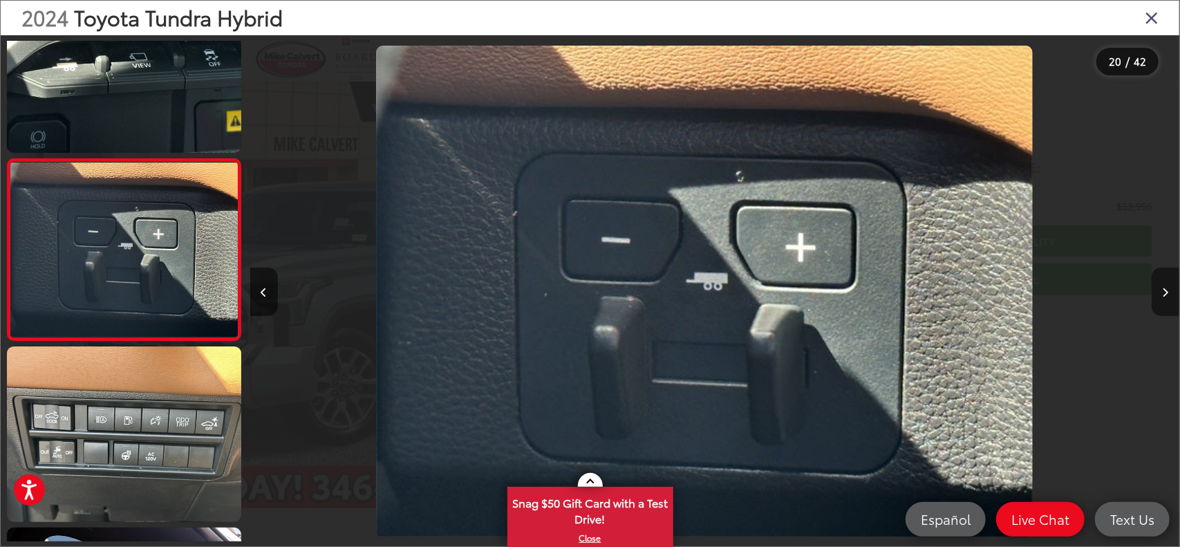
click at [1165, 290] on icon "Next image" at bounding box center [1166, 293] width 6 height 10
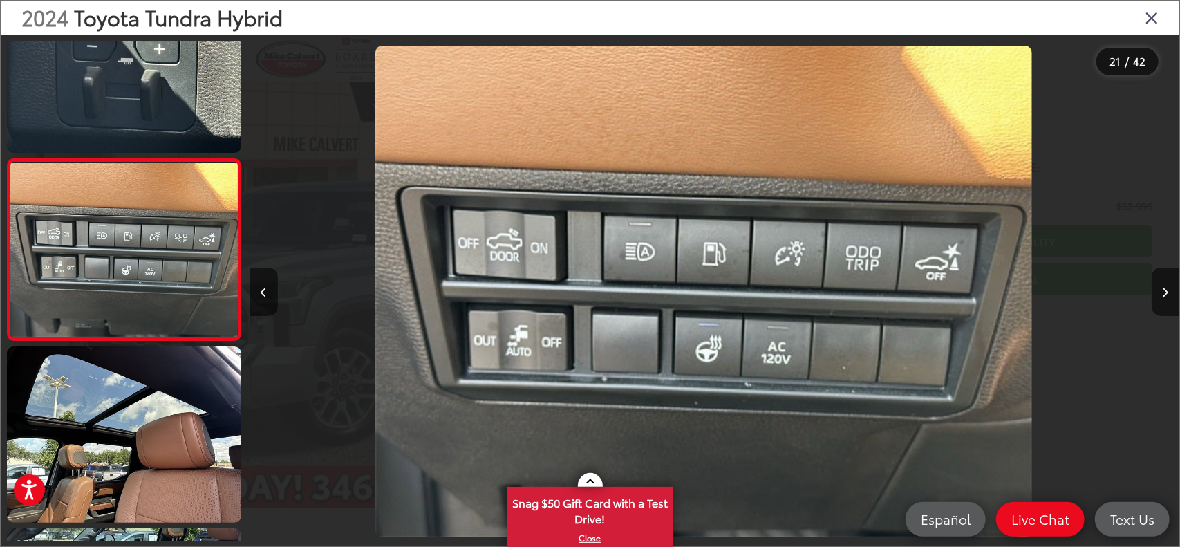
click at [1156, 19] on icon "Close gallery" at bounding box center [1152, 17] width 14 height 18
